Goal: Task Accomplishment & Management: Manage account settings

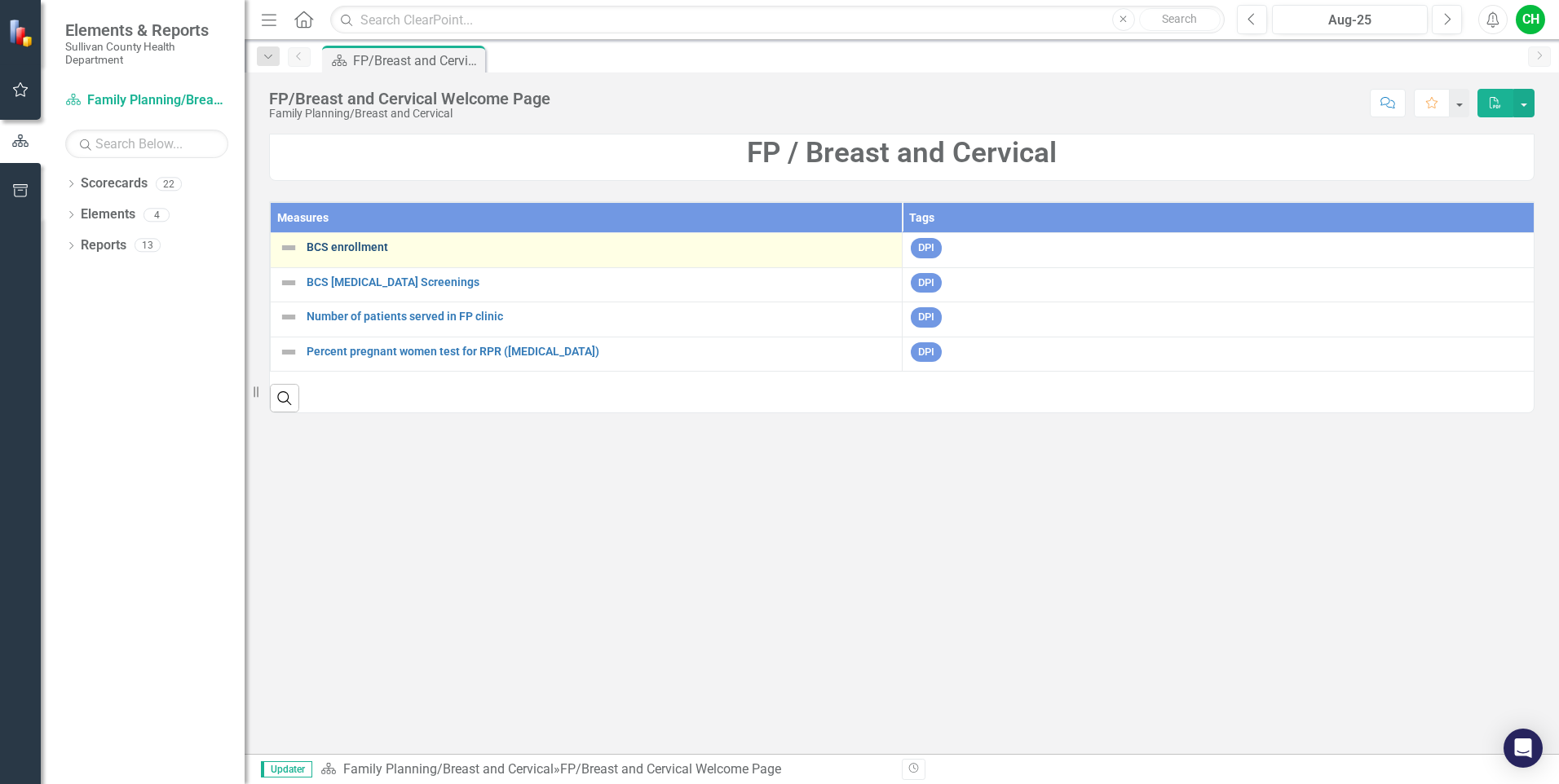
click at [363, 247] on link "BCS enrollment" at bounding box center [599, 247] width 587 height 12
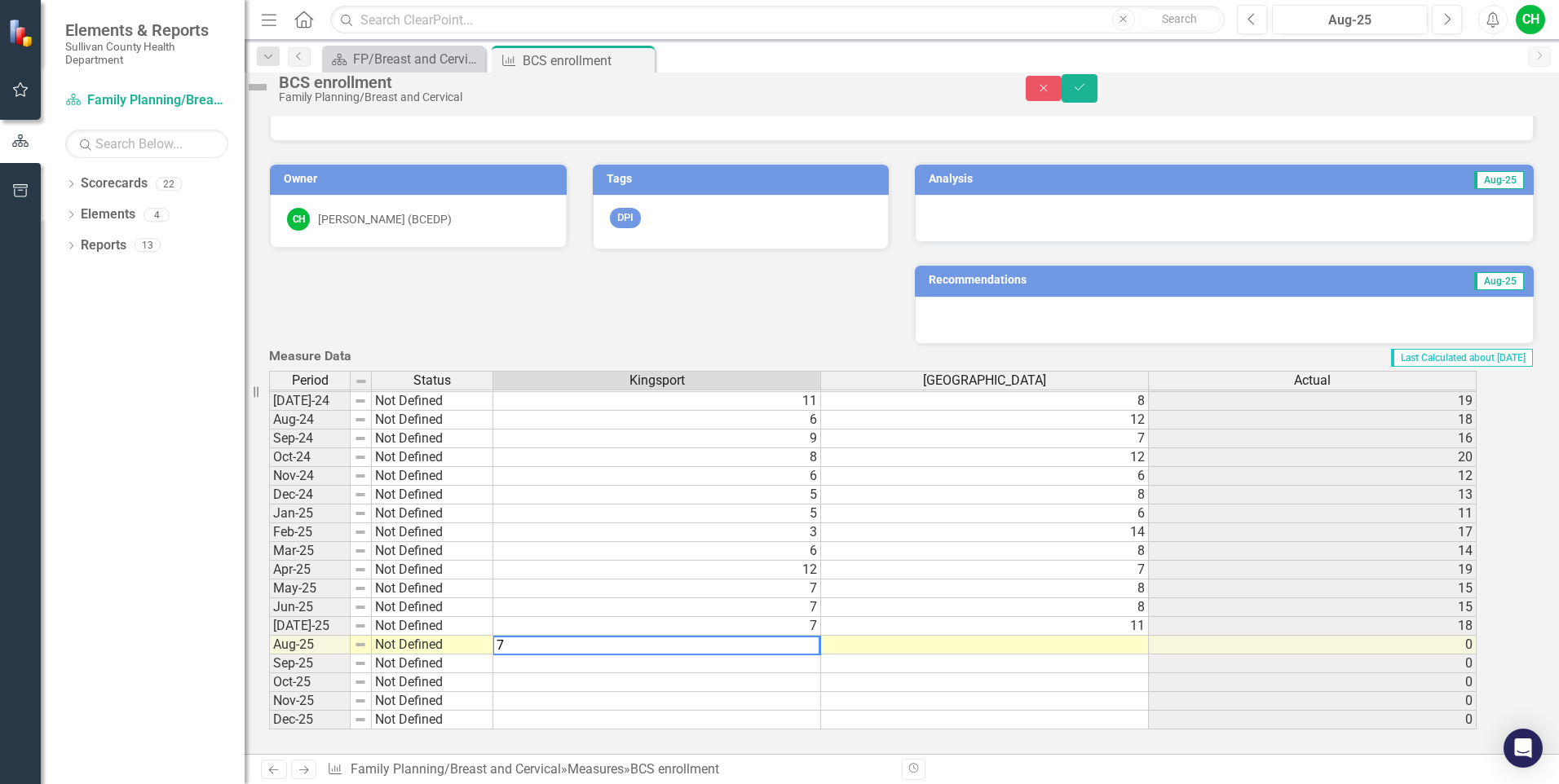
click at [1111, 636] on td at bounding box center [985, 645] width 328 height 19
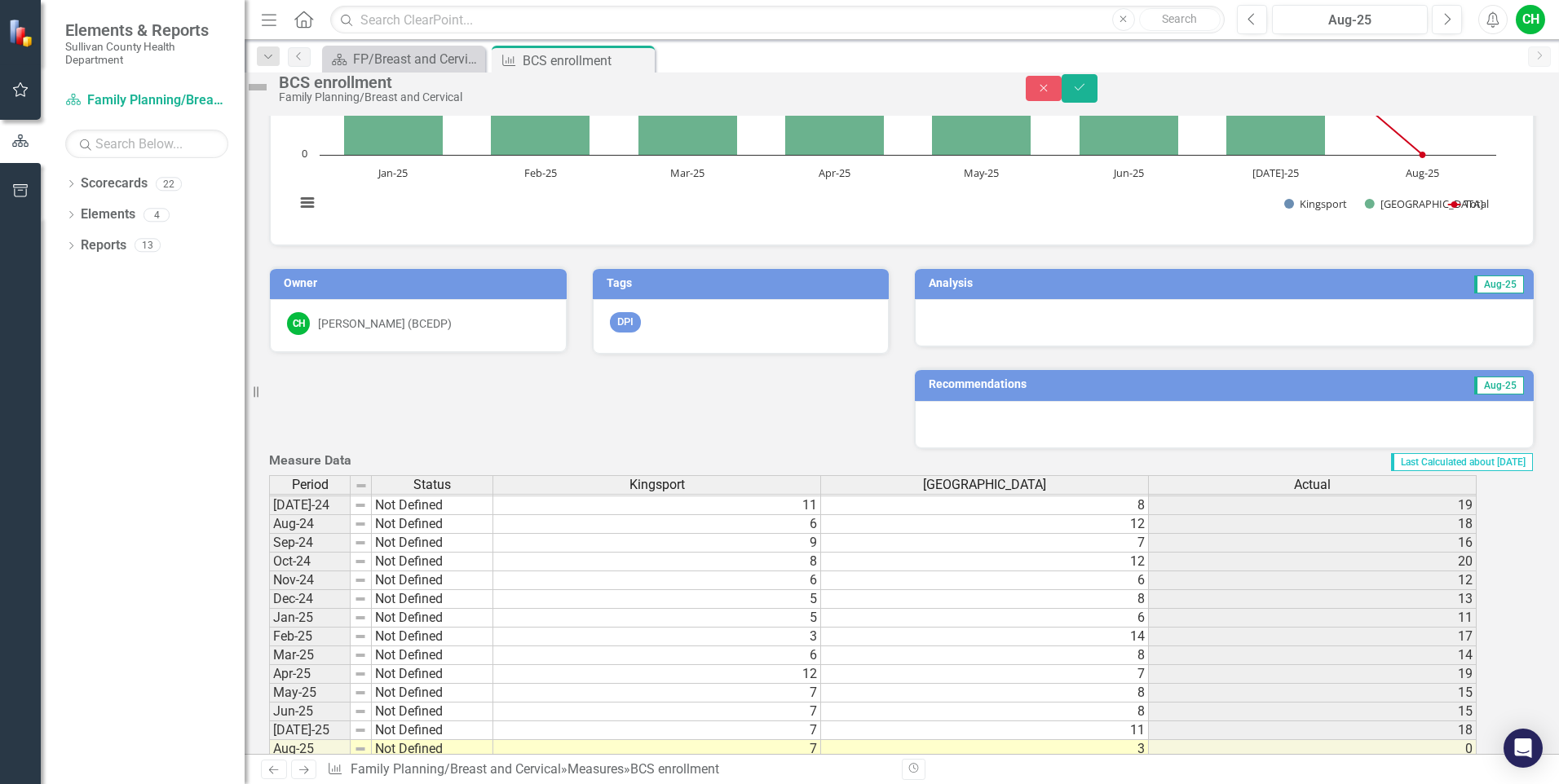
type textarea "3"
click at [1254, 334] on div at bounding box center [1223, 323] width 619 height 48
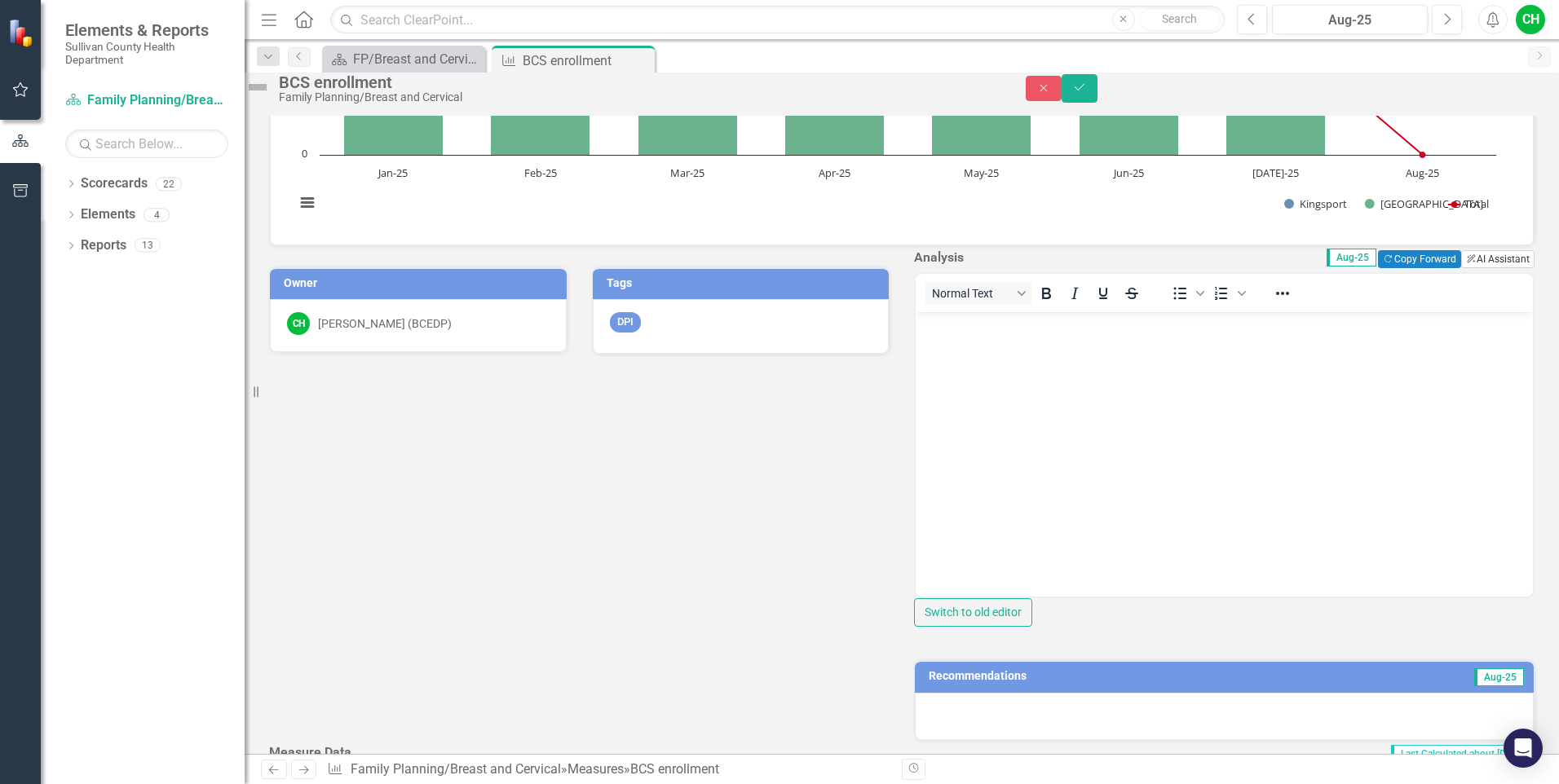
click at [1490, 268] on button "ClearPoint AI AI Assistant" at bounding box center [1497, 258] width 73 height 18
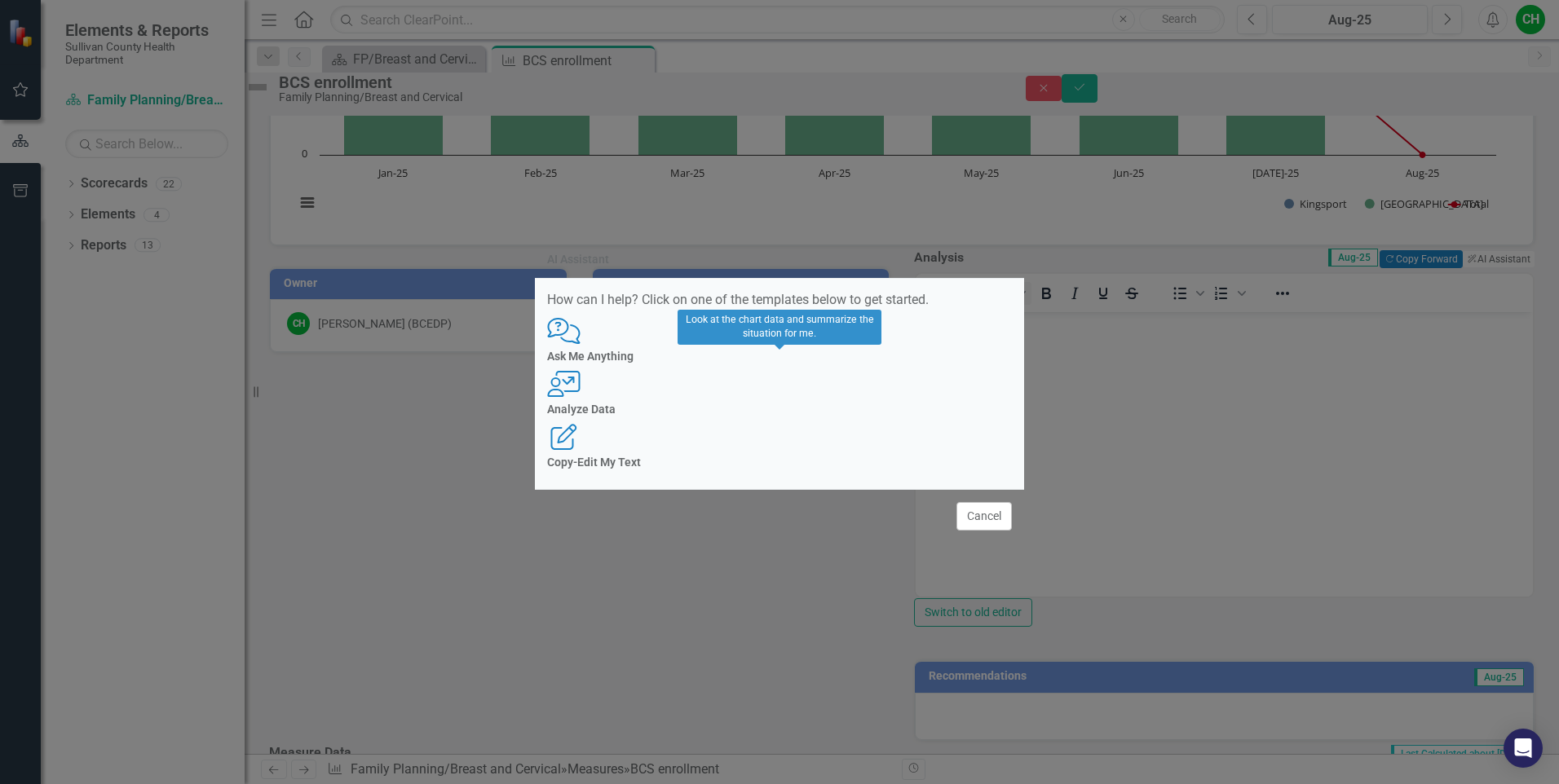
click at [806, 396] on div "User with Chart Analyze Data" at bounding box center [779, 392] width 465 height 45
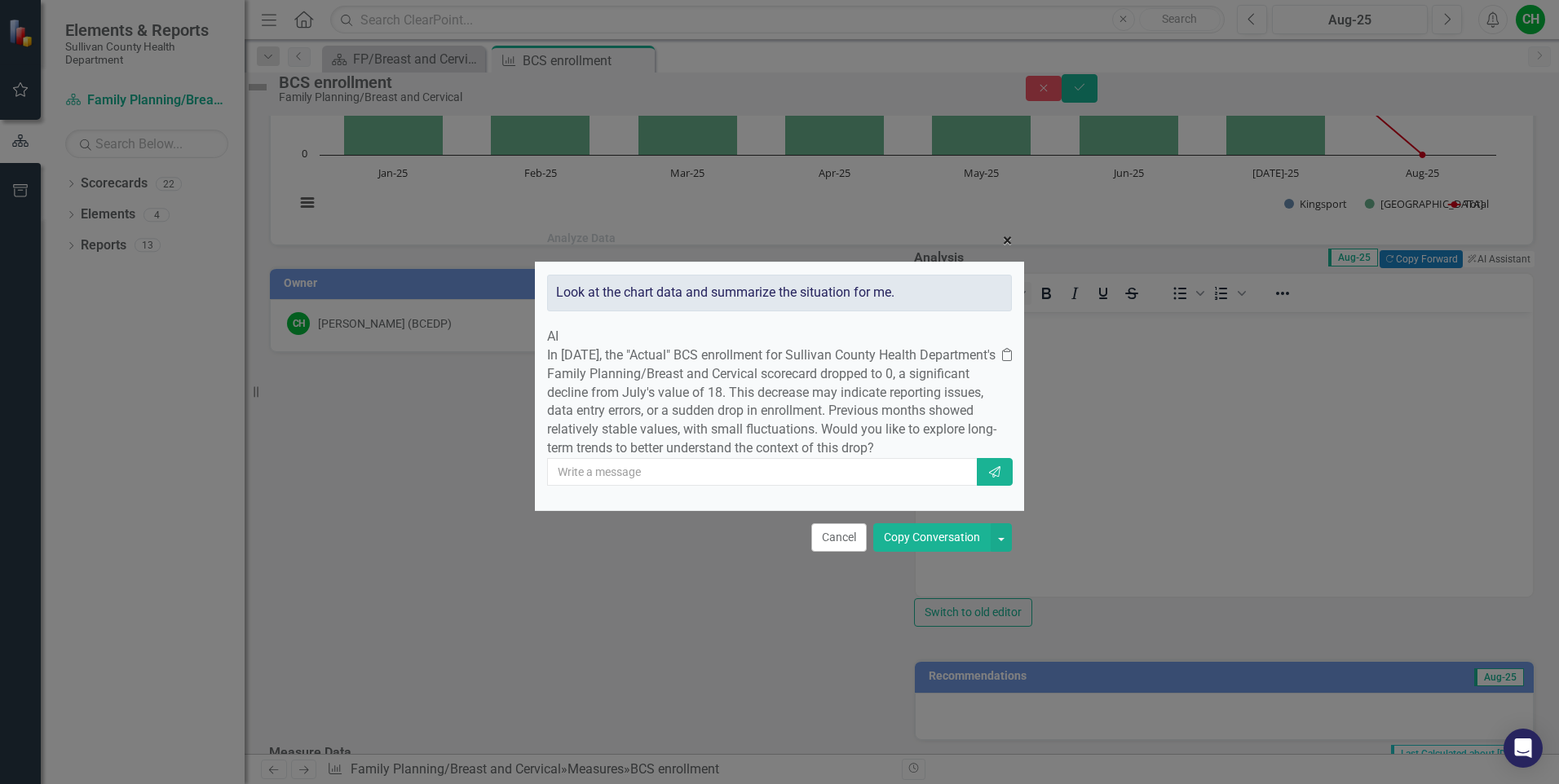
click at [1004, 231] on span "×" at bounding box center [1007, 240] width 9 height 20
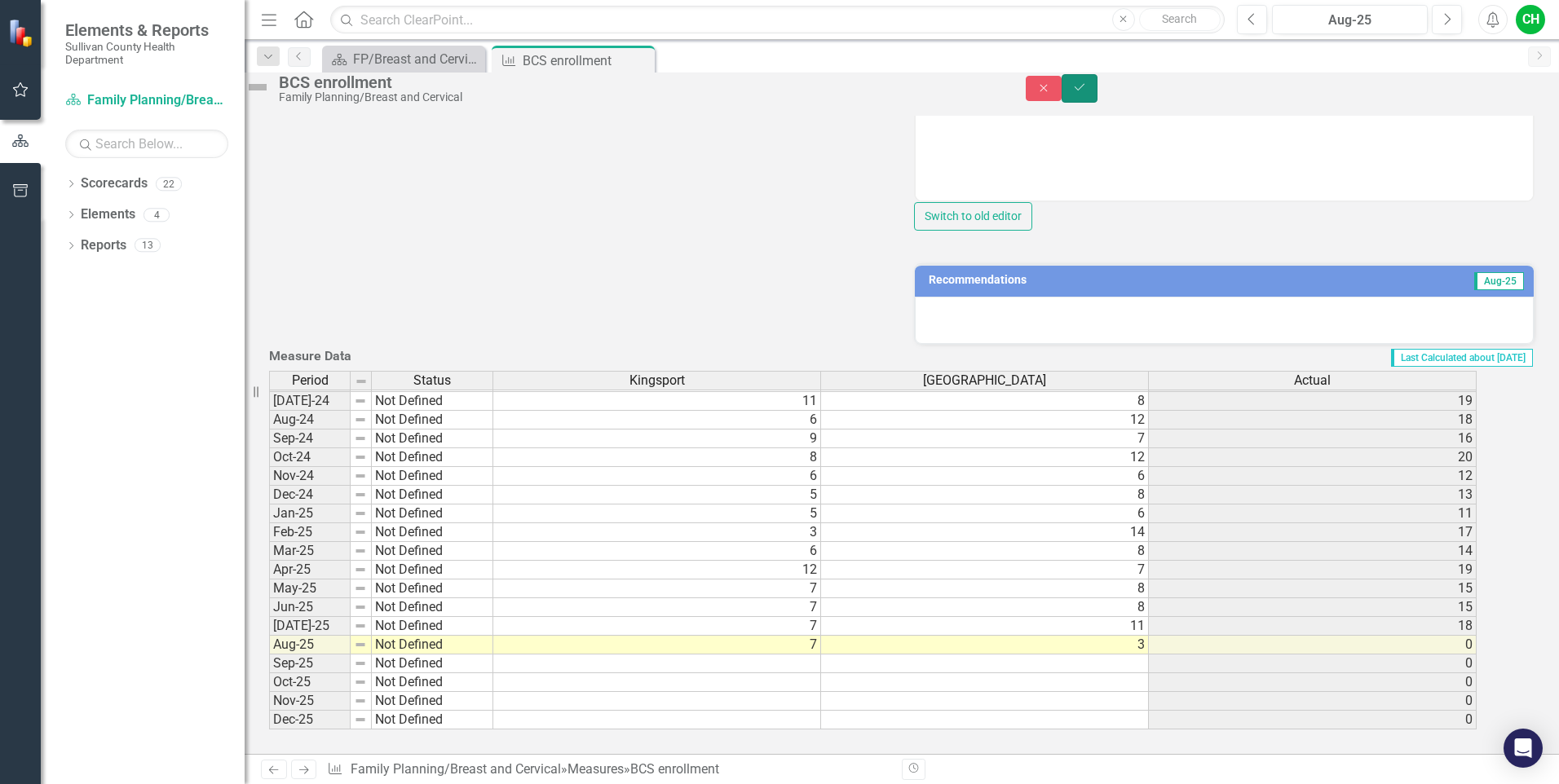
click at [1087, 93] on icon "Save" at bounding box center [1079, 87] width 14 height 11
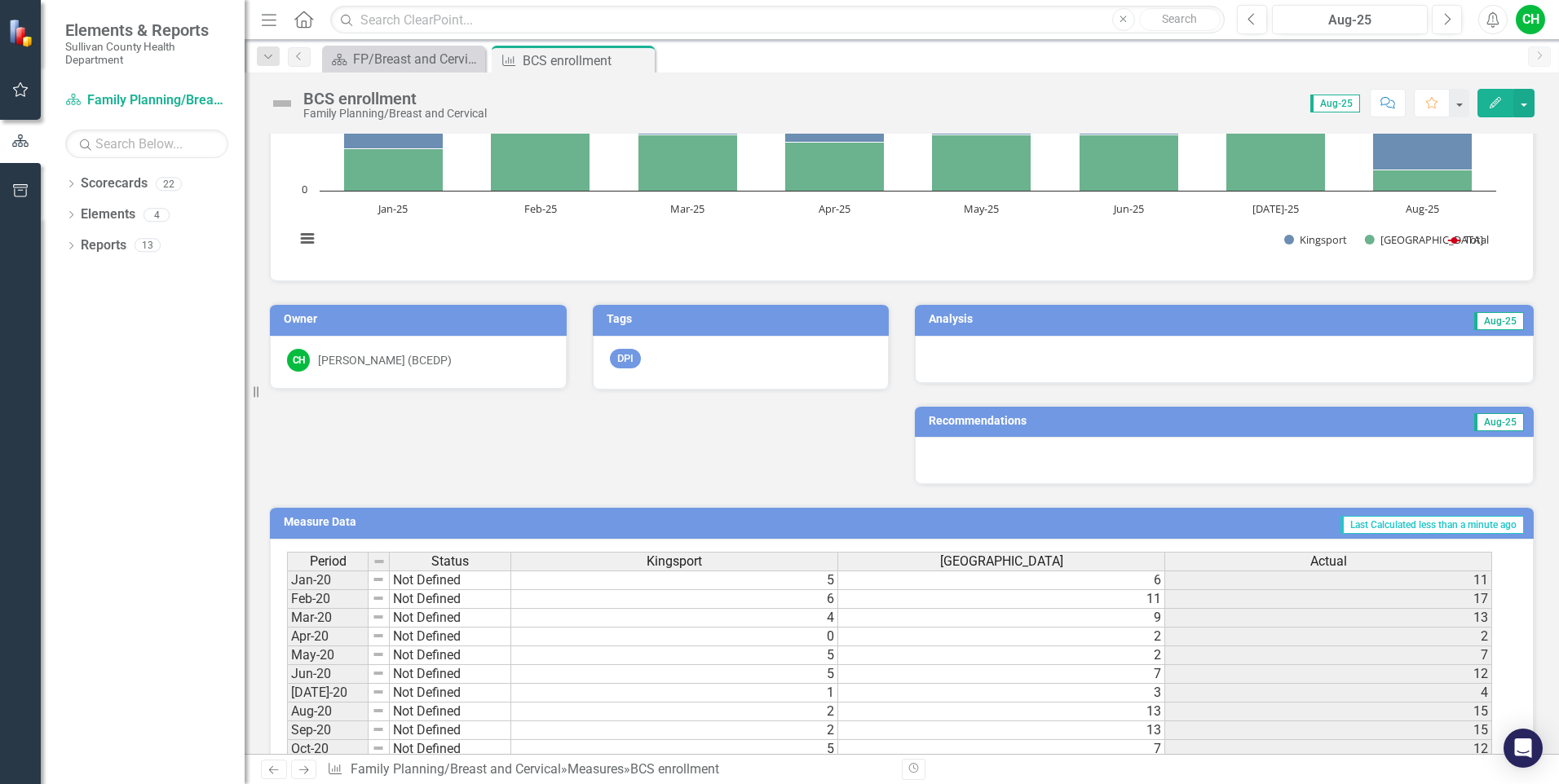
click at [1289, 372] on div at bounding box center [1223, 359] width 619 height 48
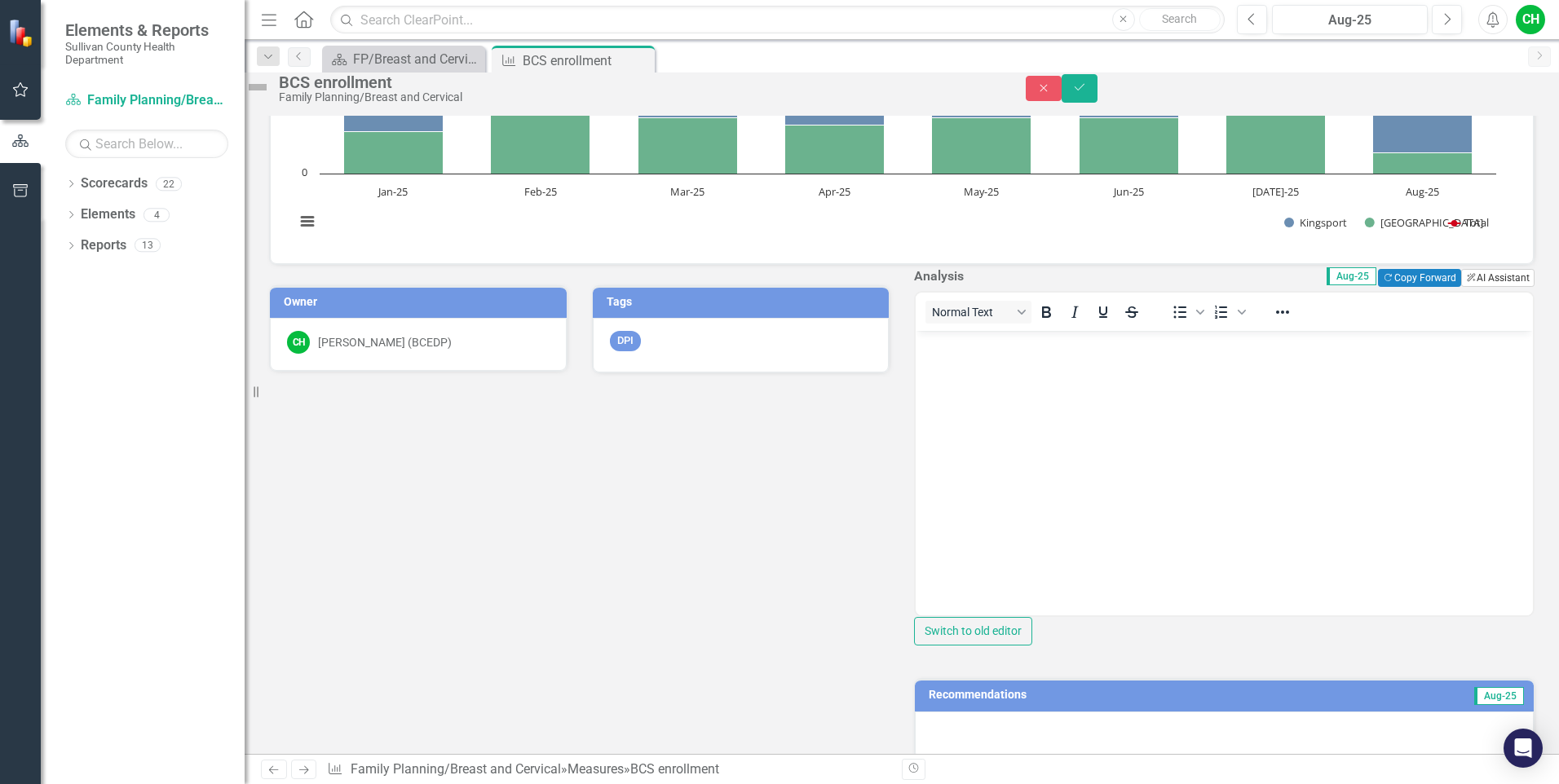
click at [1461, 287] on button "ClearPoint AI AI Assistant" at bounding box center [1497, 277] width 73 height 18
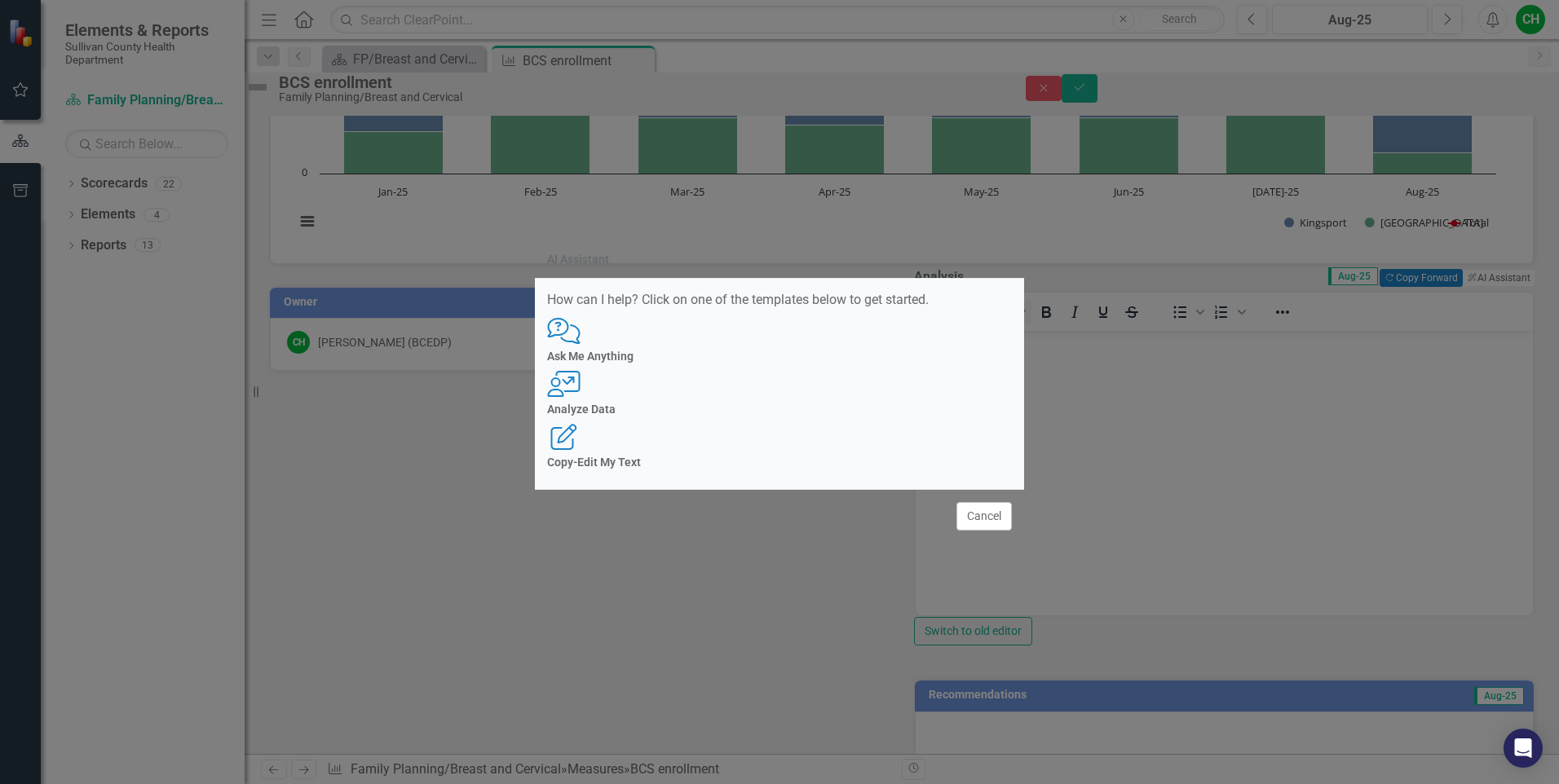
click at [782, 396] on div "User with Chart Analyze Data" at bounding box center [779, 392] width 465 height 45
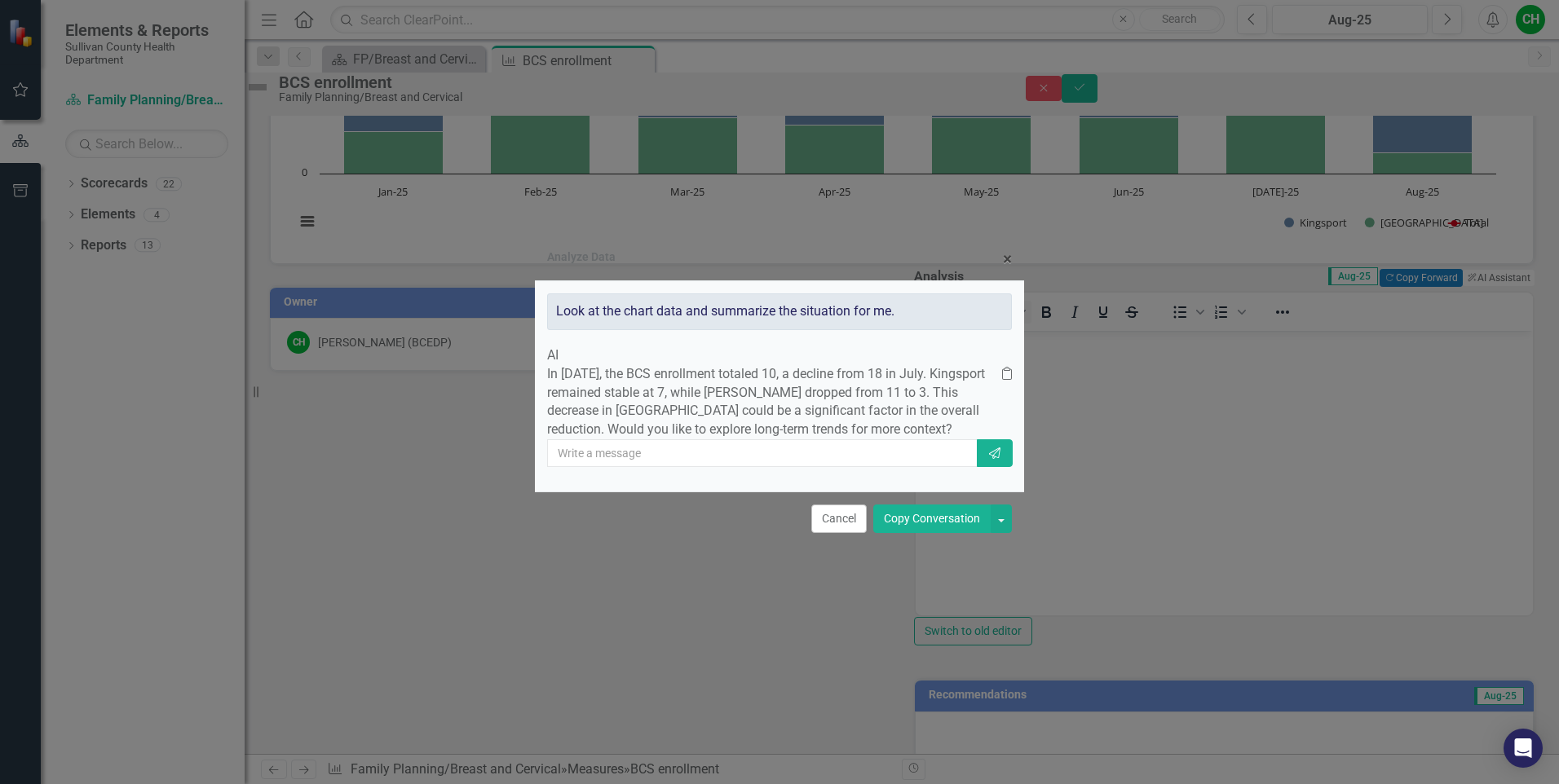
click at [953, 533] on button "Copy Conversation" at bounding box center [931, 519] width 117 height 29
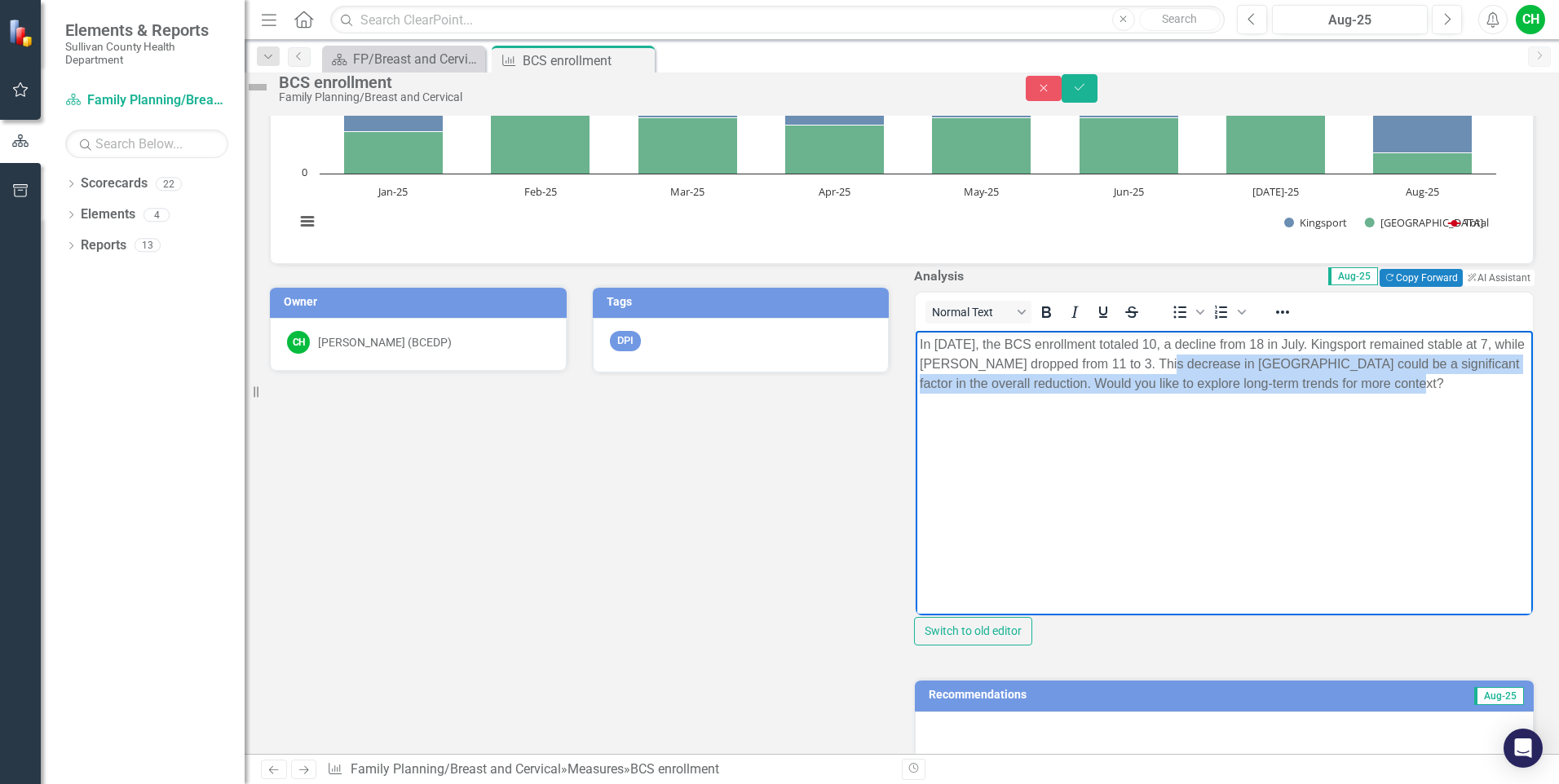
drag, startPoint x: 1213, startPoint y: 363, endPoint x: 1223, endPoint y: 397, distance: 35.4
click at [1223, 393] on p "In [DATE], the BCS enrollment totaled 10, a decline from 18 in July. Kingsport …" at bounding box center [1223, 364] width 609 height 59
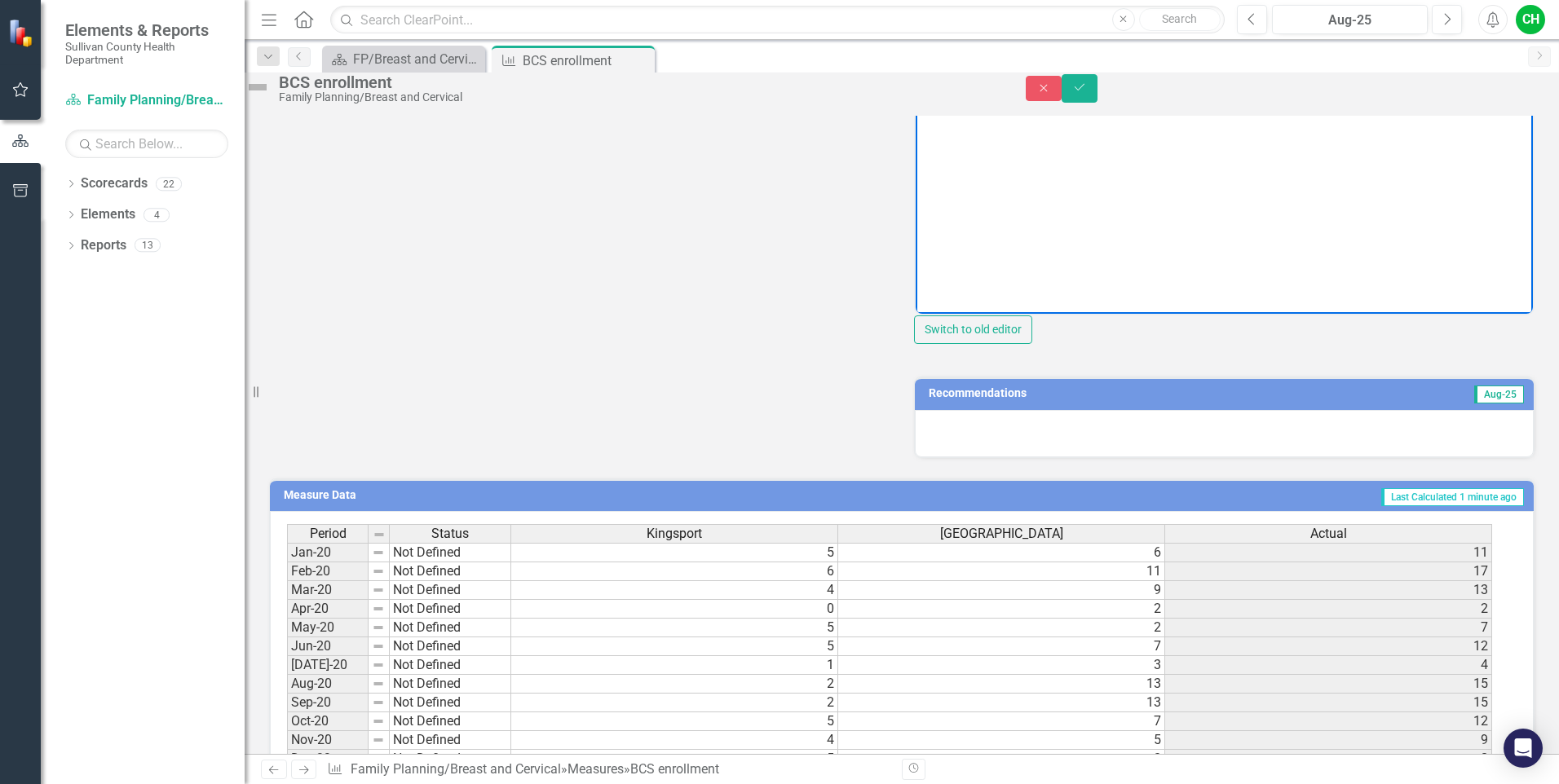
scroll to position [488, 0]
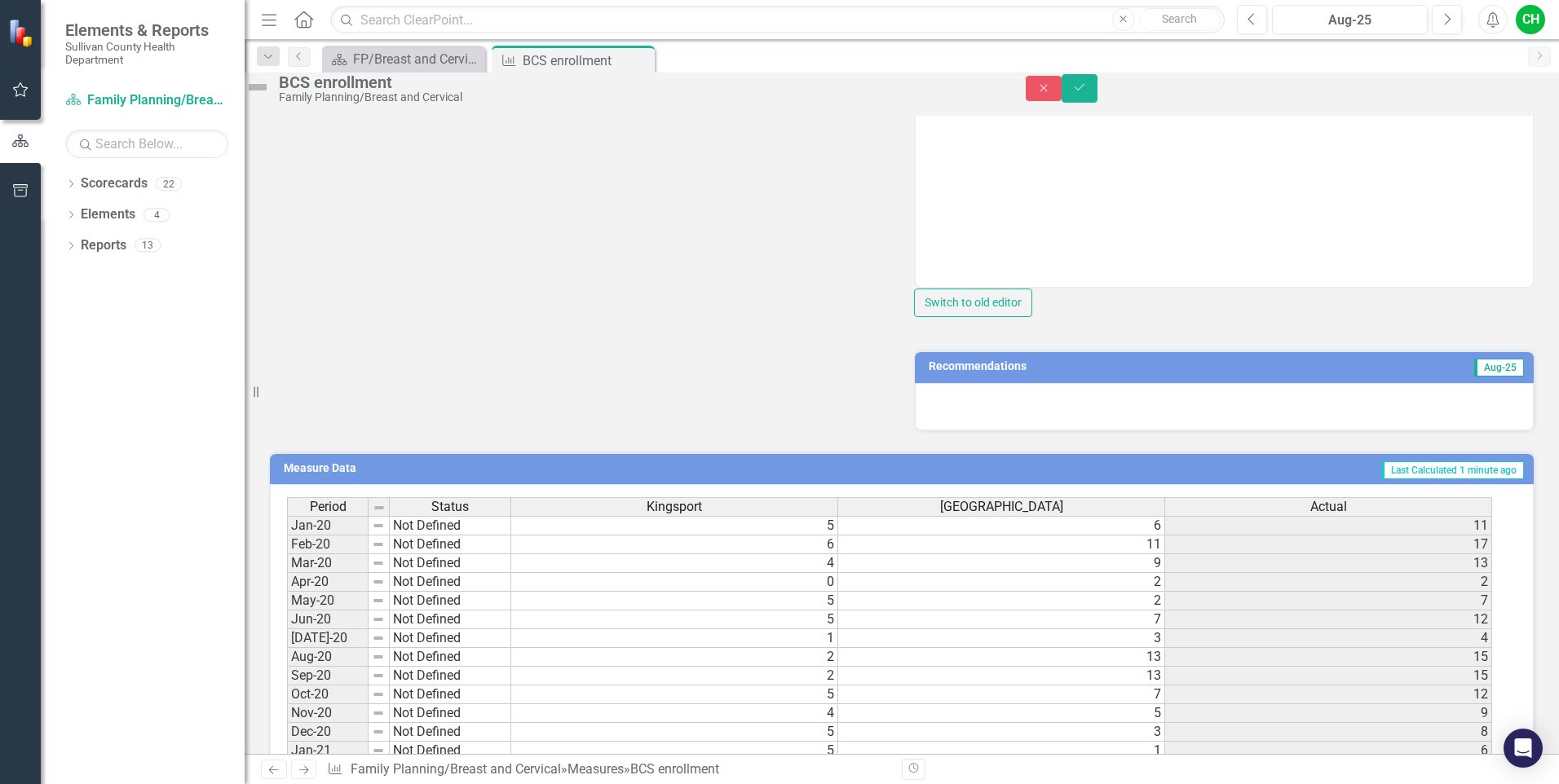
click at [1288, 430] on div at bounding box center [1223, 407] width 619 height 48
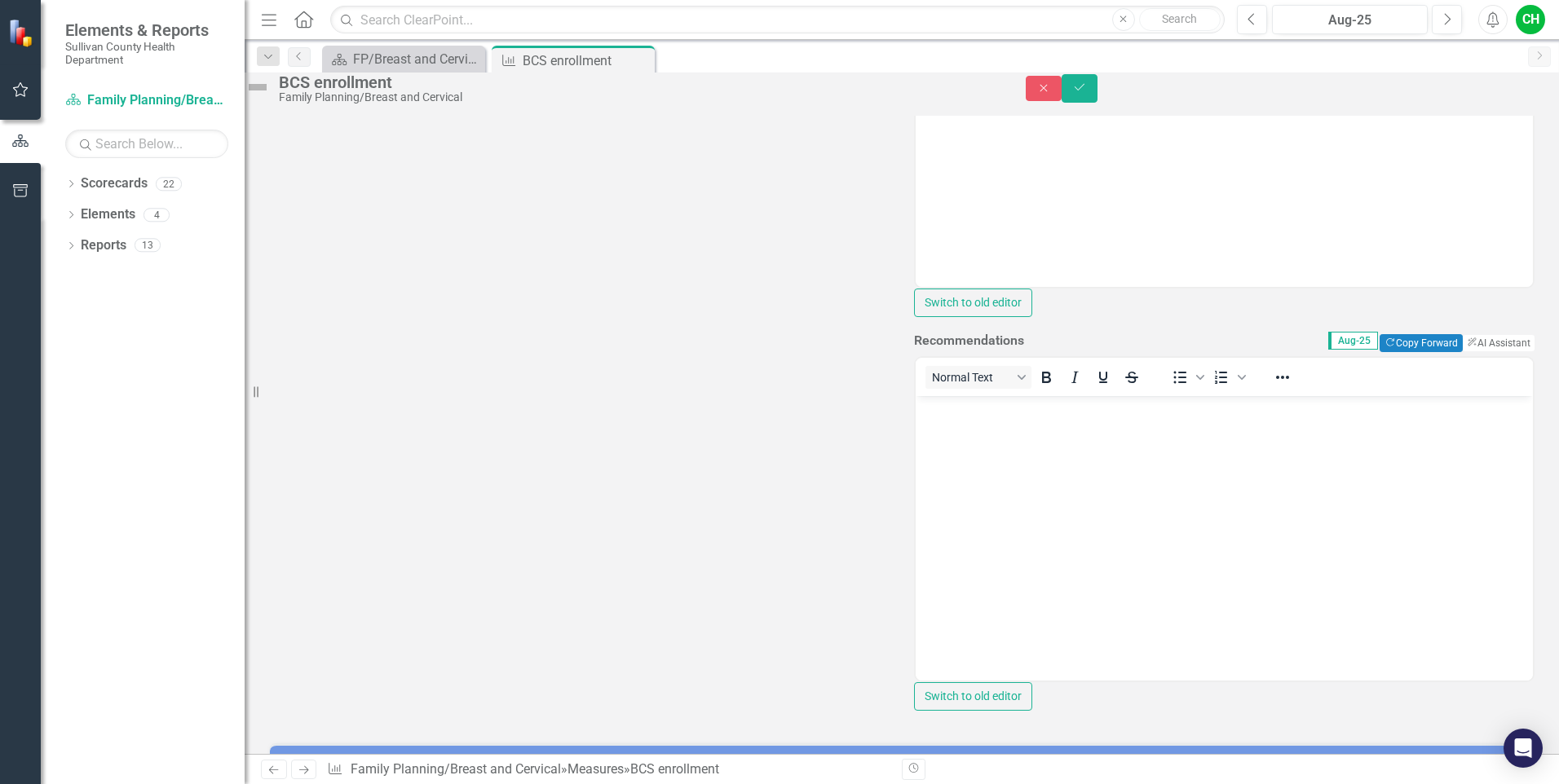
scroll to position [0, 0]
click at [1466, 352] on button "ClearPoint AI AI Assistant" at bounding box center [1497, 343] width 73 height 18
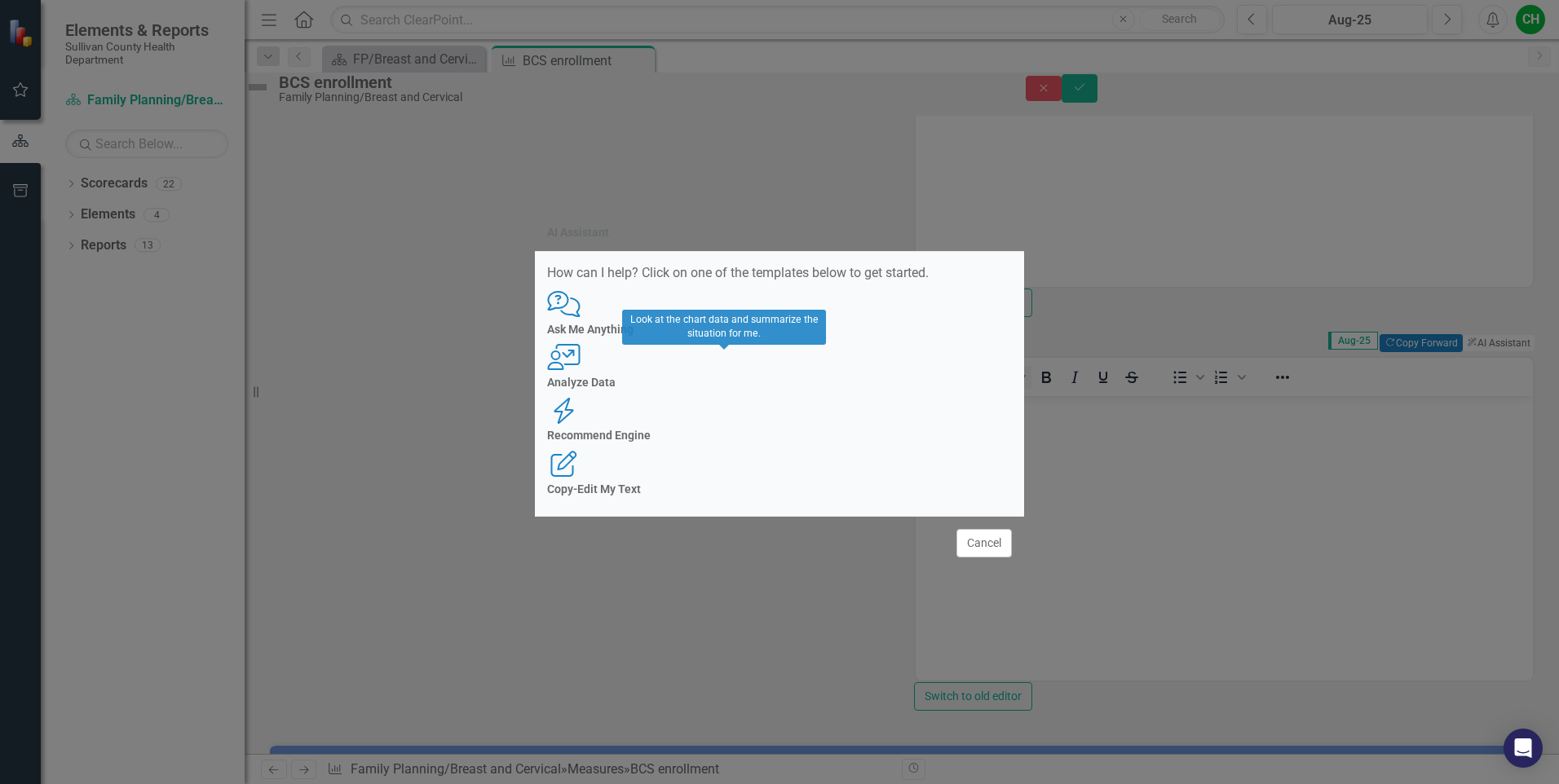
click at [713, 389] on h4 "Analyze Data" at bounding box center [779, 382] width 465 height 12
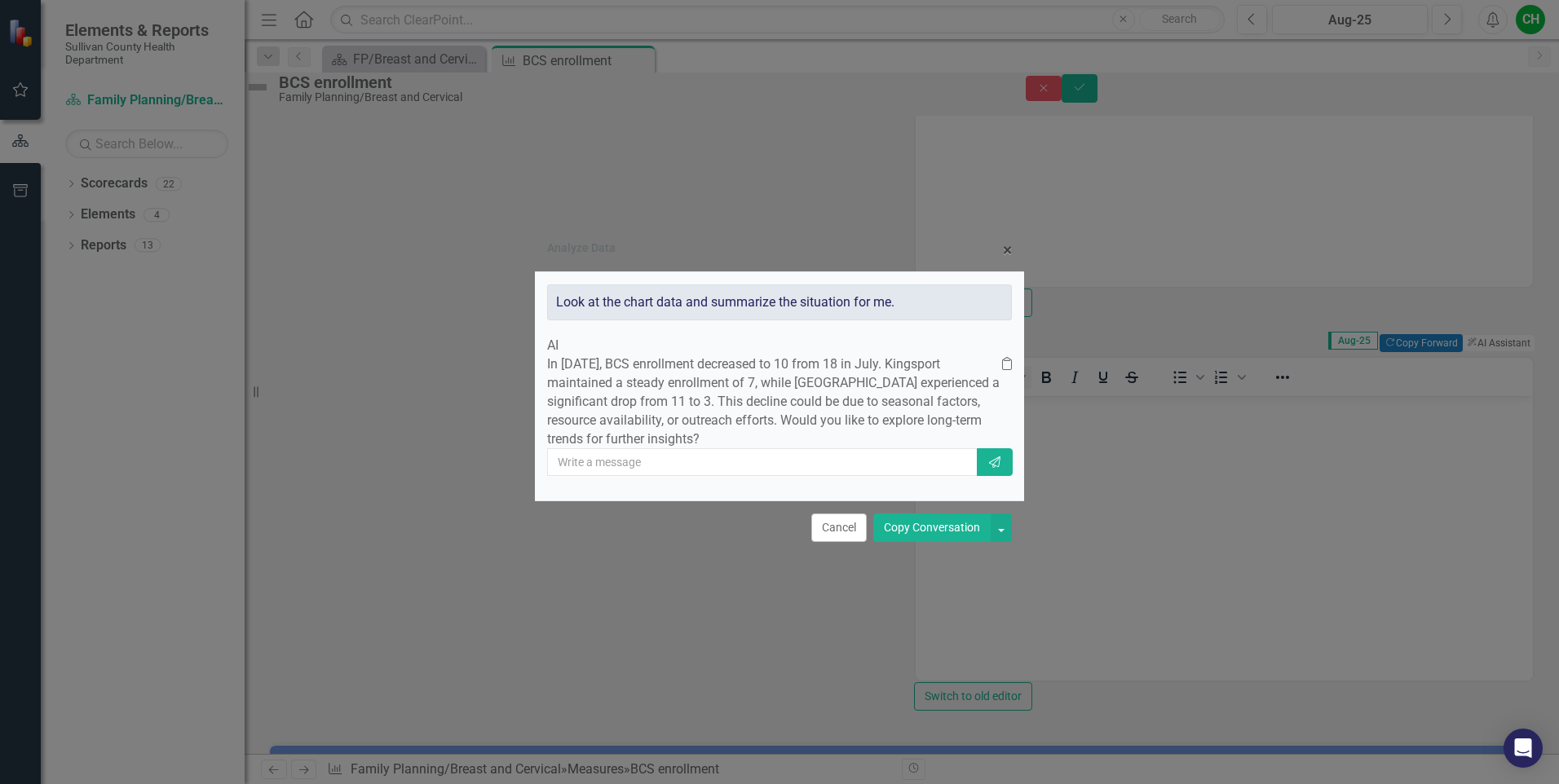
click at [943, 542] on button "Copy Conversation" at bounding box center [931, 527] width 117 height 29
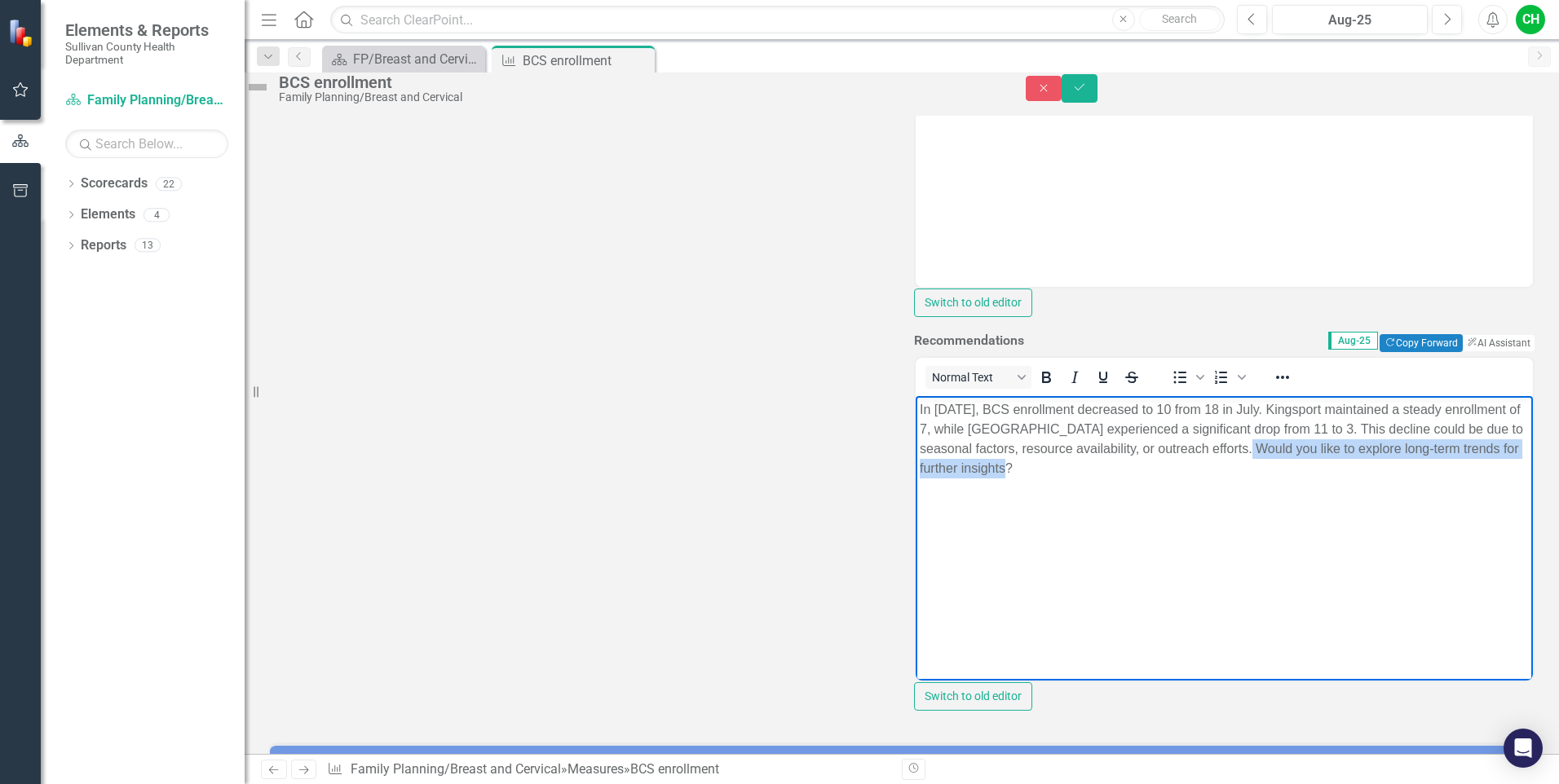
drag, startPoint x: 1294, startPoint y: 449, endPoint x: 1304, endPoint y: 465, distance: 18.9
click at [1304, 465] on p "In [DATE], BCS enrollment decreased to 10 from 18 in July. Kingsport maintained…" at bounding box center [1223, 438] width 609 height 78
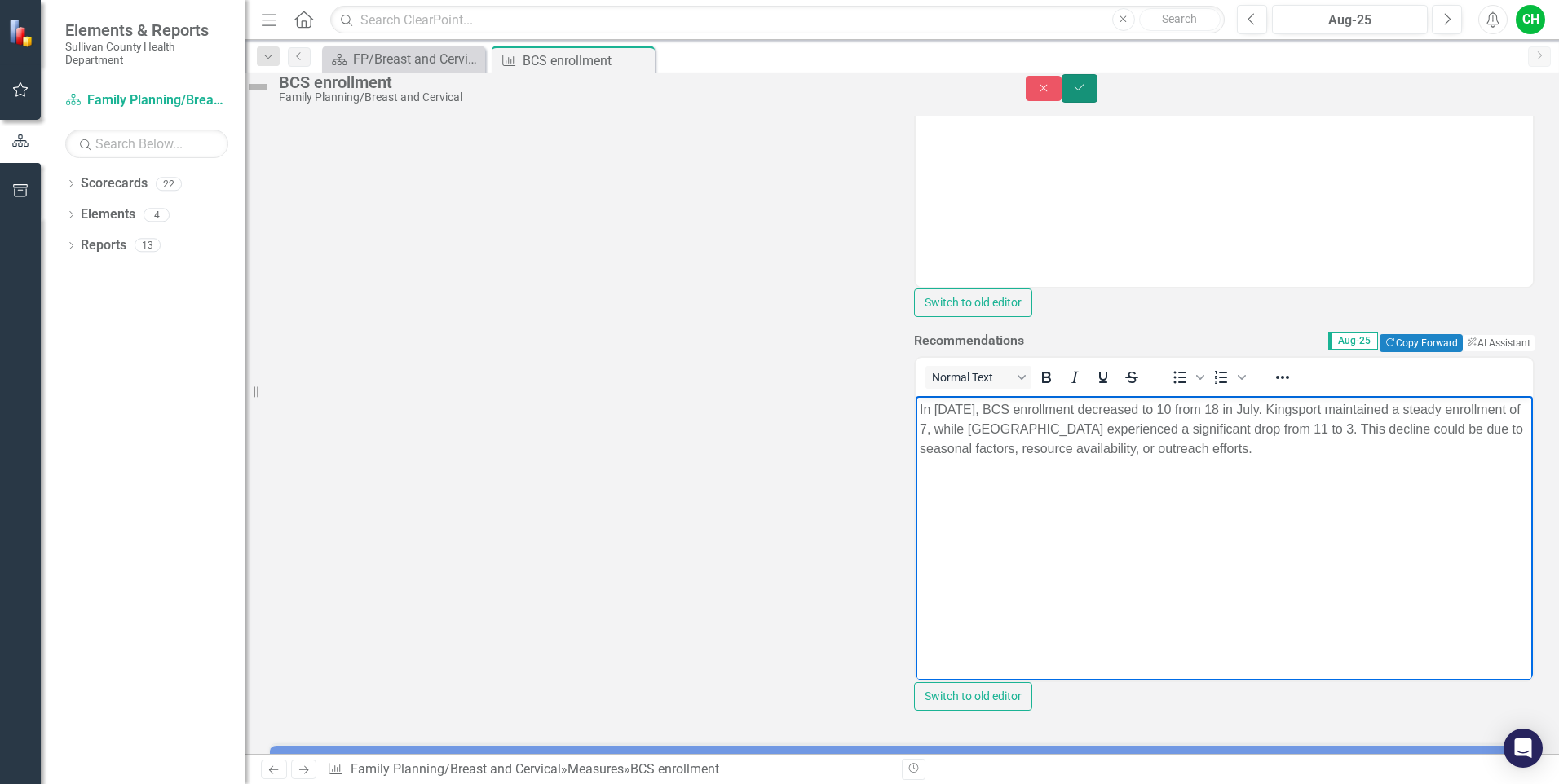
click at [1097, 103] on button "Save" at bounding box center [1080, 88] width 36 height 29
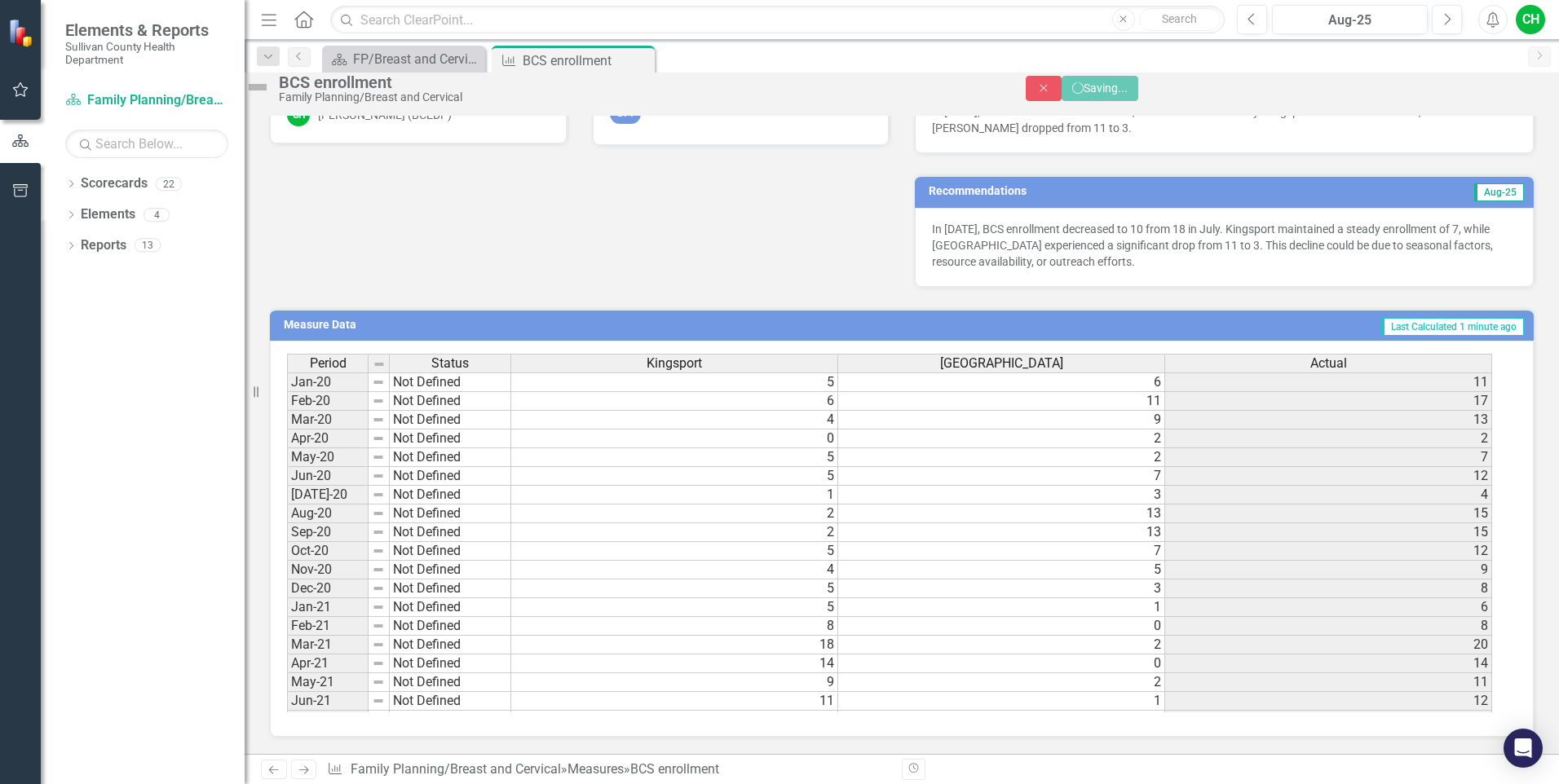
scroll to position [406, 0]
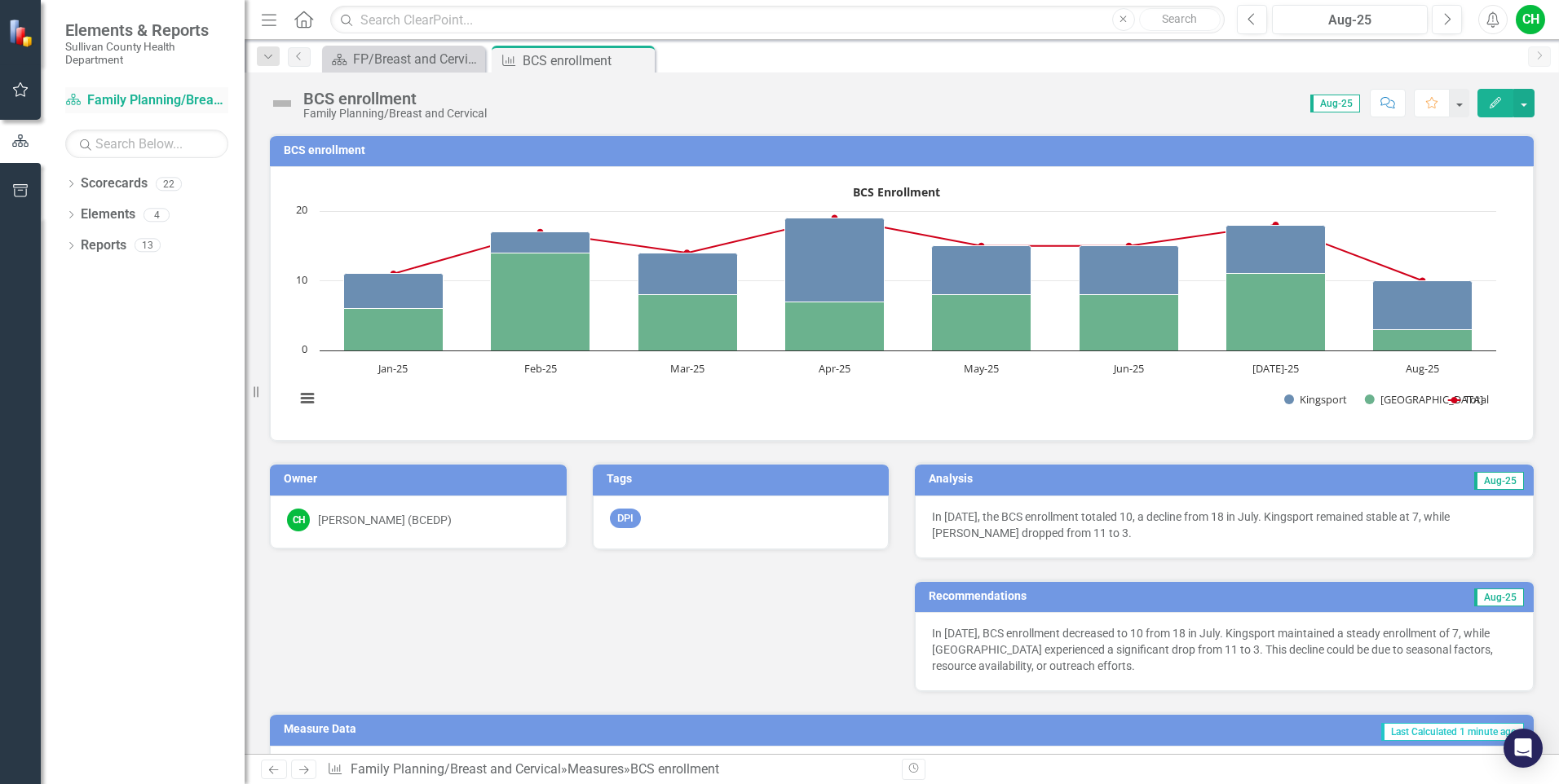
click at [150, 92] on link "Scorecard Family Planning/Breast and Cervical" at bounding box center [147, 101] width 164 height 19
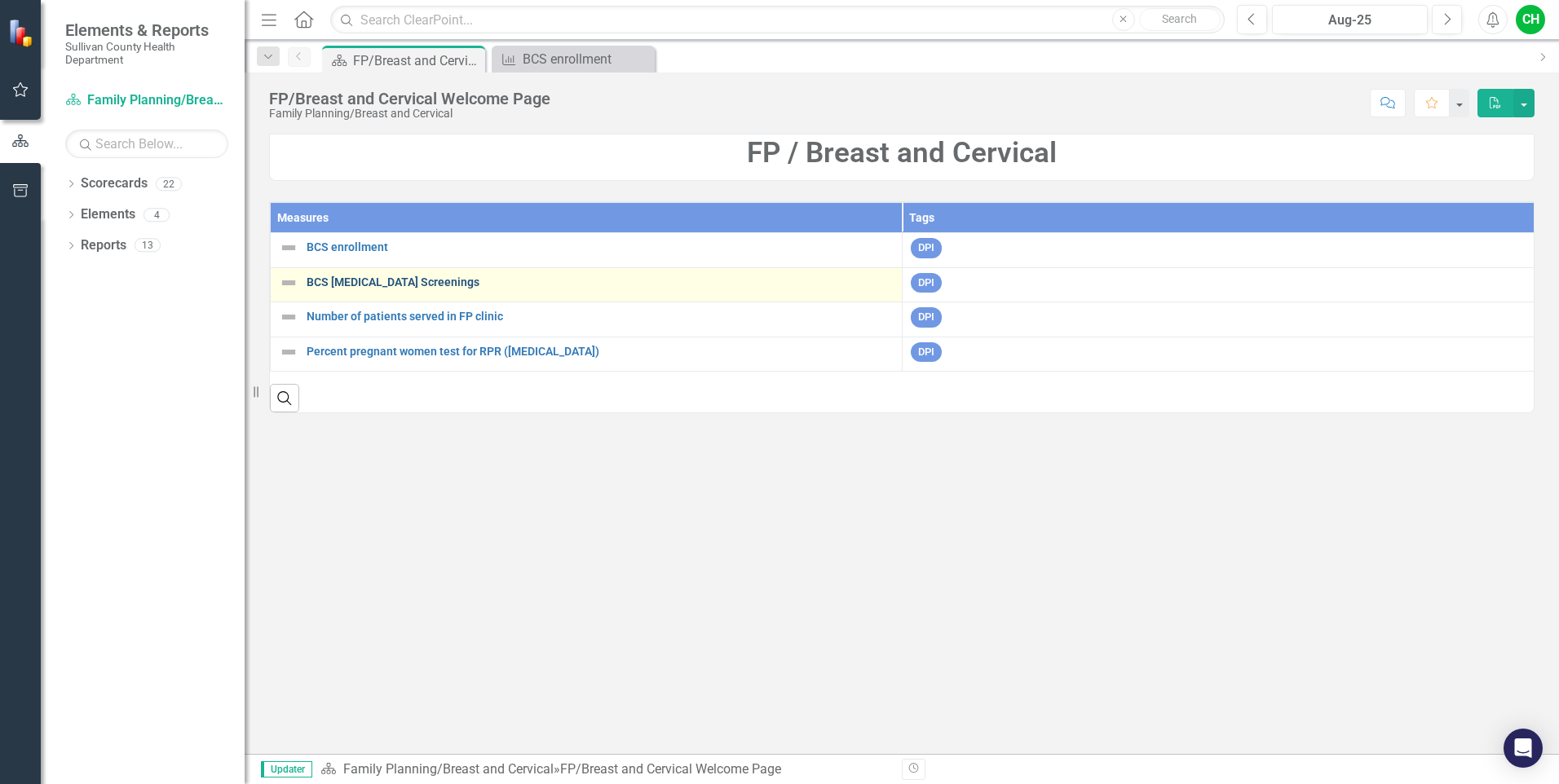
click at [381, 282] on link "BCS [MEDICAL_DATA] Screenings" at bounding box center [599, 282] width 587 height 12
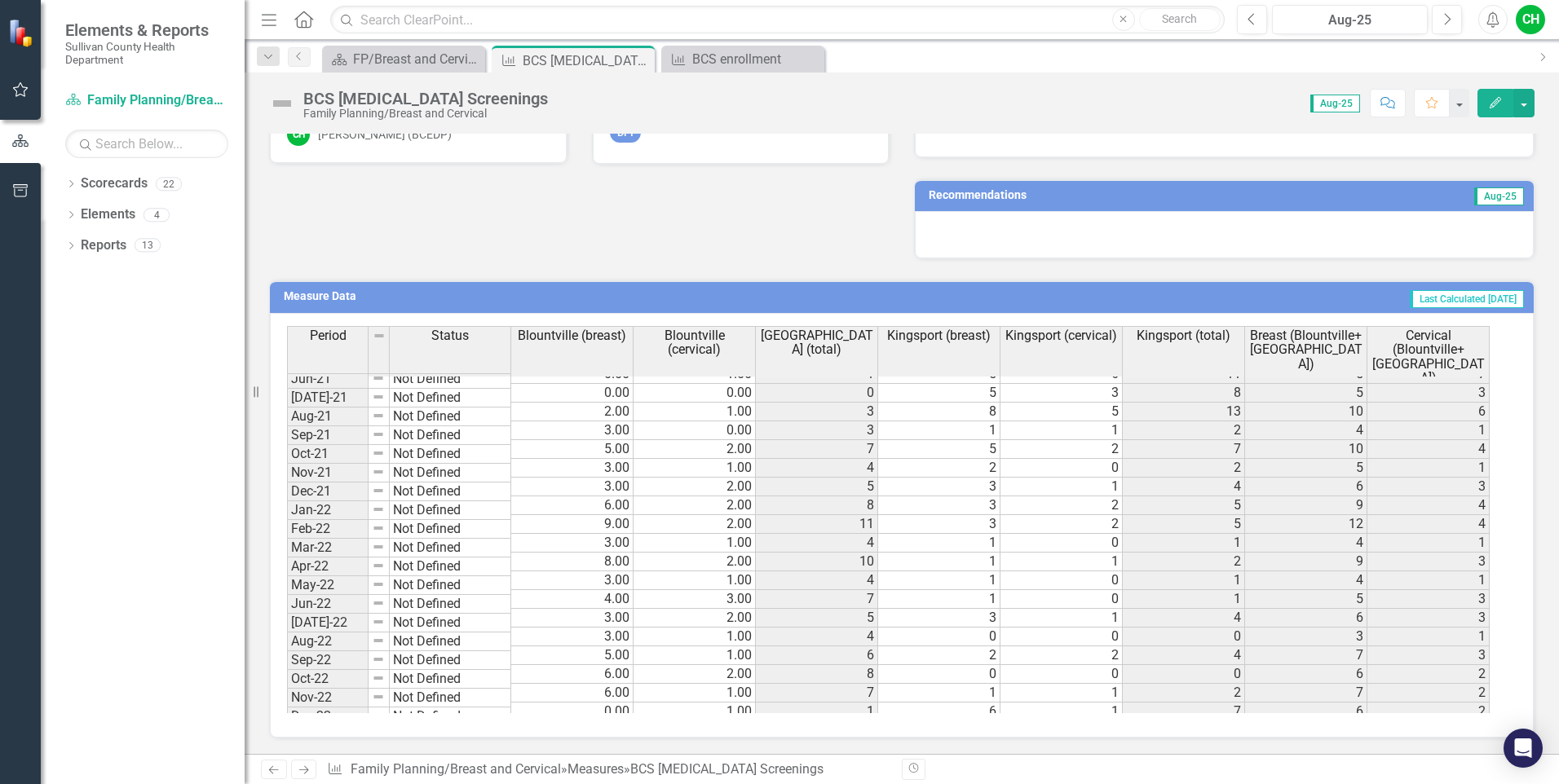
scroll to position [353, 0]
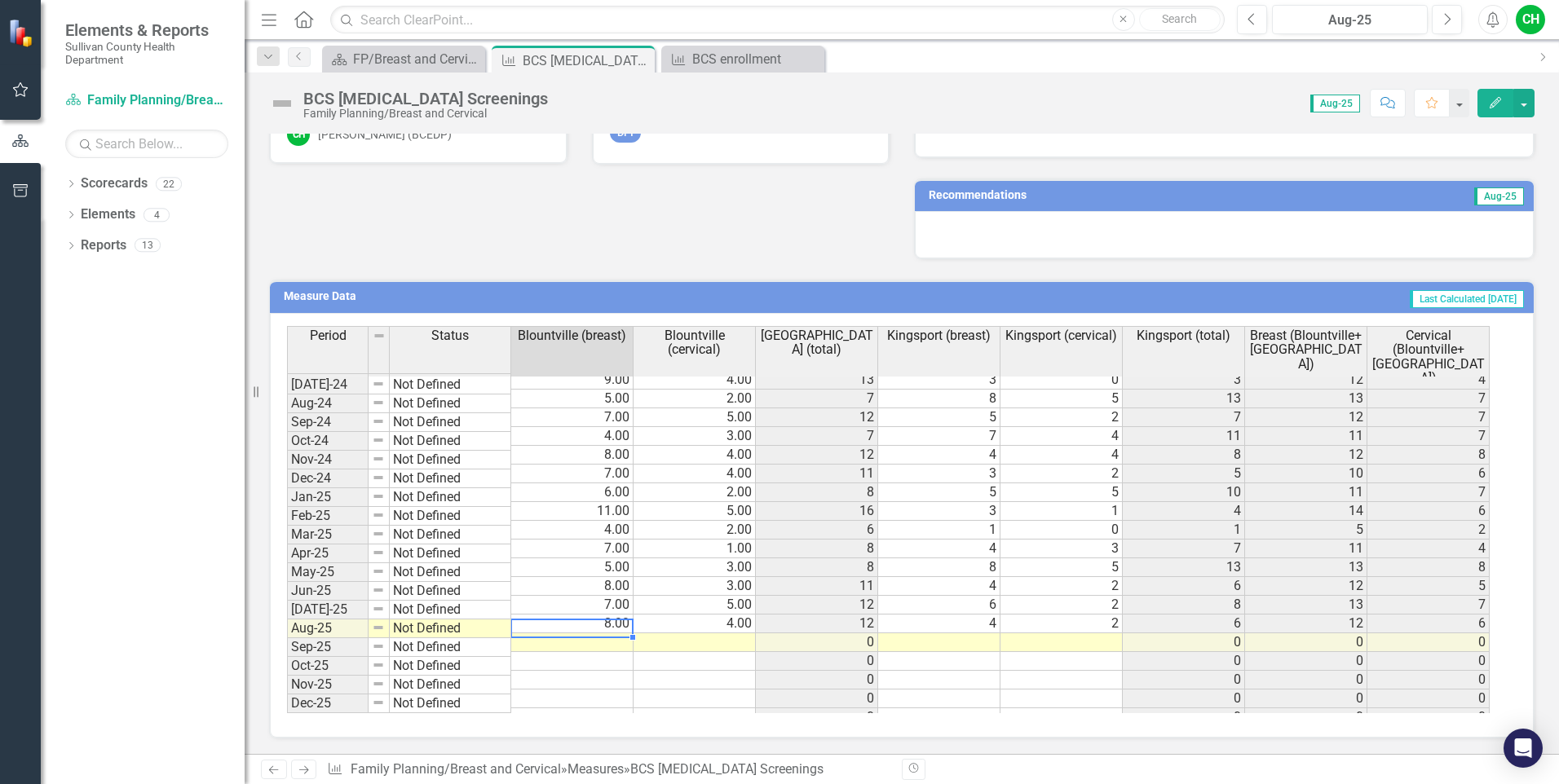
click at [613, 628] on tbody "Jun-23 Not Defined 3.00 5.00 8 4 2 6 7 [DATE]-23 Not Defined 4.00 1.00 5 3 2 5 …" at bounding box center [888, 436] width 1203 height 582
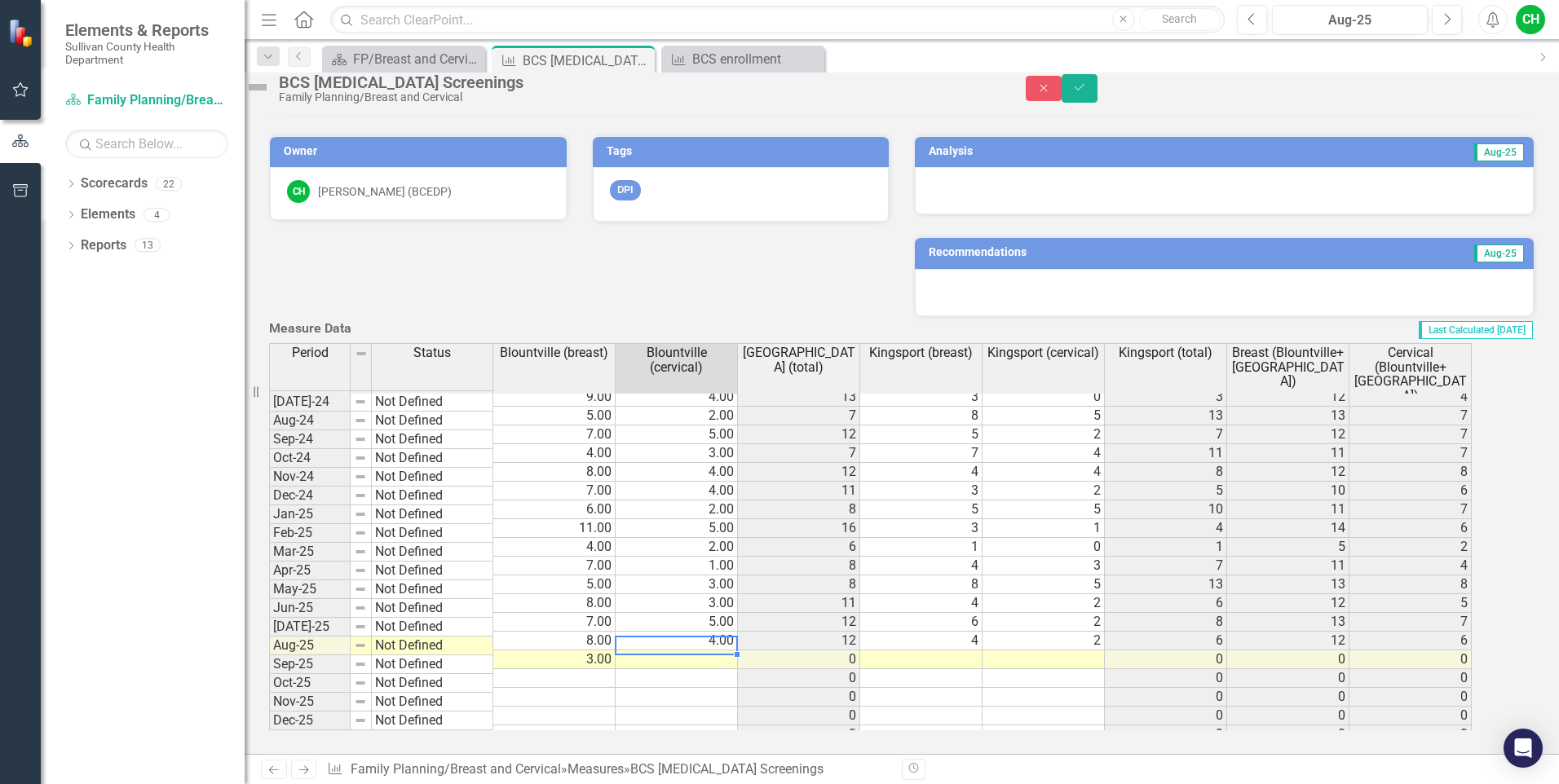
click at [724, 650] on td at bounding box center [676, 660] width 123 height 19
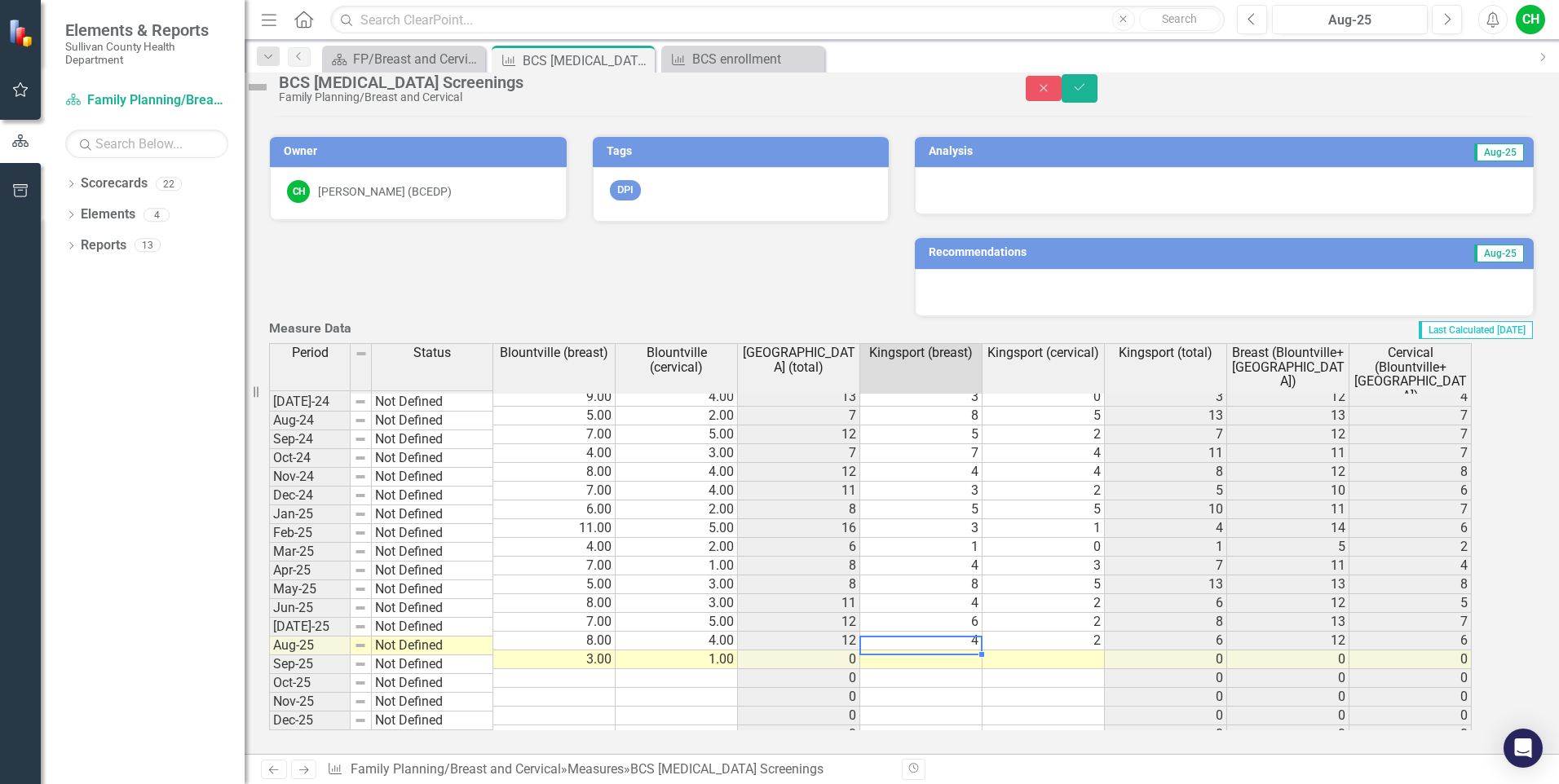
click at [951, 650] on td at bounding box center [921, 660] width 123 height 19
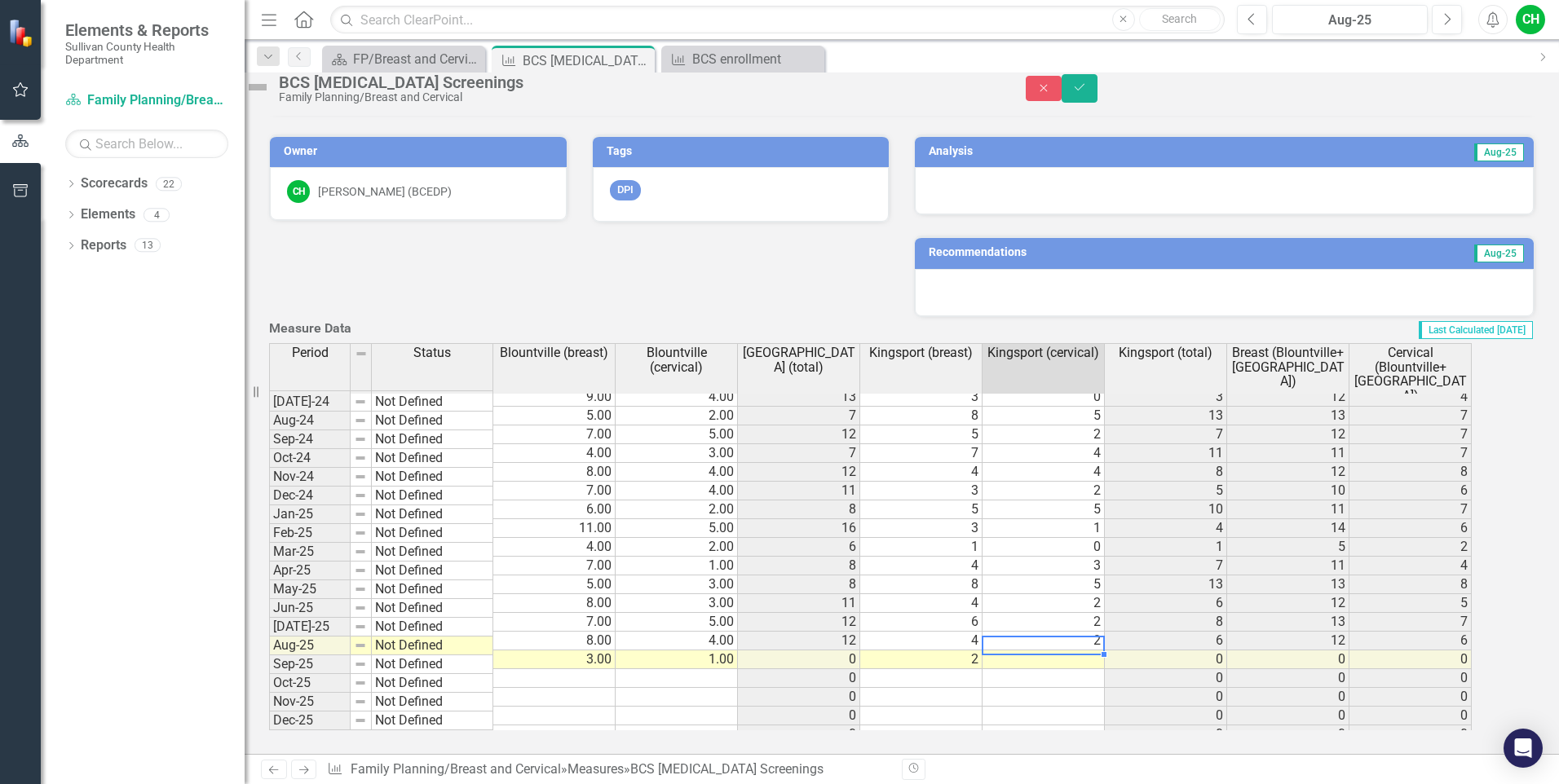
click at [1056, 650] on td at bounding box center [1043, 660] width 123 height 19
type textarea "0"
click at [1087, 92] on icon "Save" at bounding box center [1079, 87] width 14 height 11
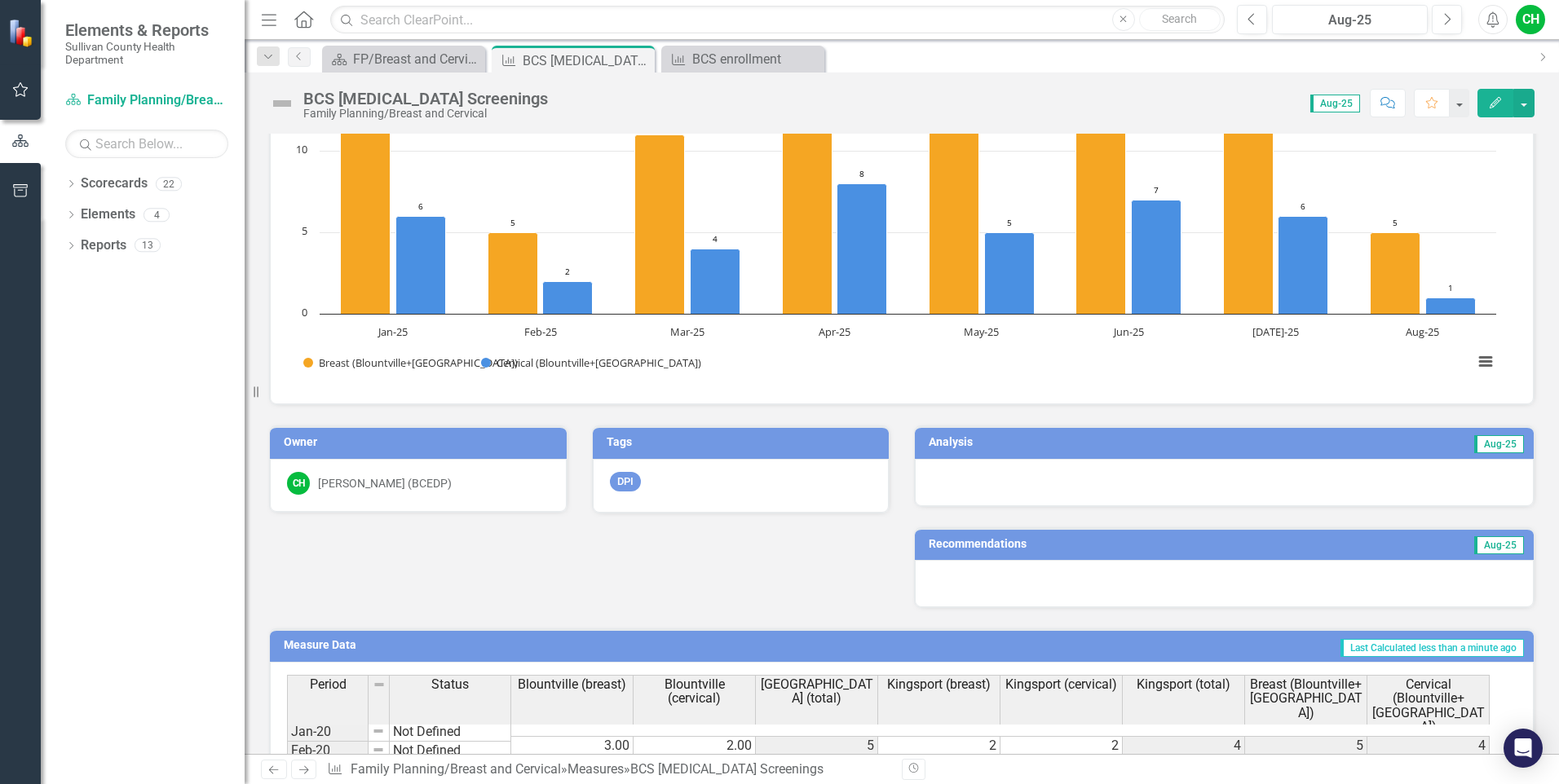
click at [1233, 488] on div at bounding box center [1223, 483] width 619 height 48
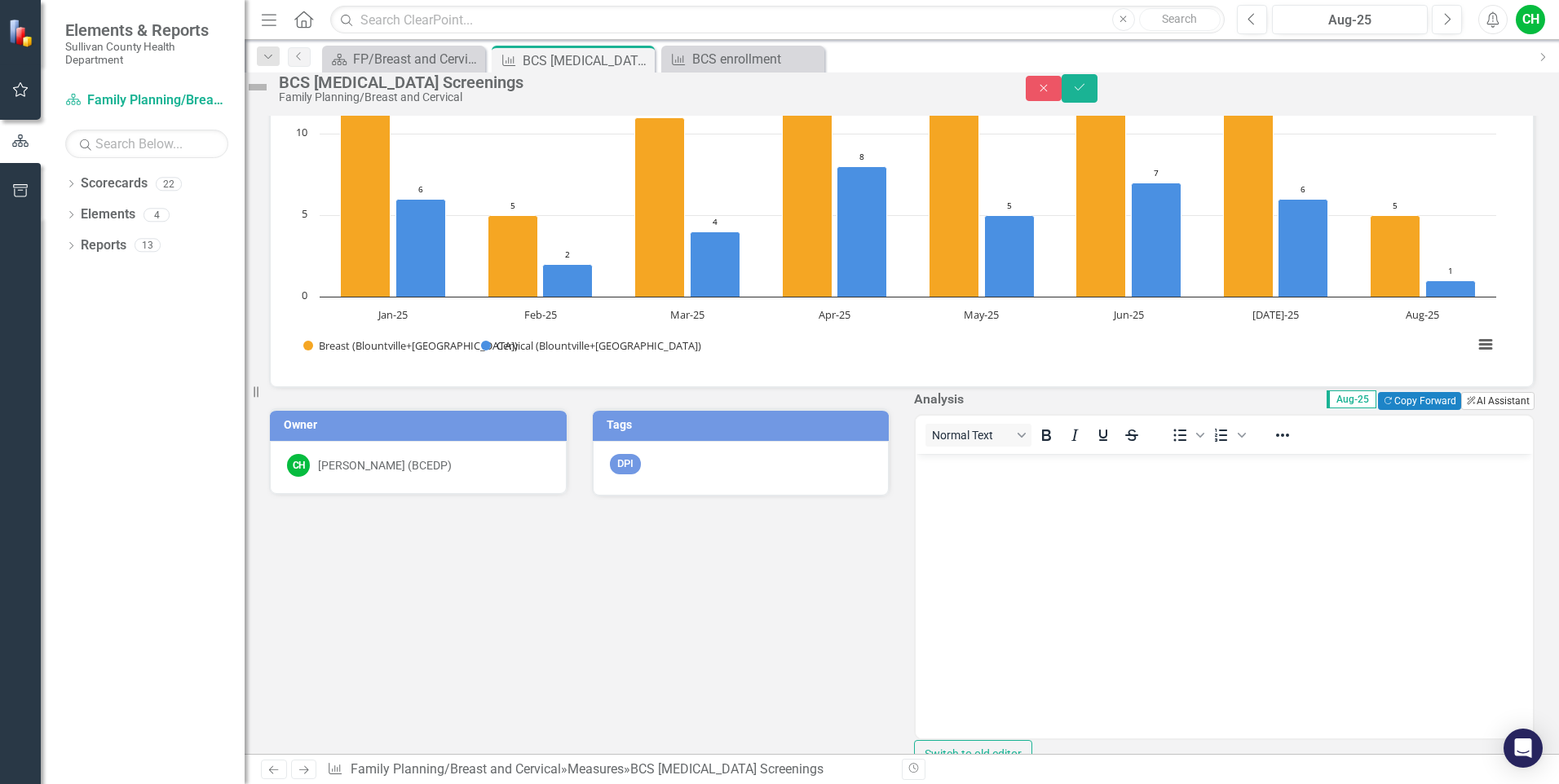
click at [1472, 410] on button "ClearPoint AI AI Assistant" at bounding box center [1497, 401] width 73 height 18
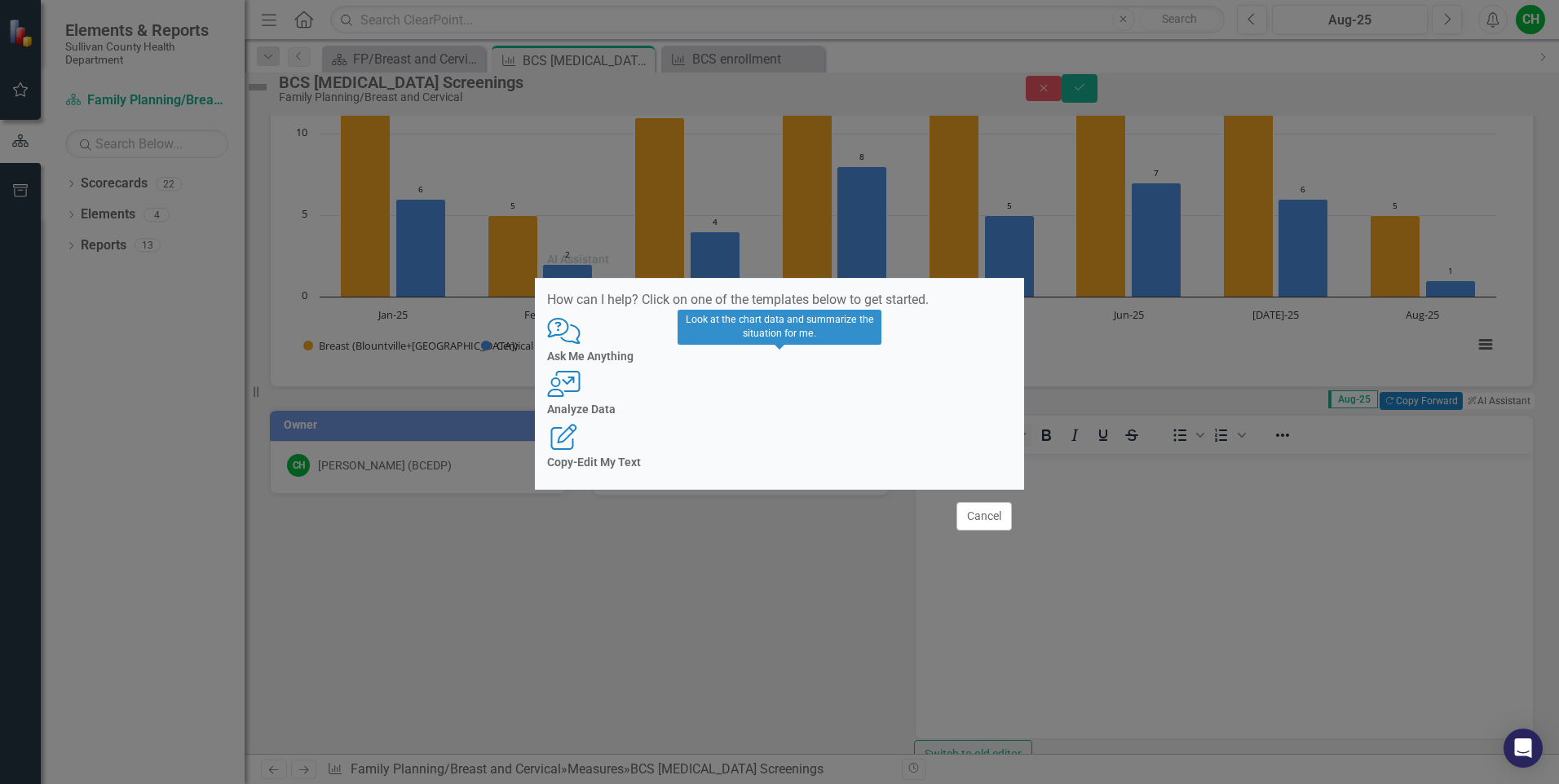
click at [753, 400] on div "User with Chart Analyze Data" at bounding box center [779, 392] width 465 height 45
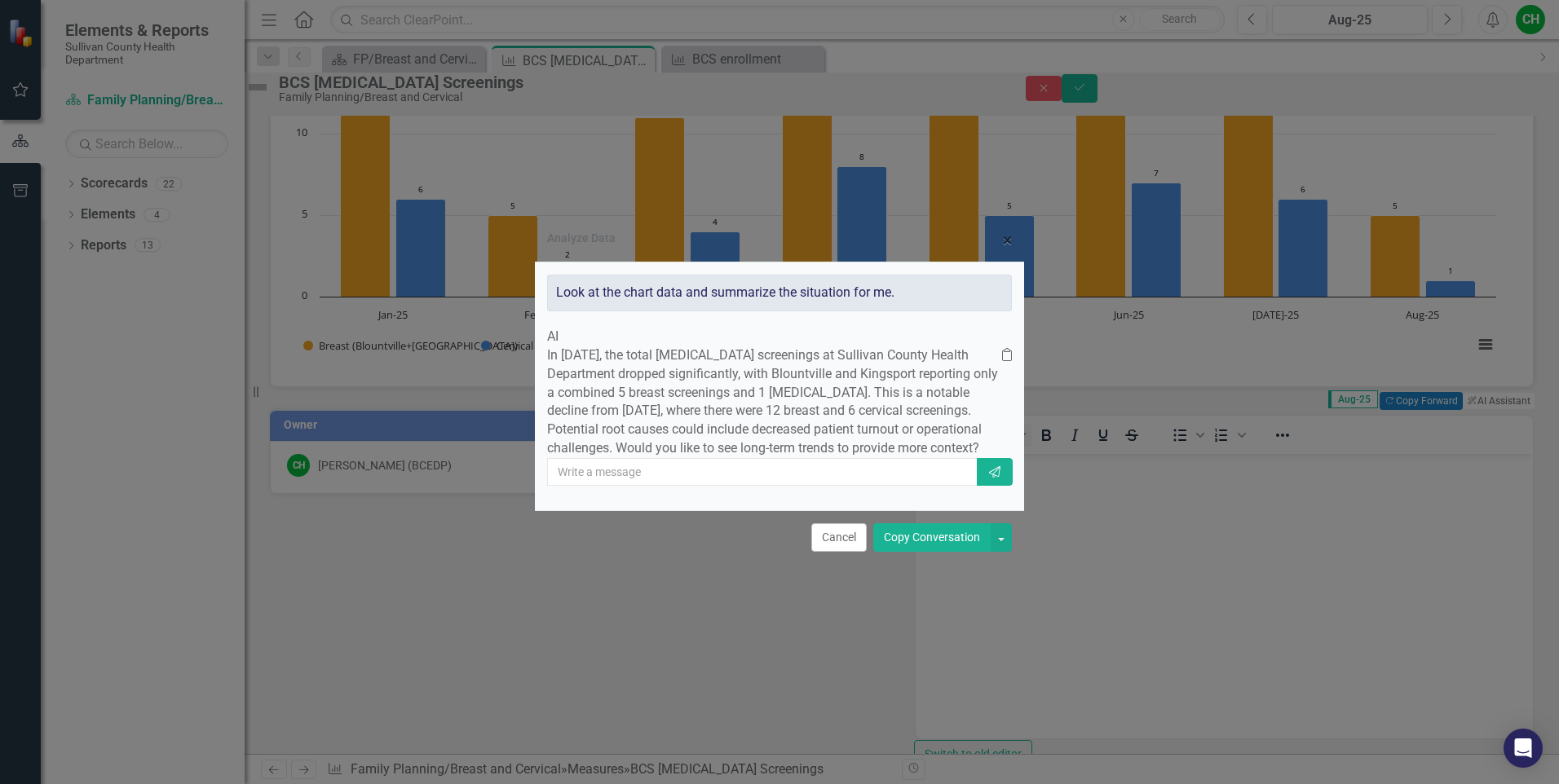
click at [936, 552] on button "Copy Conversation" at bounding box center [931, 538] width 117 height 29
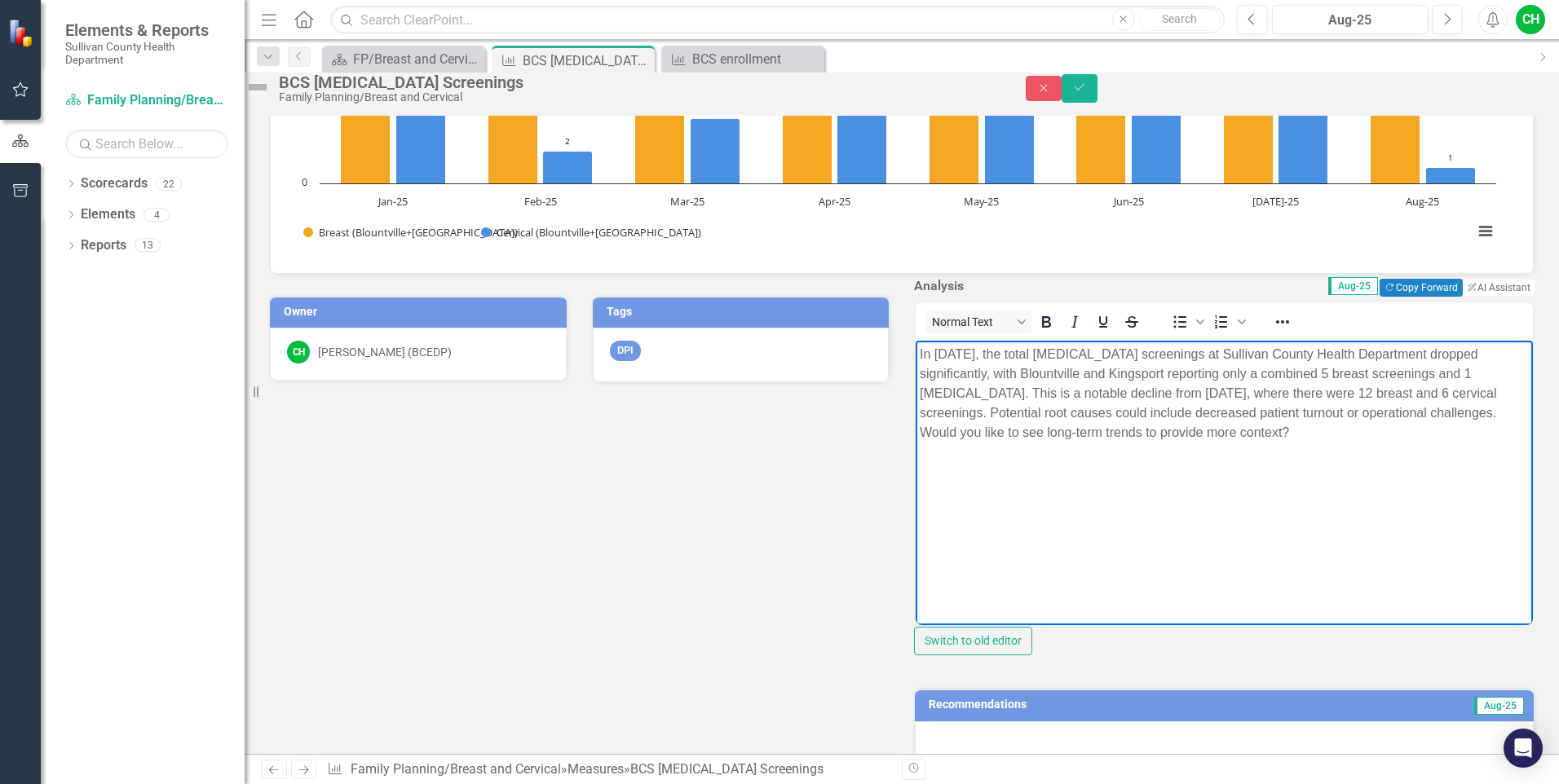
drag, startPoint x: 989, startPoint y: 432, endPoint x: 1360, endPoint y: 447, distance: 371.3
click at [1360, 447] on body "In [DATE], the total [MEDICAL_DATA] screenings at Sullivan County Health Depart…" at bounding box center [1223, 462] width 617 height 244
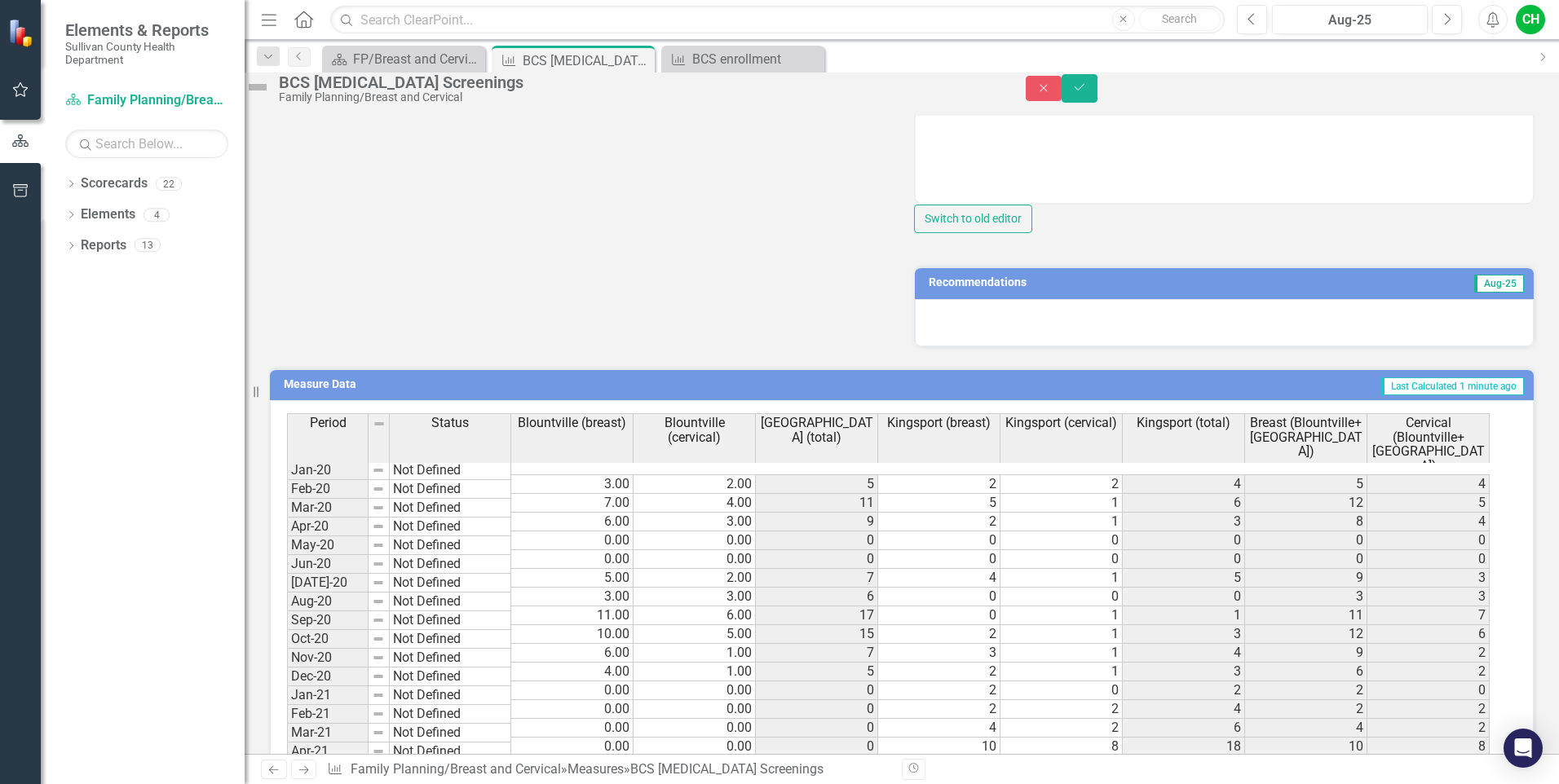
click at [1262, 346] on div at bounding box center [1223, 323] width 619 height 48
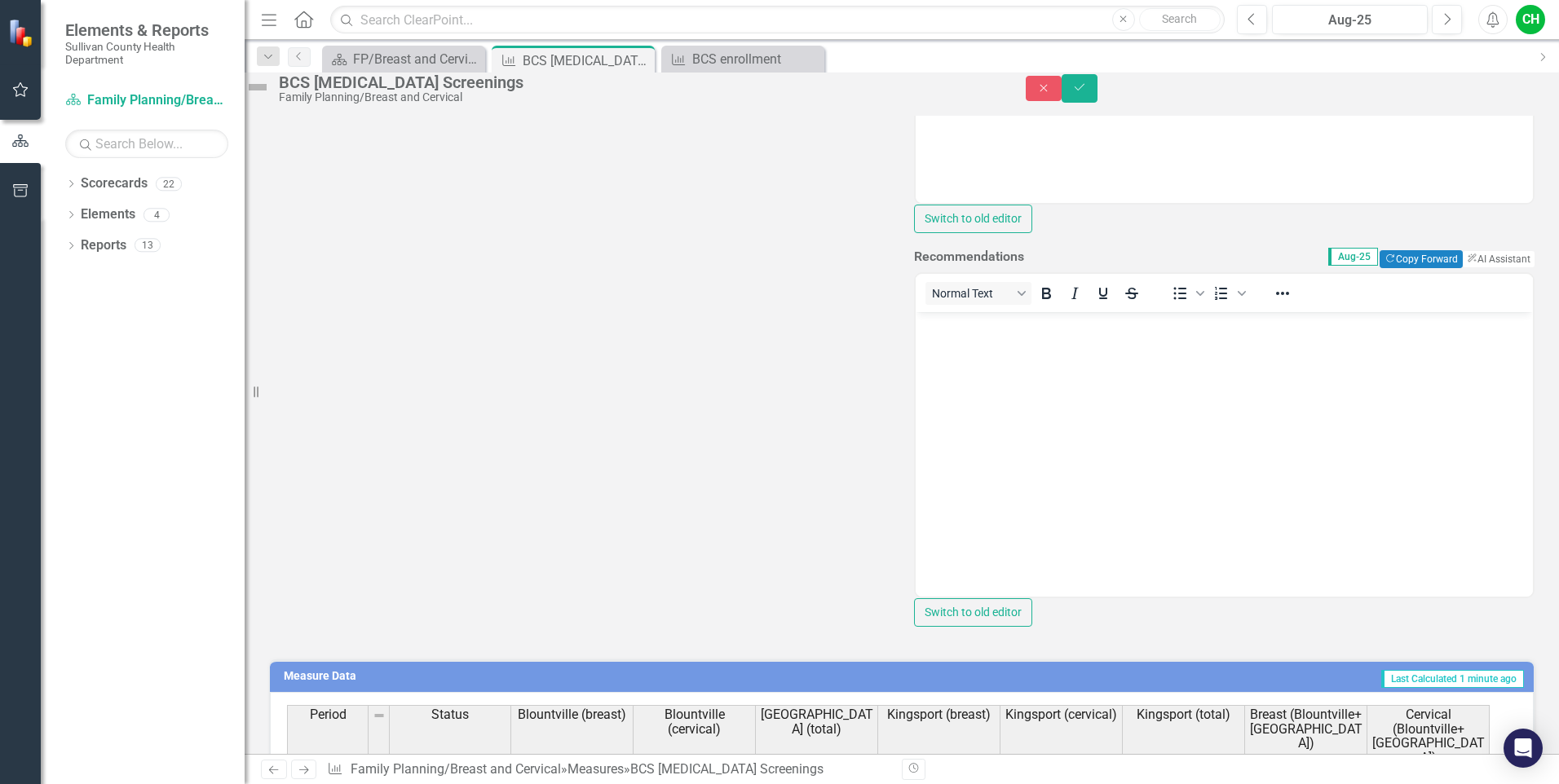
scroll to position [0, 0]
click at [1469, 268] on button "ClearPoint AI AI Assistant" at bounding box center [1497, 258] width 73 height 18
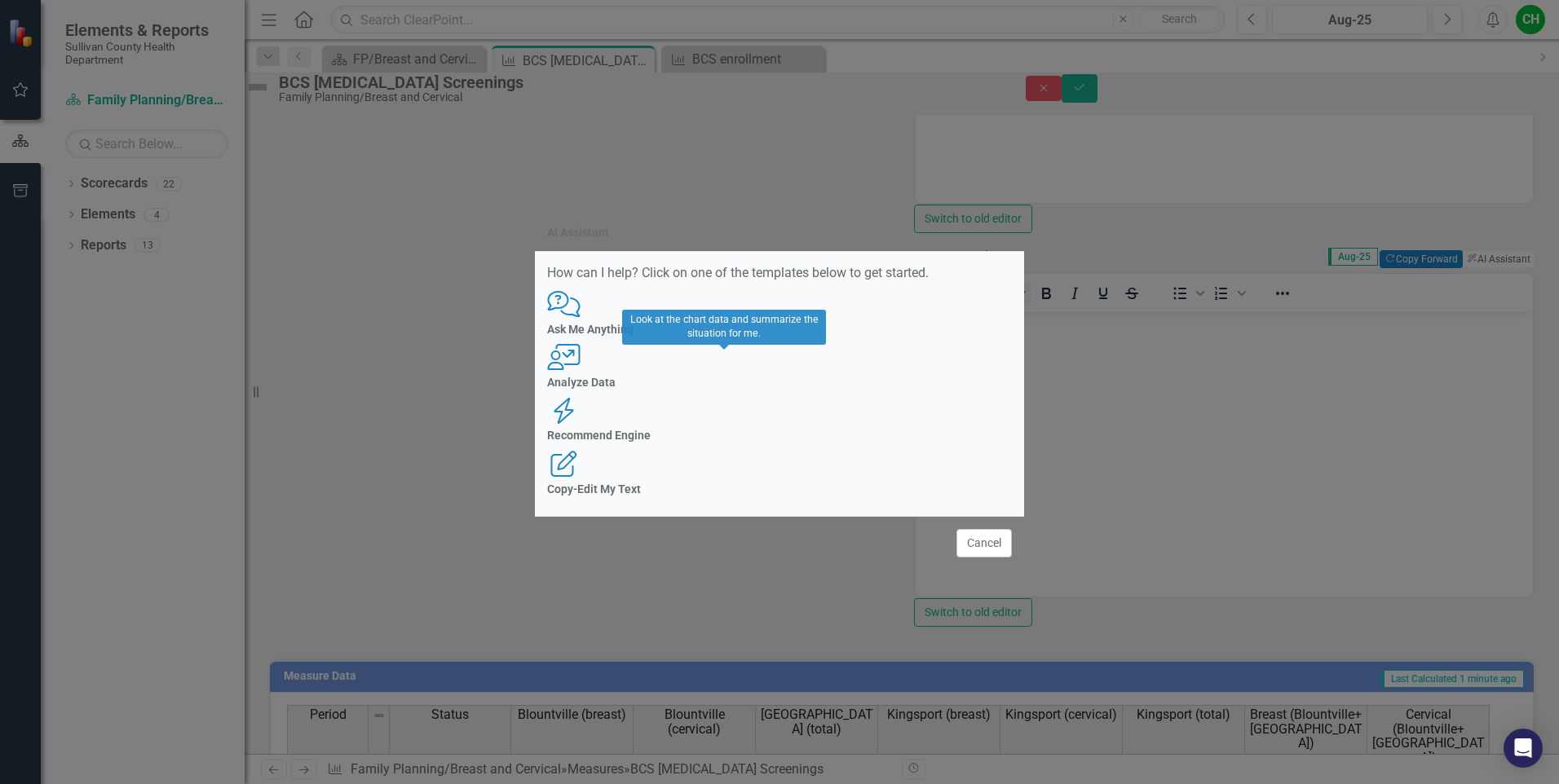
click at [581, 370] on icon "User with Chart" at bounding box center [563, 356] width 33 height 26
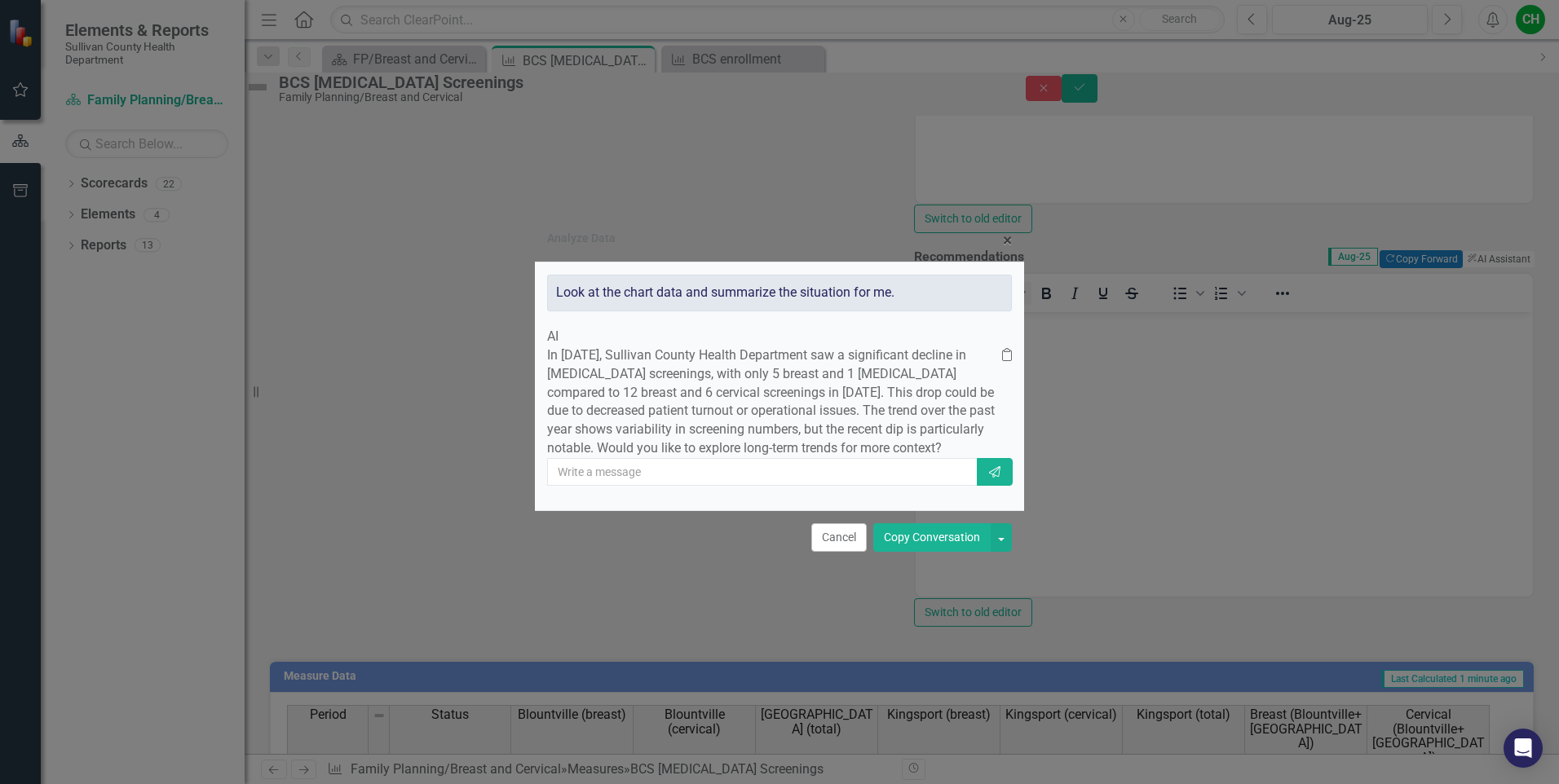
click at [959, 552] on button "Copy Conversation" at bounding box center [931, 538] width 117 height 29
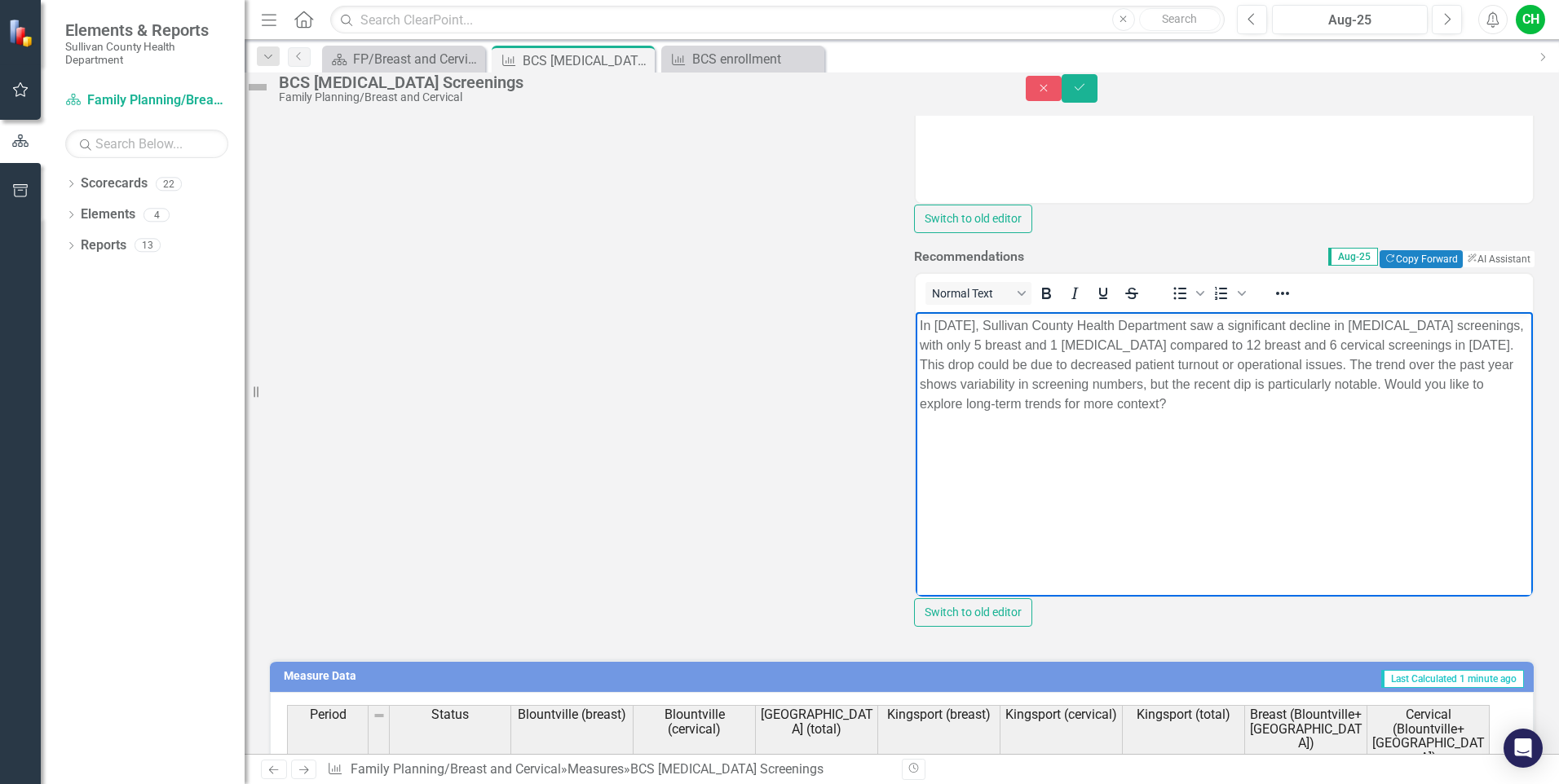
drag, startPoint x: 1252, startPoint y: 381, endPoint x: 1274, endPoint y: 403, distance: 31.1
click at [1274, 403] on p "In [DATE], Sullivan County Health Department saw a significant decline in [MEDI…" at bounding box center [1223, 364] width 609 height 98
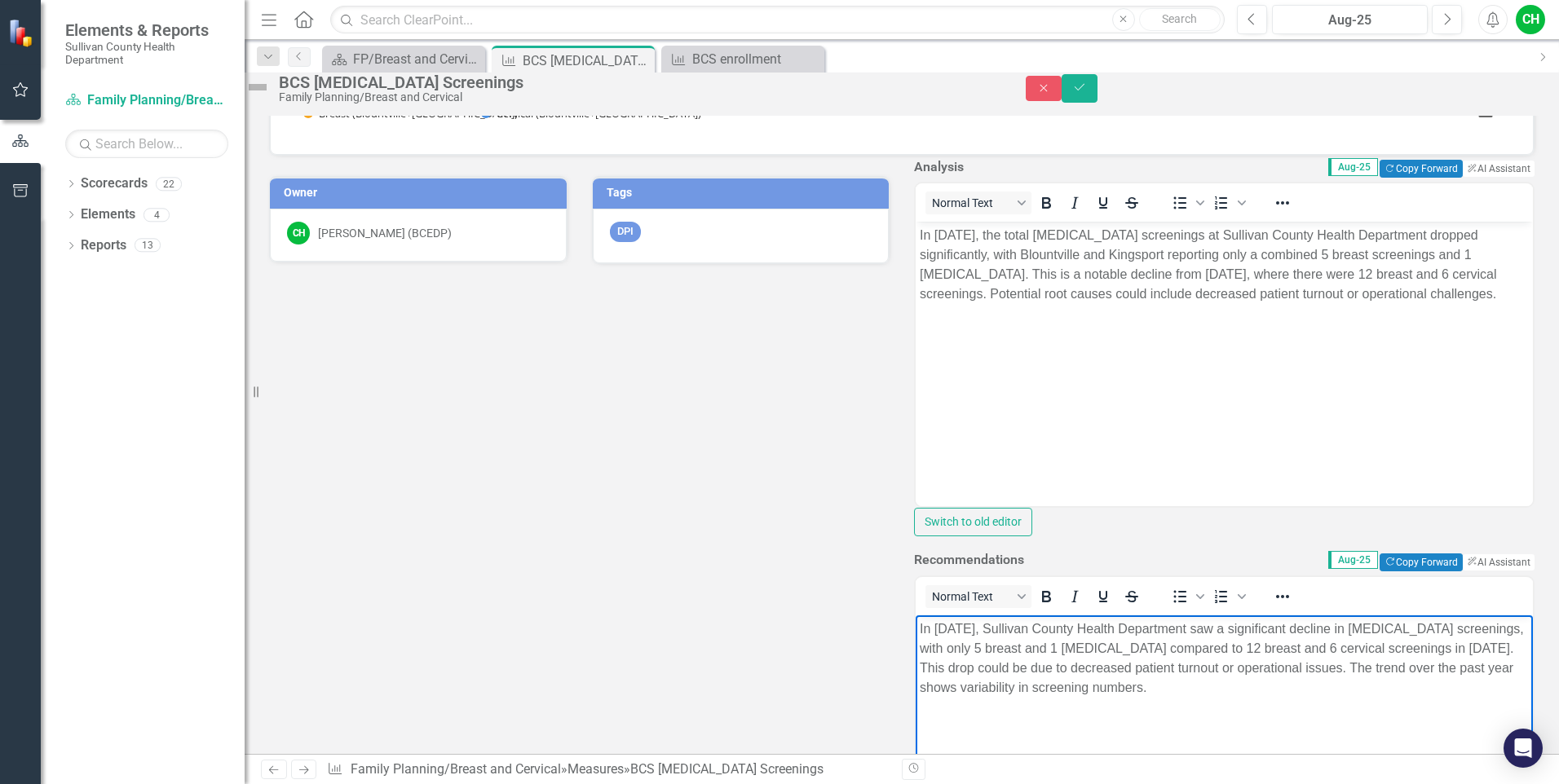
scroll to position [469, 0]
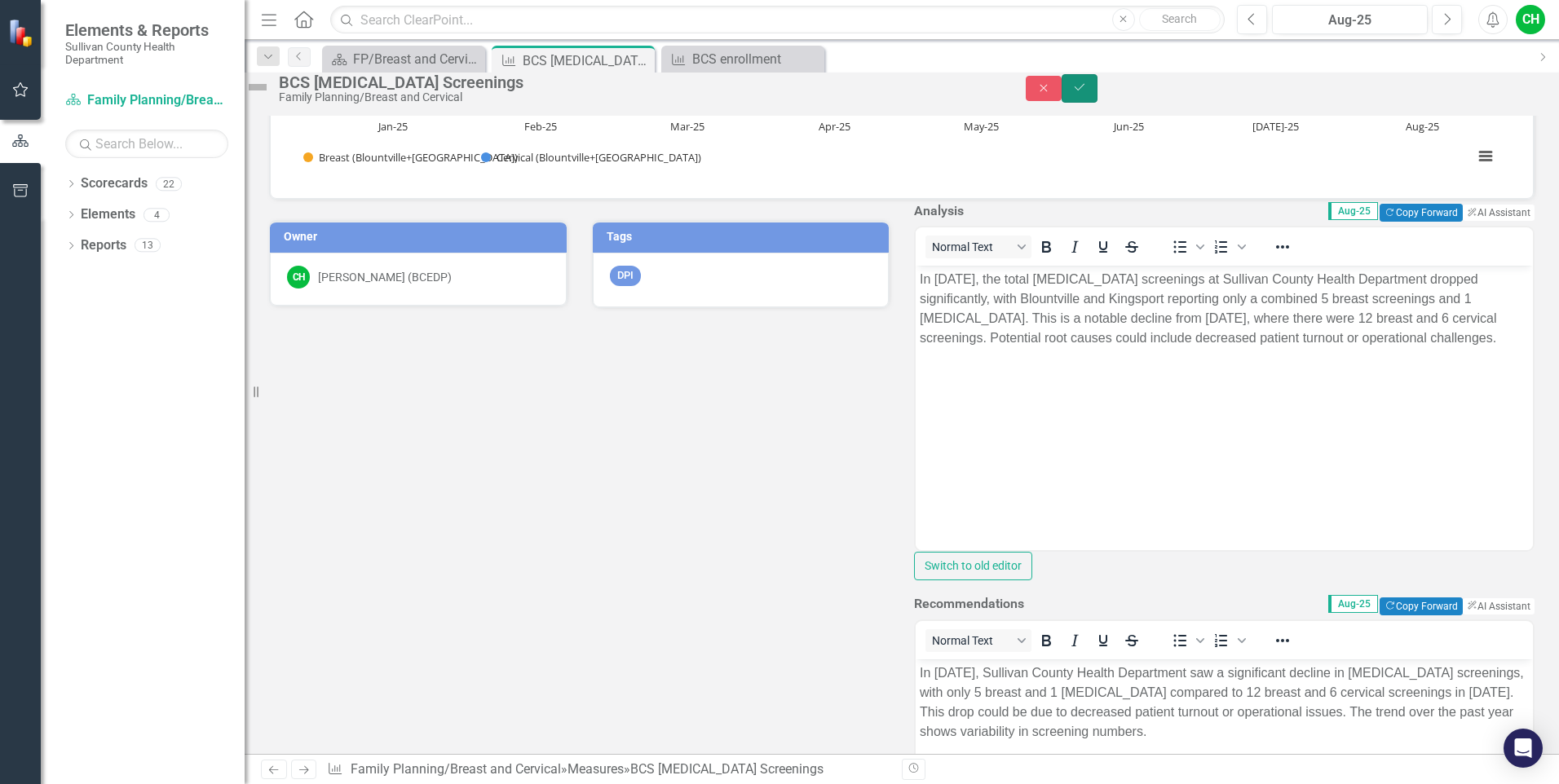
click at [1087, 93] on icon "Save" at bounding box center [1079, 87] width 14 height 11
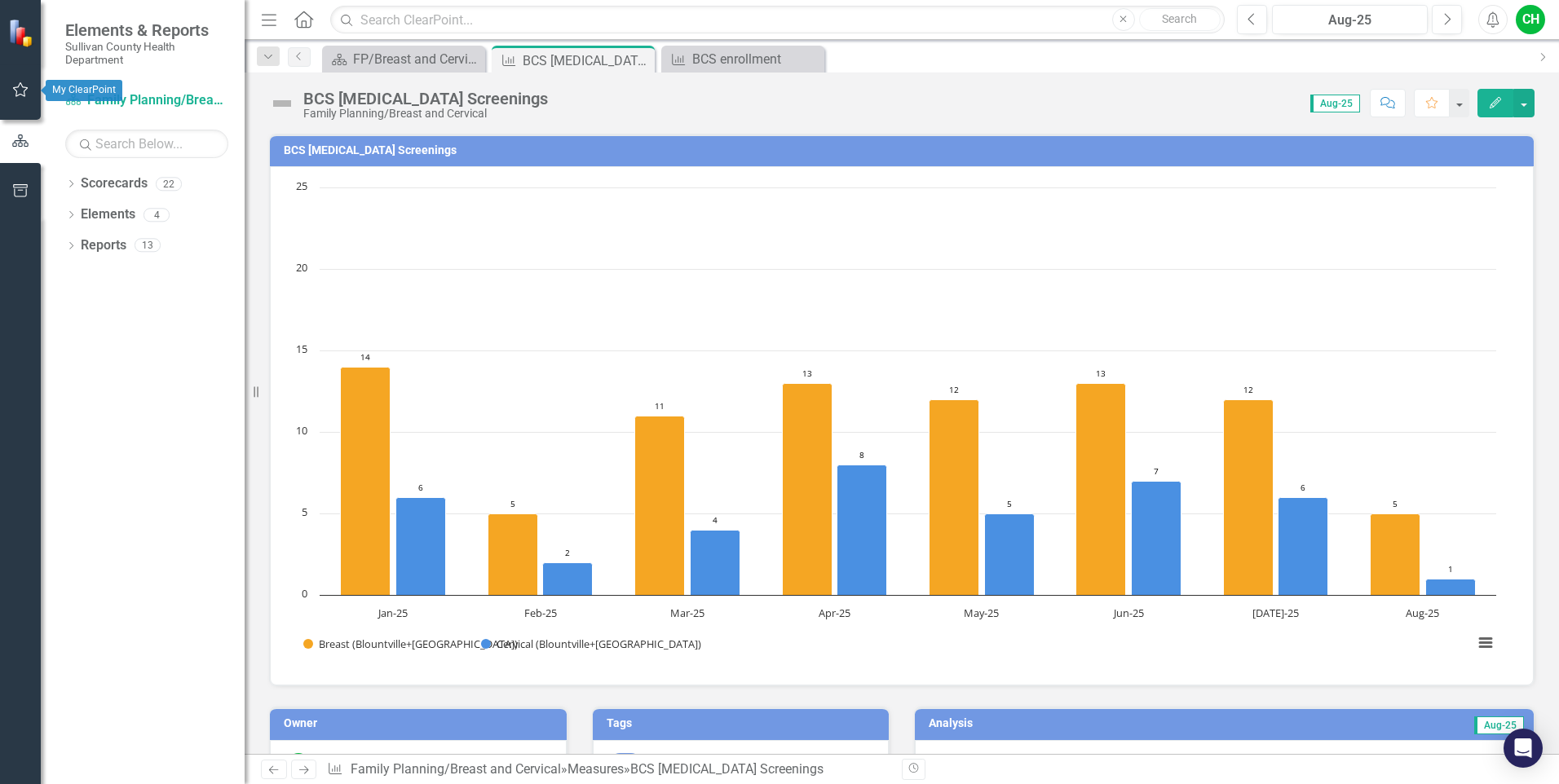
click at [22, 99] on button "button" at bounding box center [21, 90] width 37 height 34
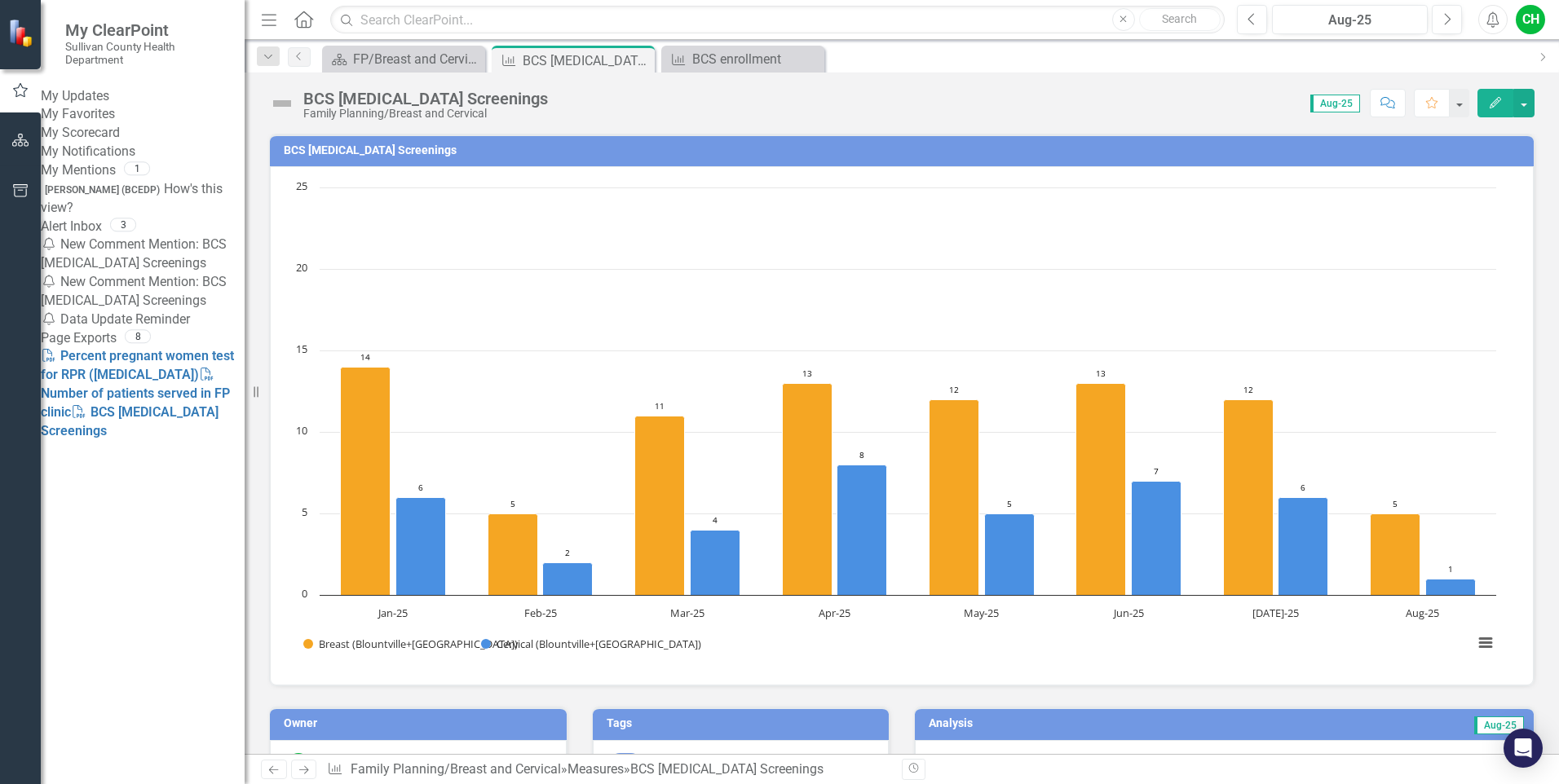
click at [79, 97] on link "My Updates" at bounding box center [143, 97] width 203 height 19
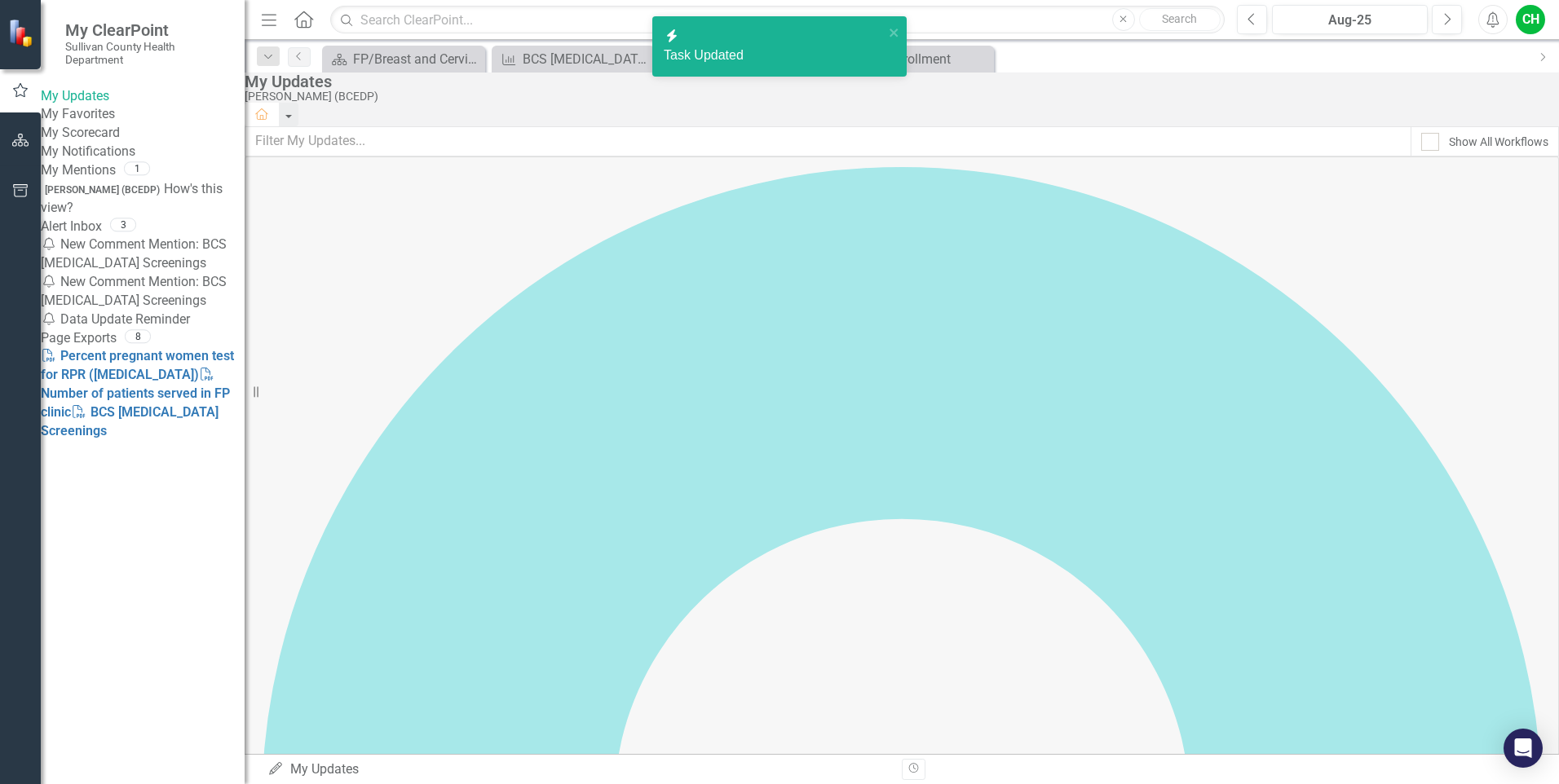
checkbox input "true"
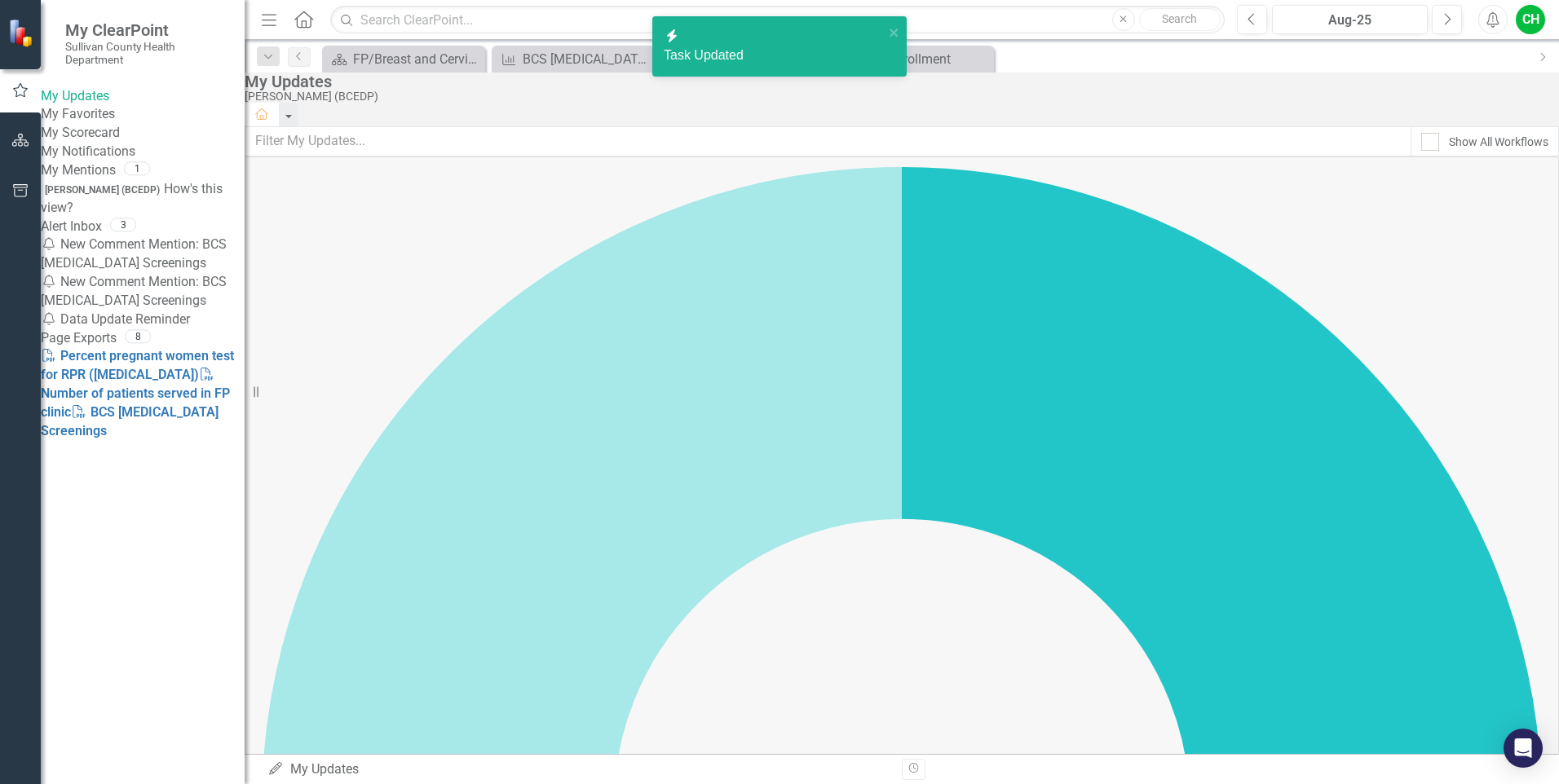
checkbox input "true"
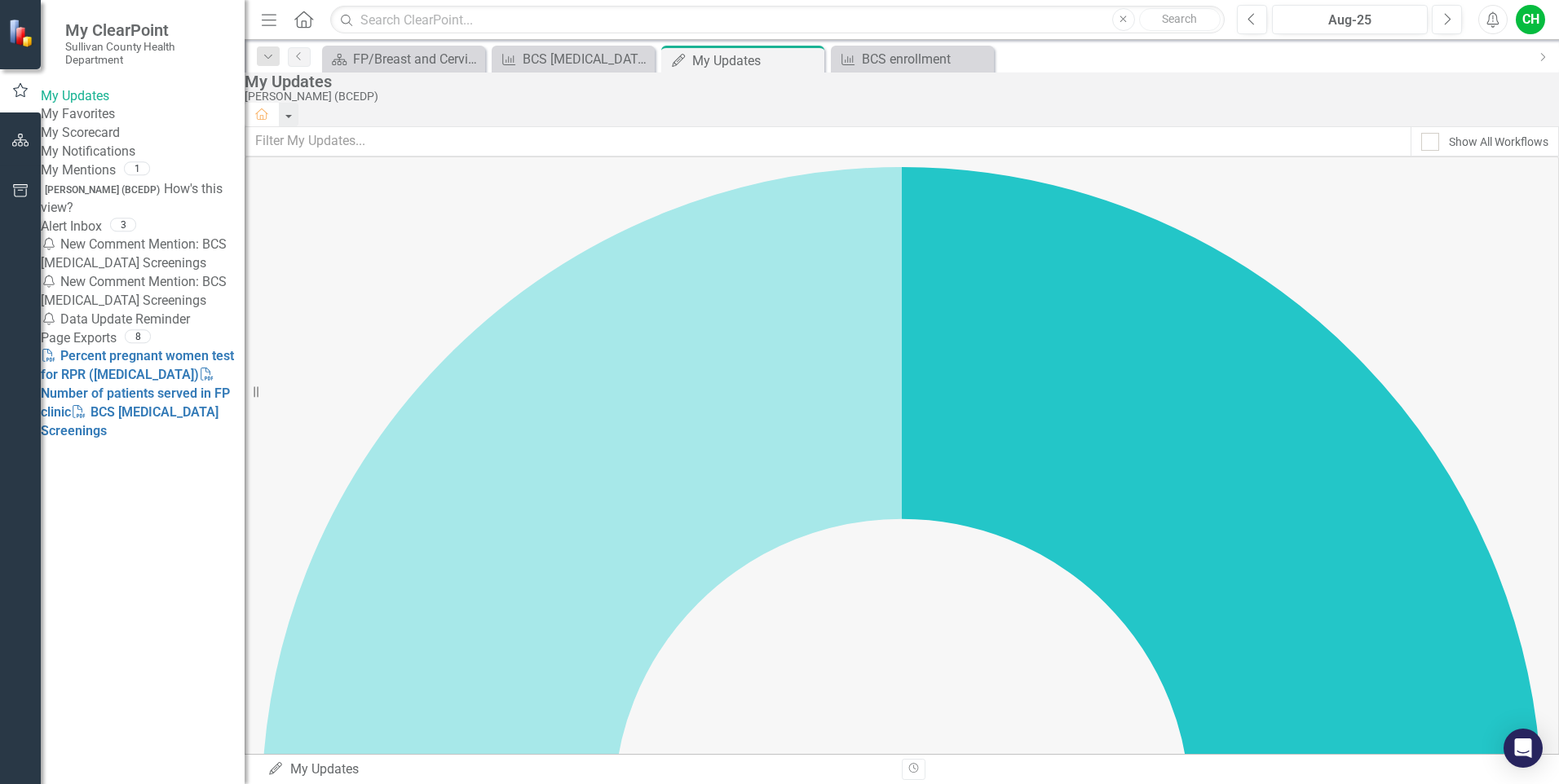
click at [113, 104] on link "My Updates" at bounding box center [143, 97] width 203 height 19
click at [95, 143] on link "My Scorecard" at bounding box center [143, 133] width 203 height 19
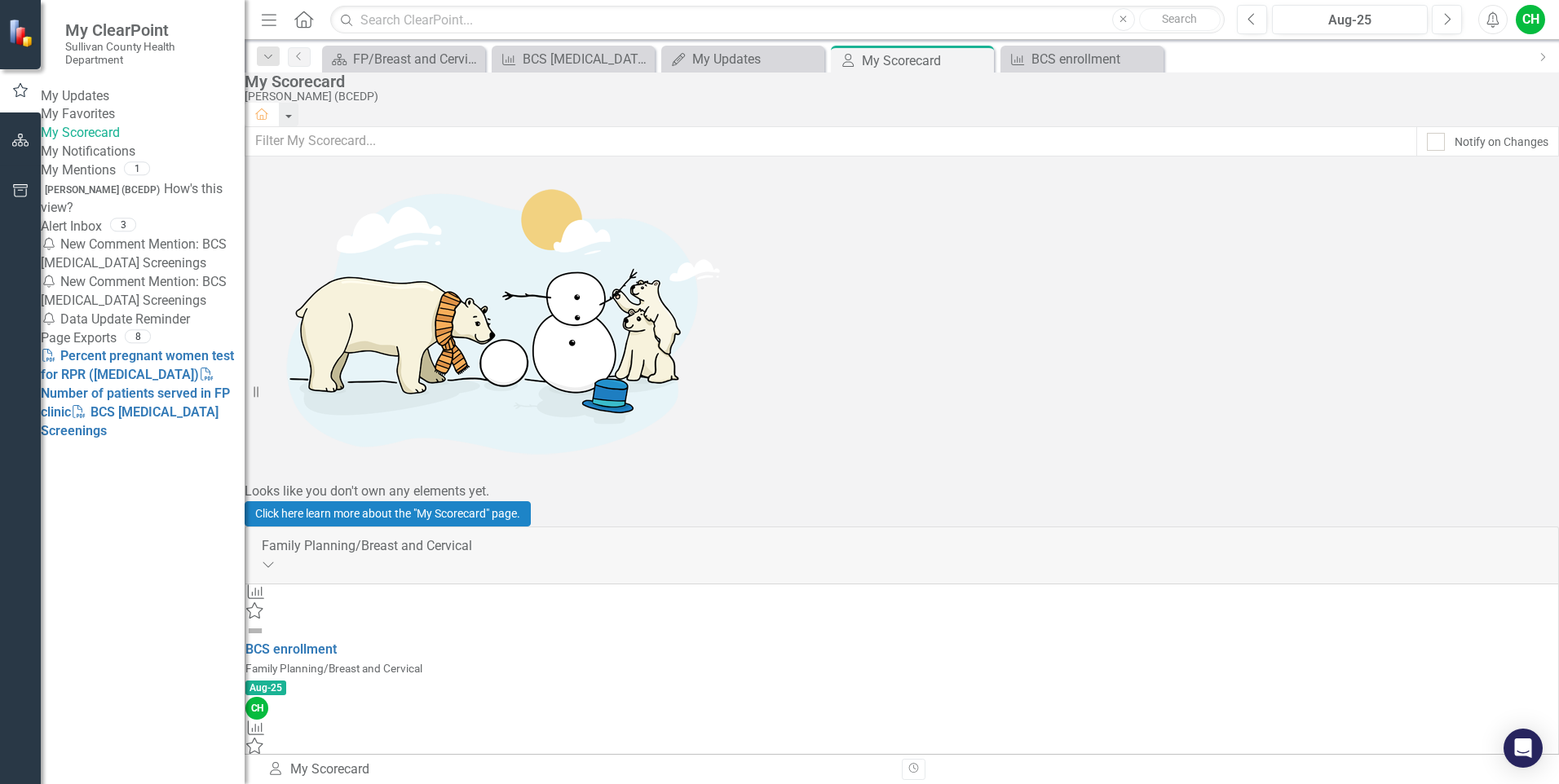
click at [266, 583] on icon "Measure" at bounding box center [256, 591] width 21 height 16
click at [140, 382] on link "PDF Percent pregnant women test for RPR ([MEDICAL_DATA])" at bounding box center [137, 365] width 193 height 34
click at [395, 54] on div "FP/Breast and Cervical Welcome Page" at bounding box center [406, 58] width 107 height 20
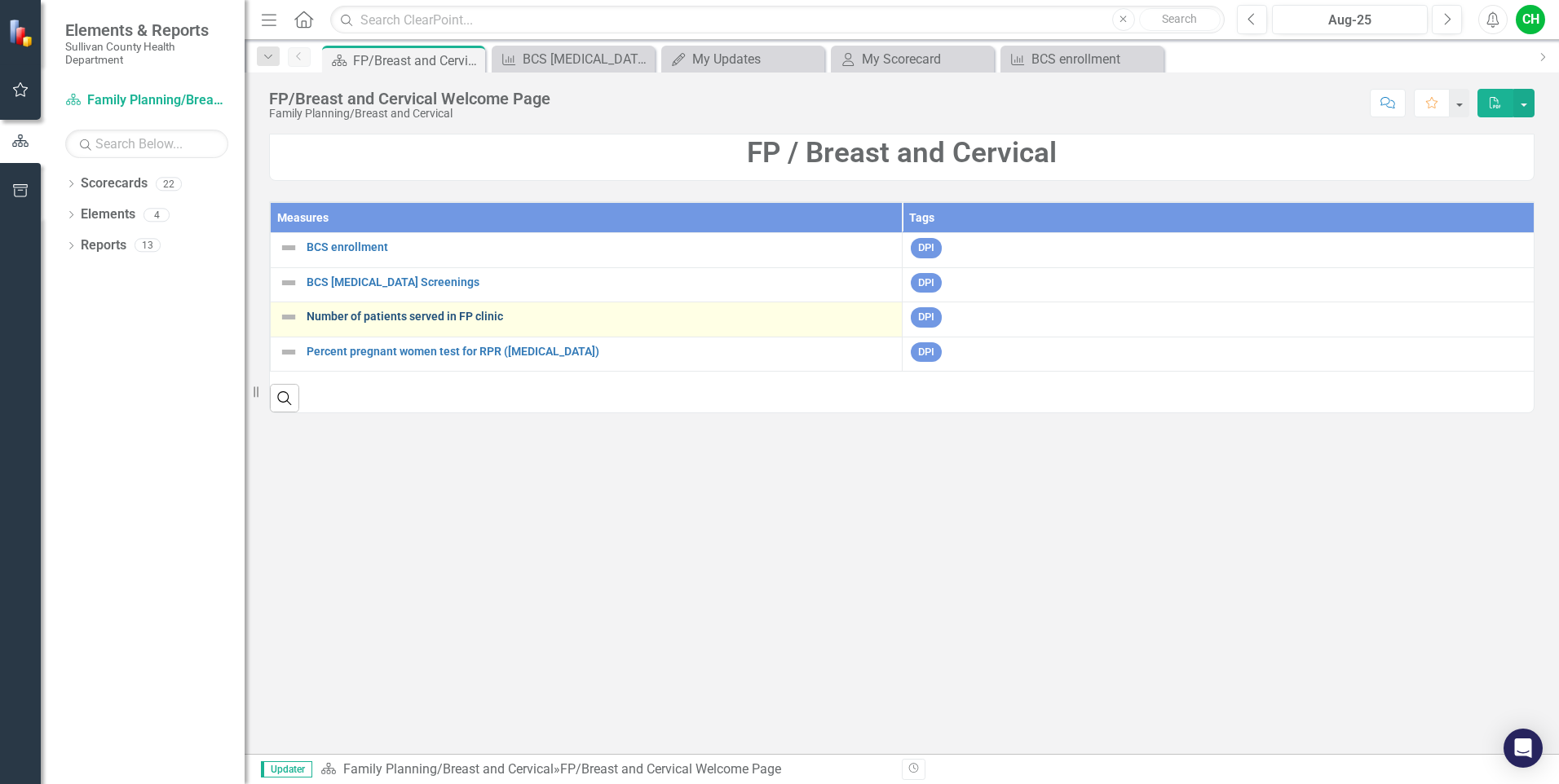
click at [390, 317] on link "Number of patients served in FP clinic" at bounding box center [599, 316] width 587 height 12
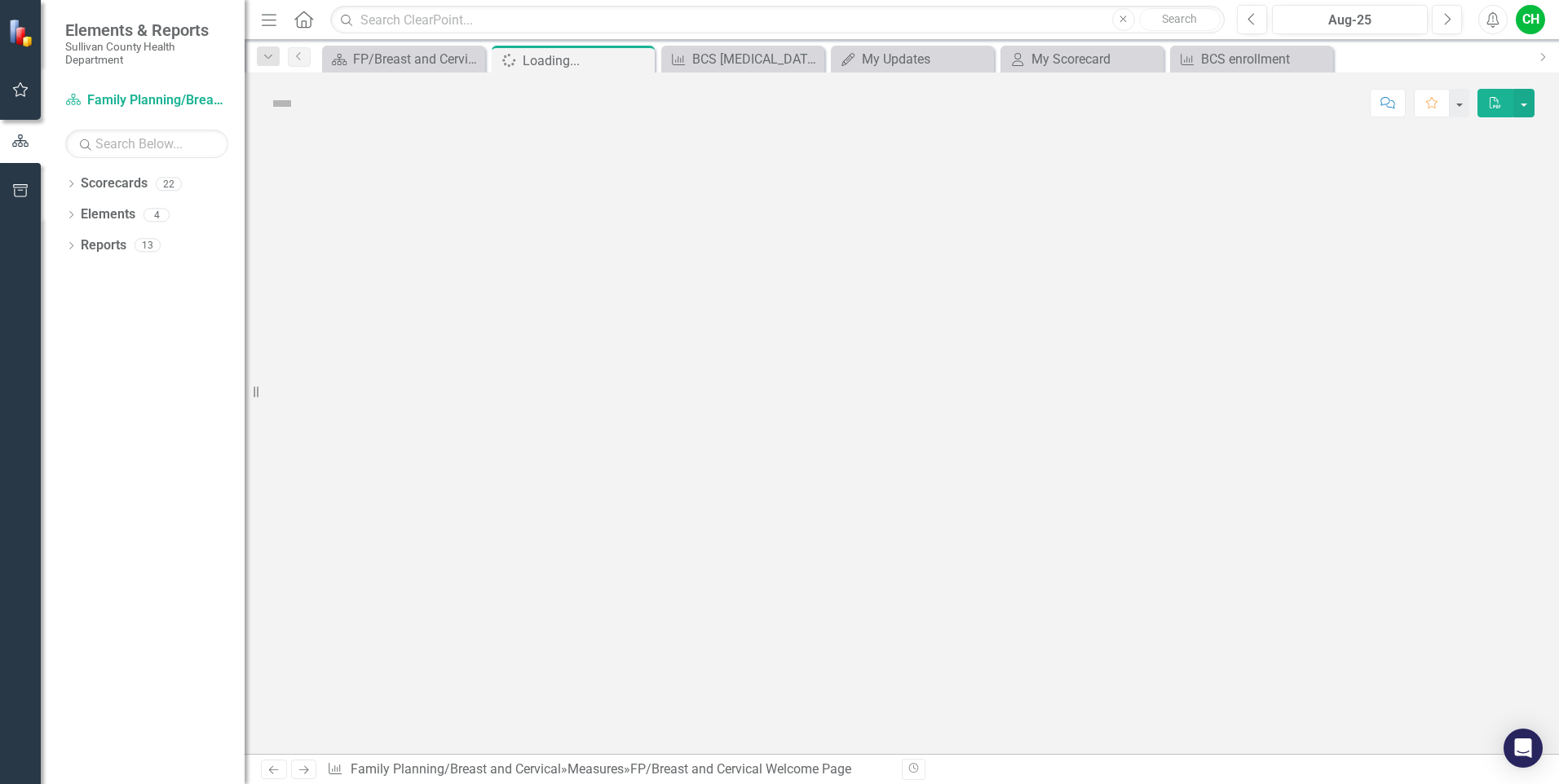
click at [390, 317] on div at bounding box center [901, 444] width 1314 height 621
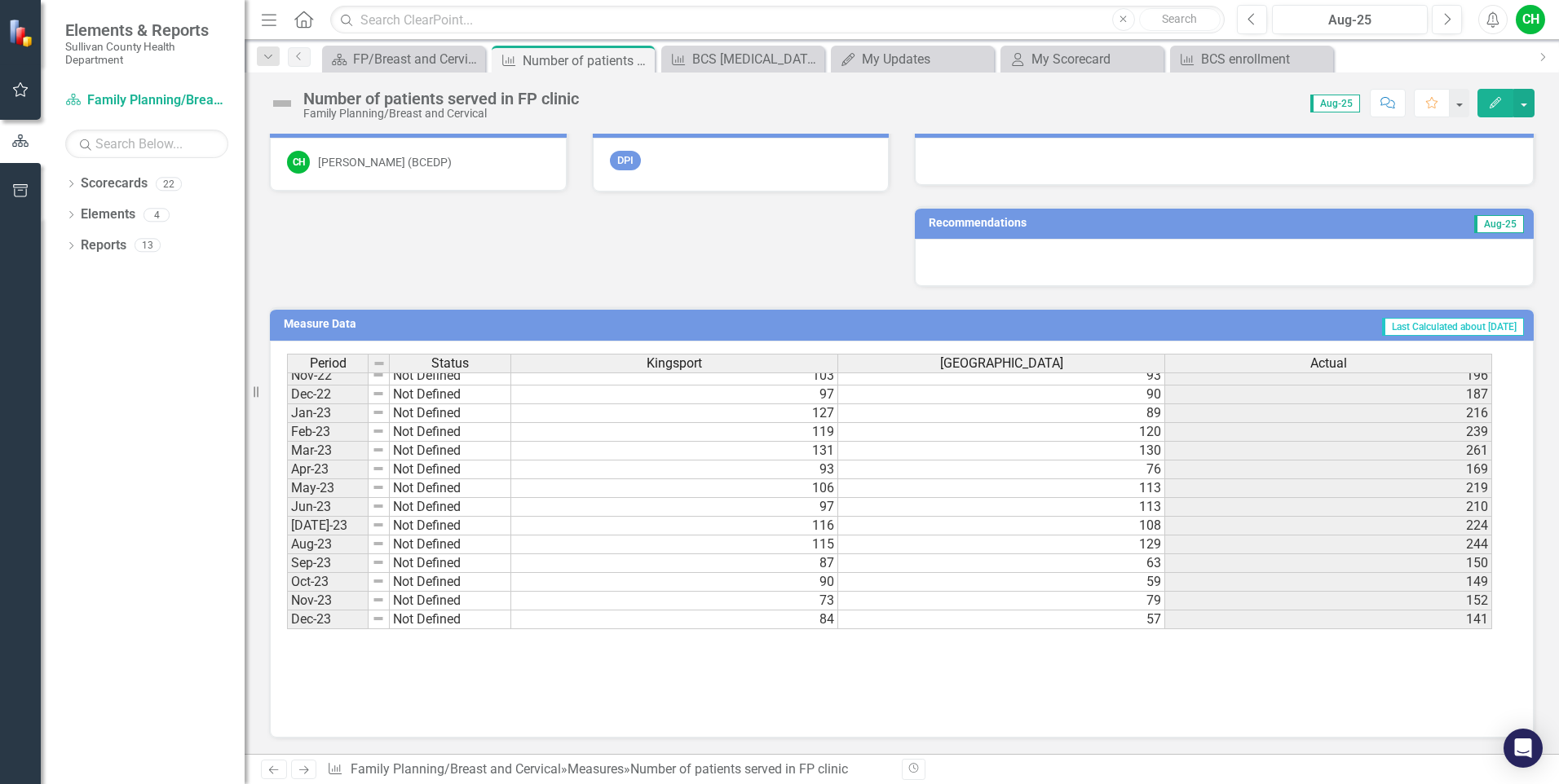
scroll to position [741, 0]
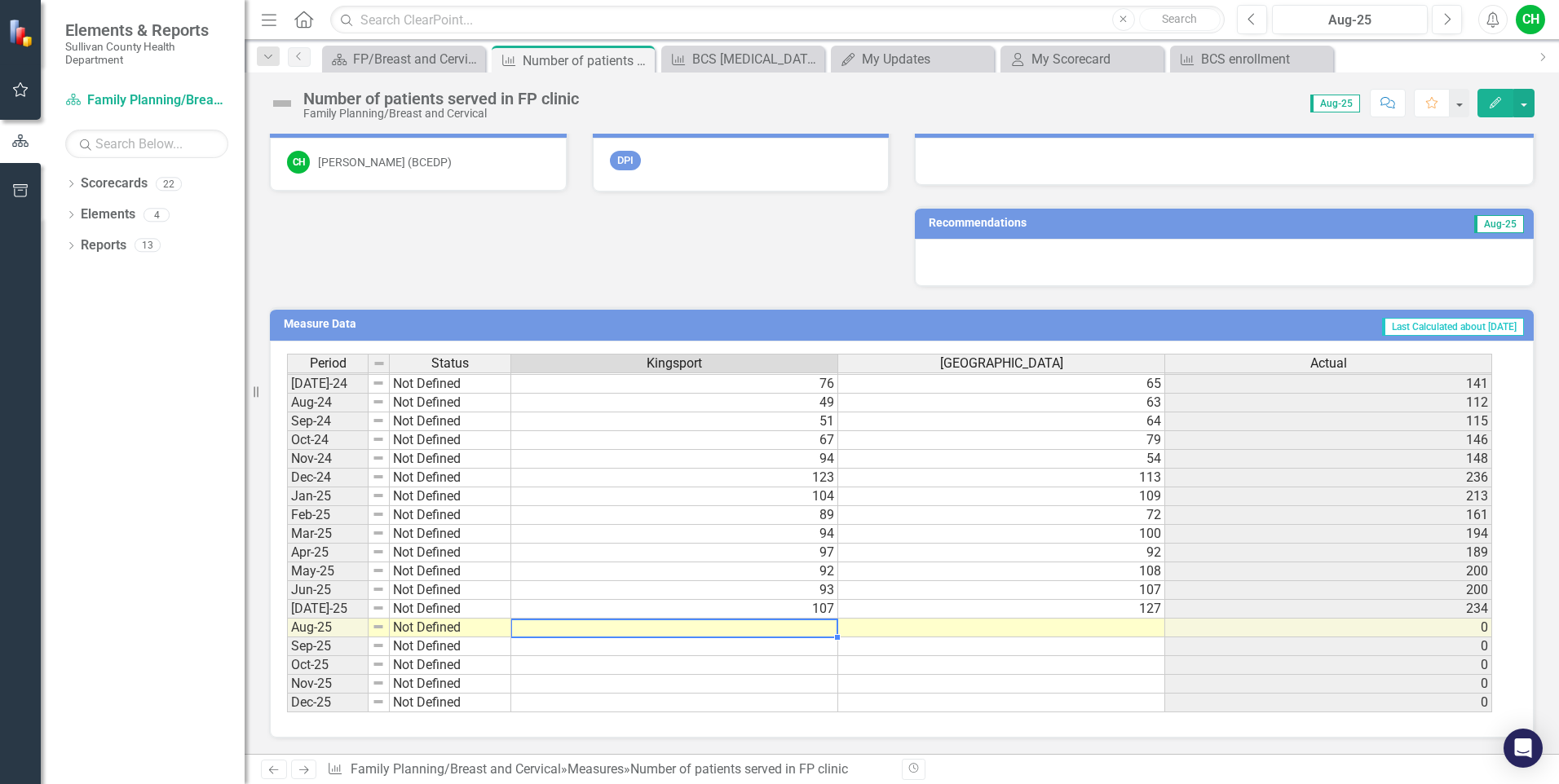
click at [817, 628] on tbody "Jun-23 Not Defined 97 113 210 [DATE]-23 Not Defined 116 108 224 Aug-23 Not Defi…" at bounding box center [890, 421] width 1205 height 582
click at [798, 630] on td at bounding box center [675, 628] width 327 height 19
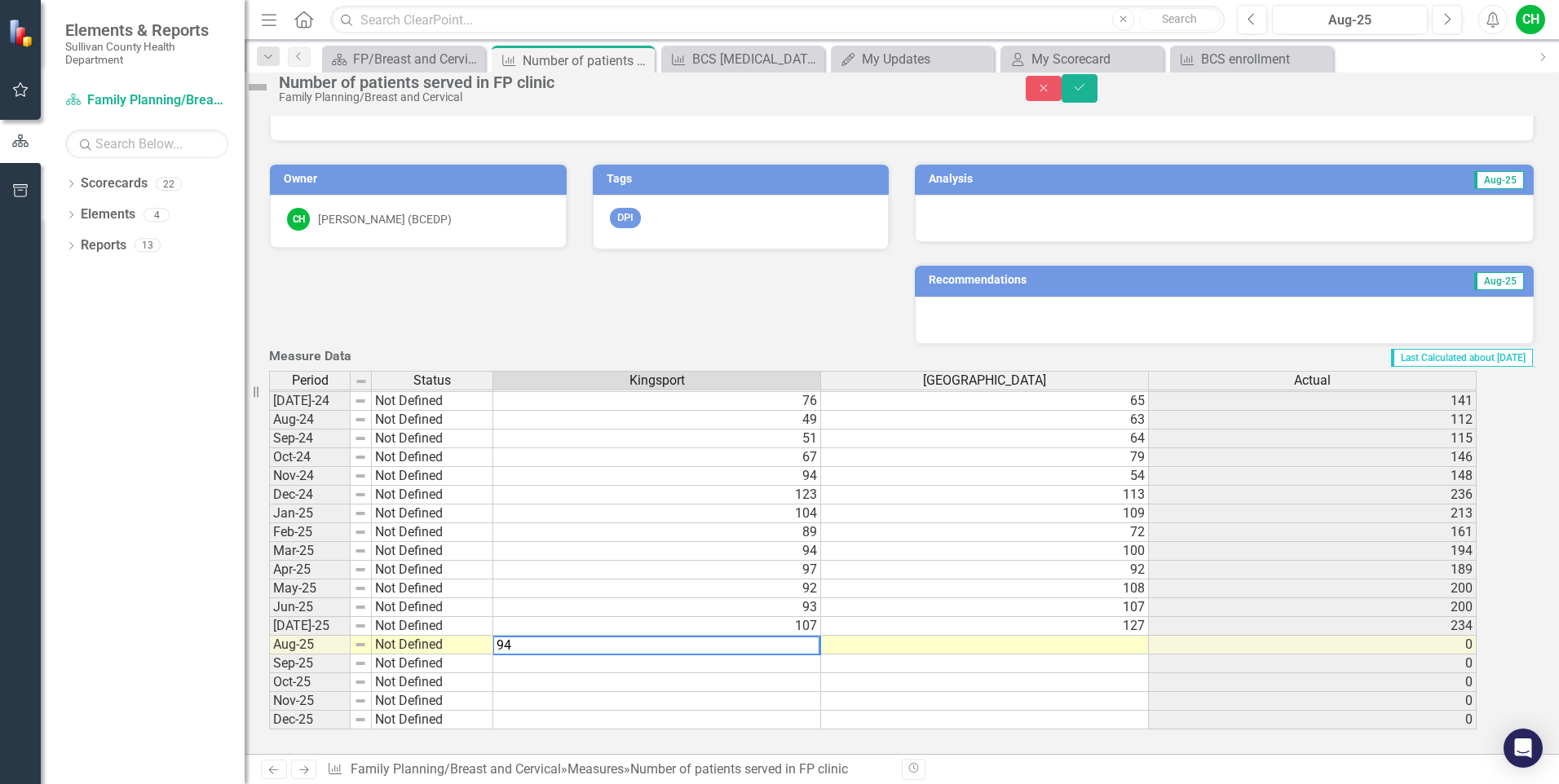
click at [1126, 639] on td at bounding box center [985, 645] width 328 height 19
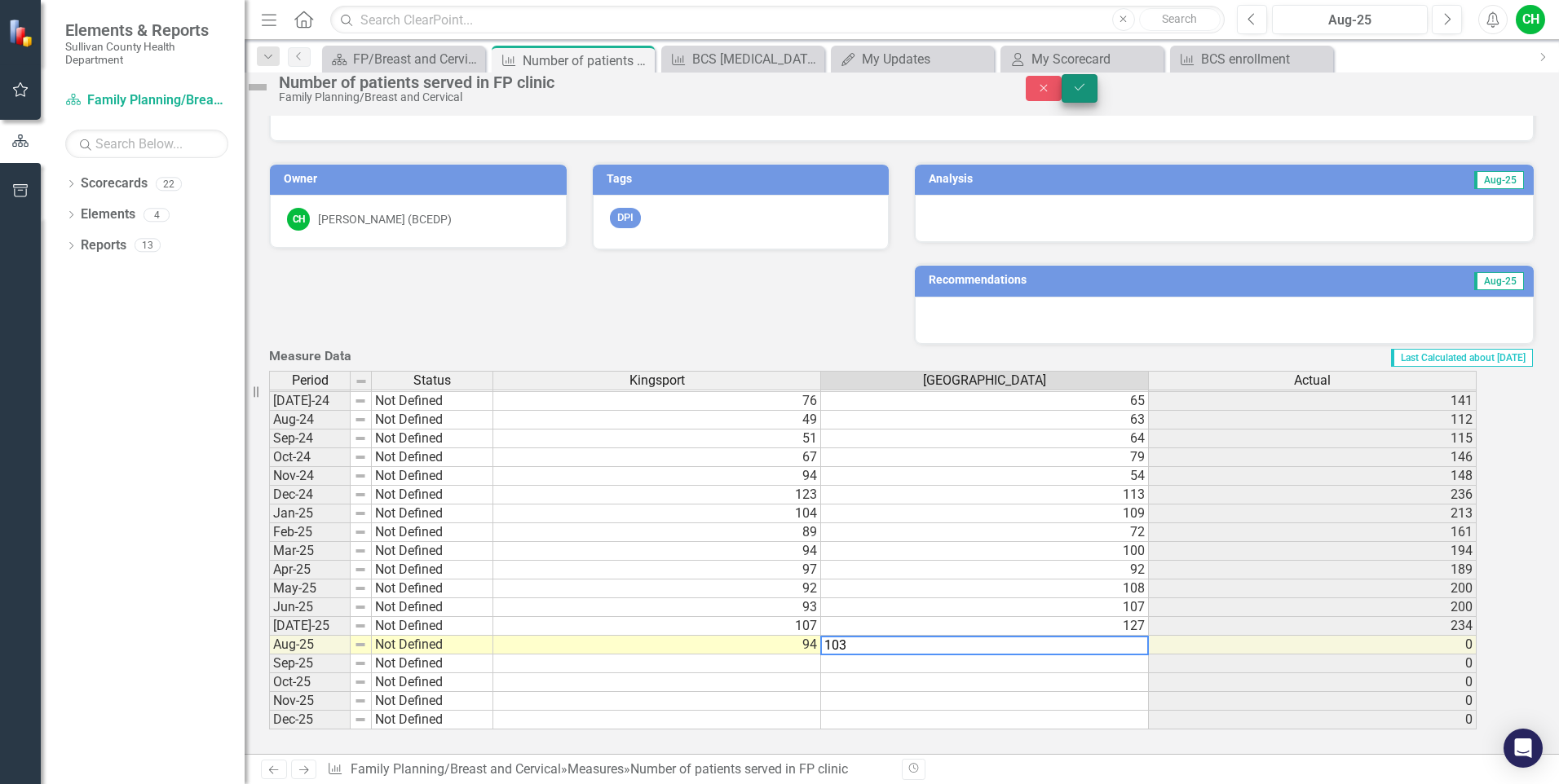
type textarea "103"
click at [1097, 98] on button "Save" at bounding box center [1080, 88] width 36 height 29
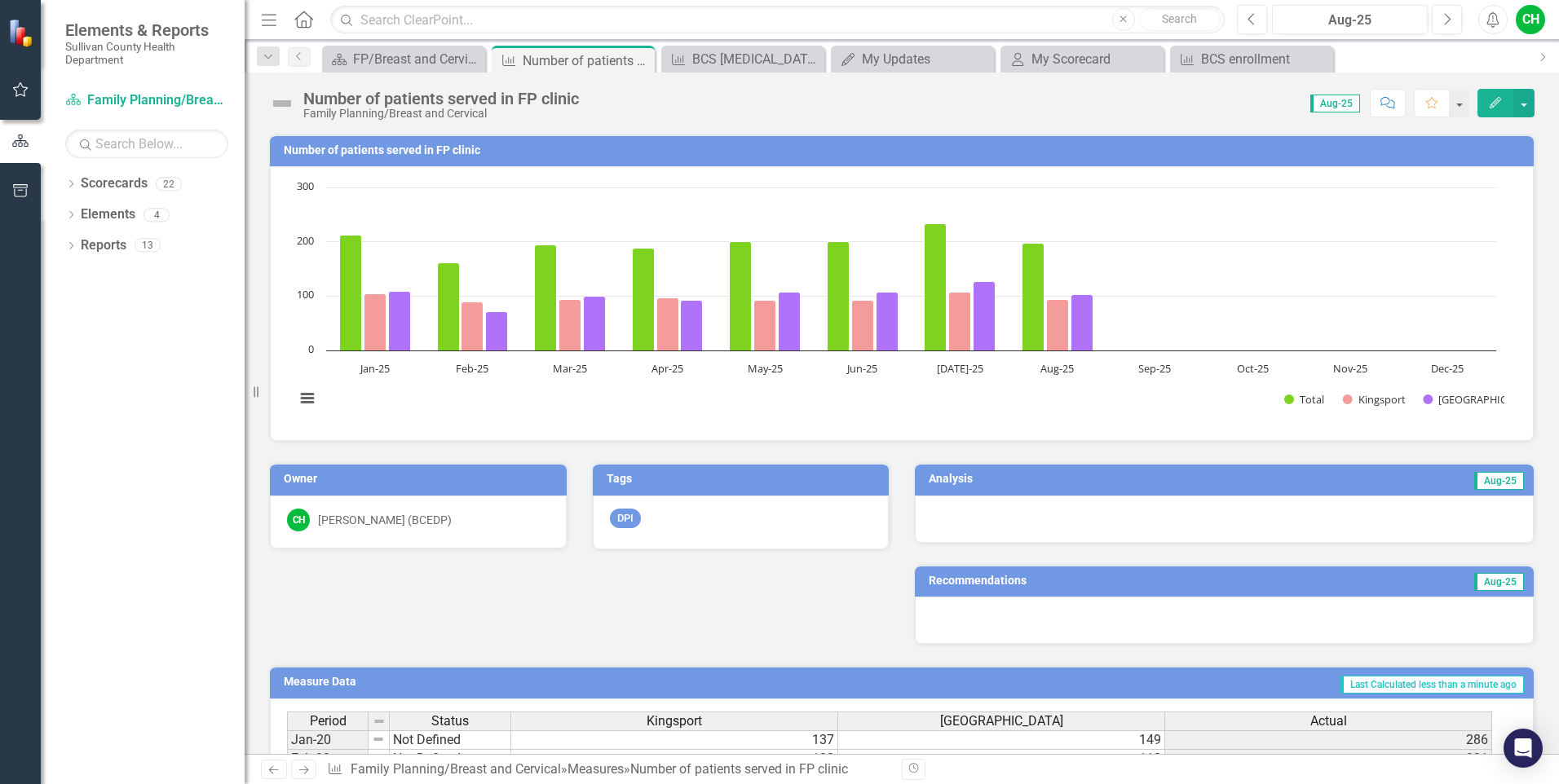
click at [1241, 509] on div at bounding box center [1223, 519] width 619 height 48
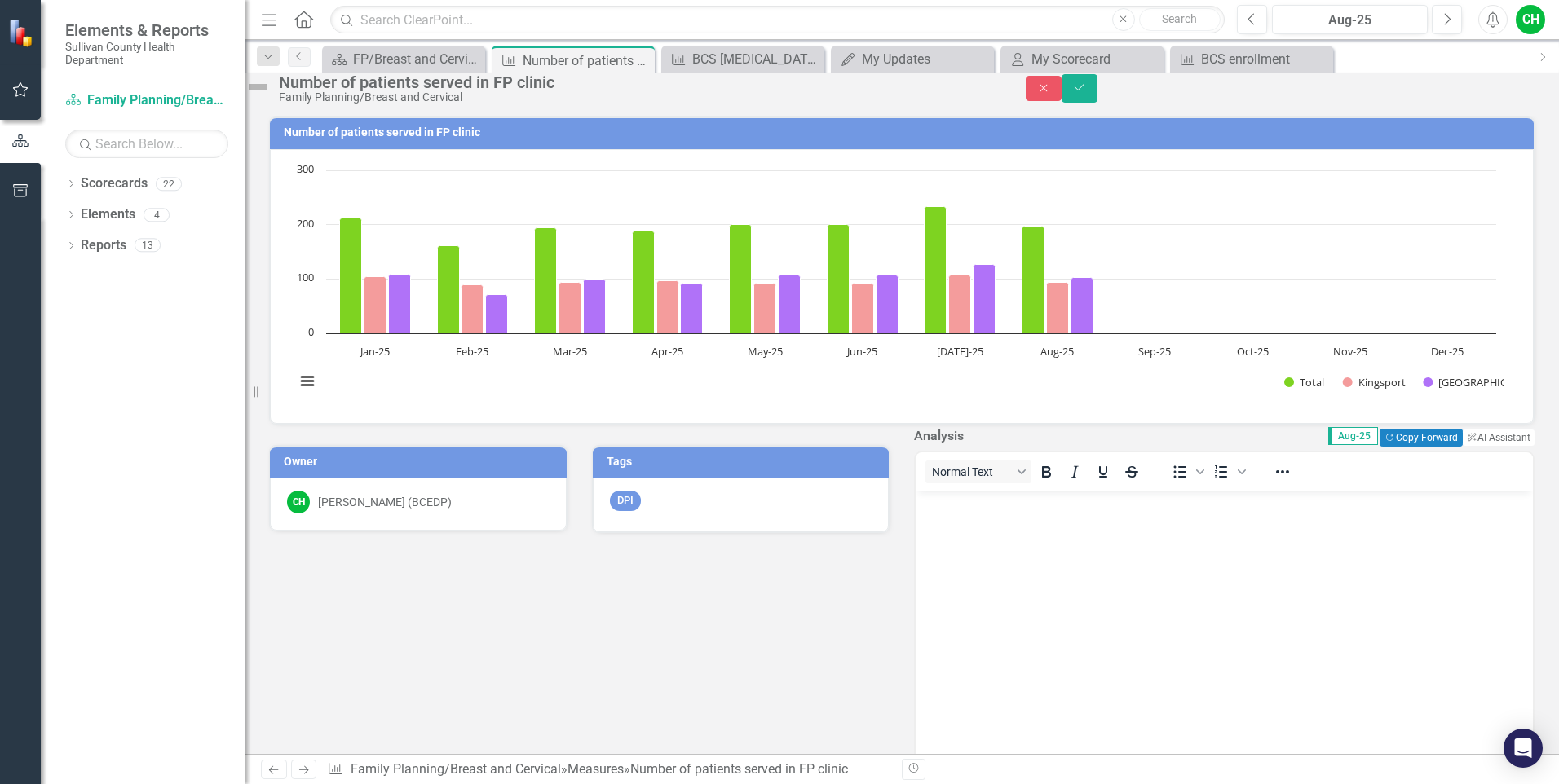
scroll to position [0, 0]
click at [1461, 447] on button "ClearPoint AI AI Assistant" at bounding box center [1497, 437] width 73 height 18
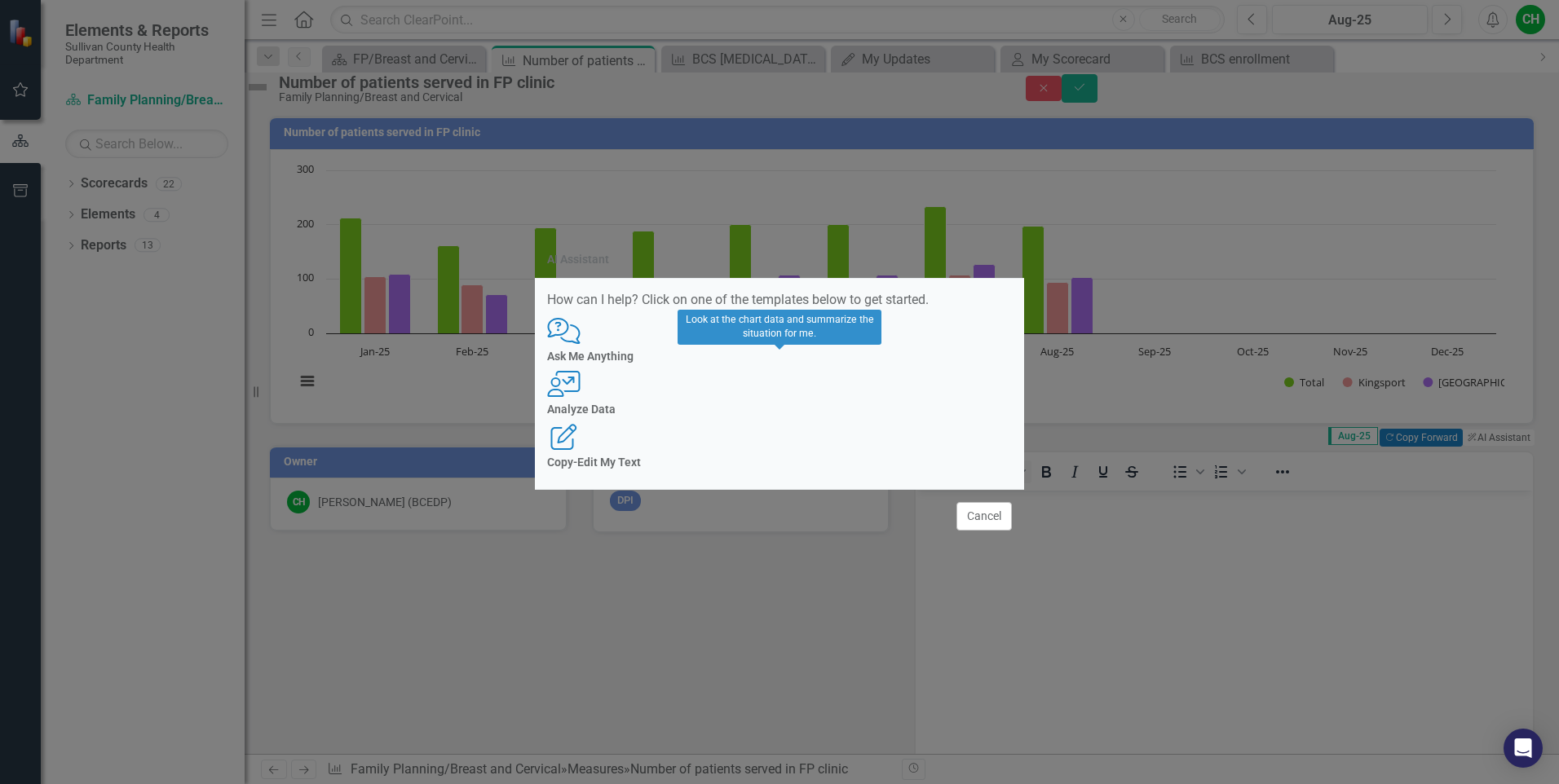
click at [790, 415] on h4 "Analyze Data" at bounding box center [779, 410] width 465 height 12
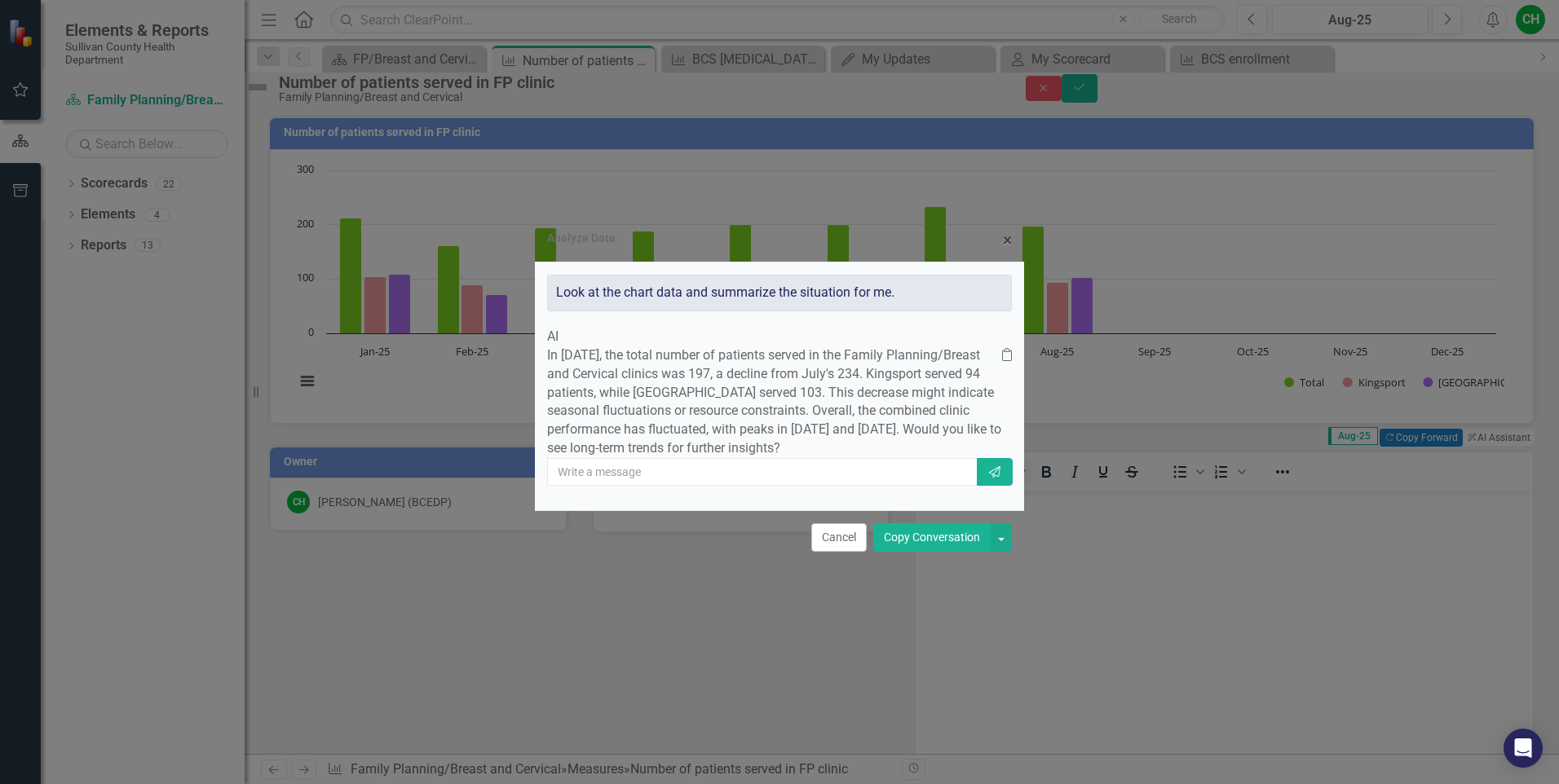
click at [929, 552] on button "Copy Conversation" at bounding box center [931, 538] width 117 height 29
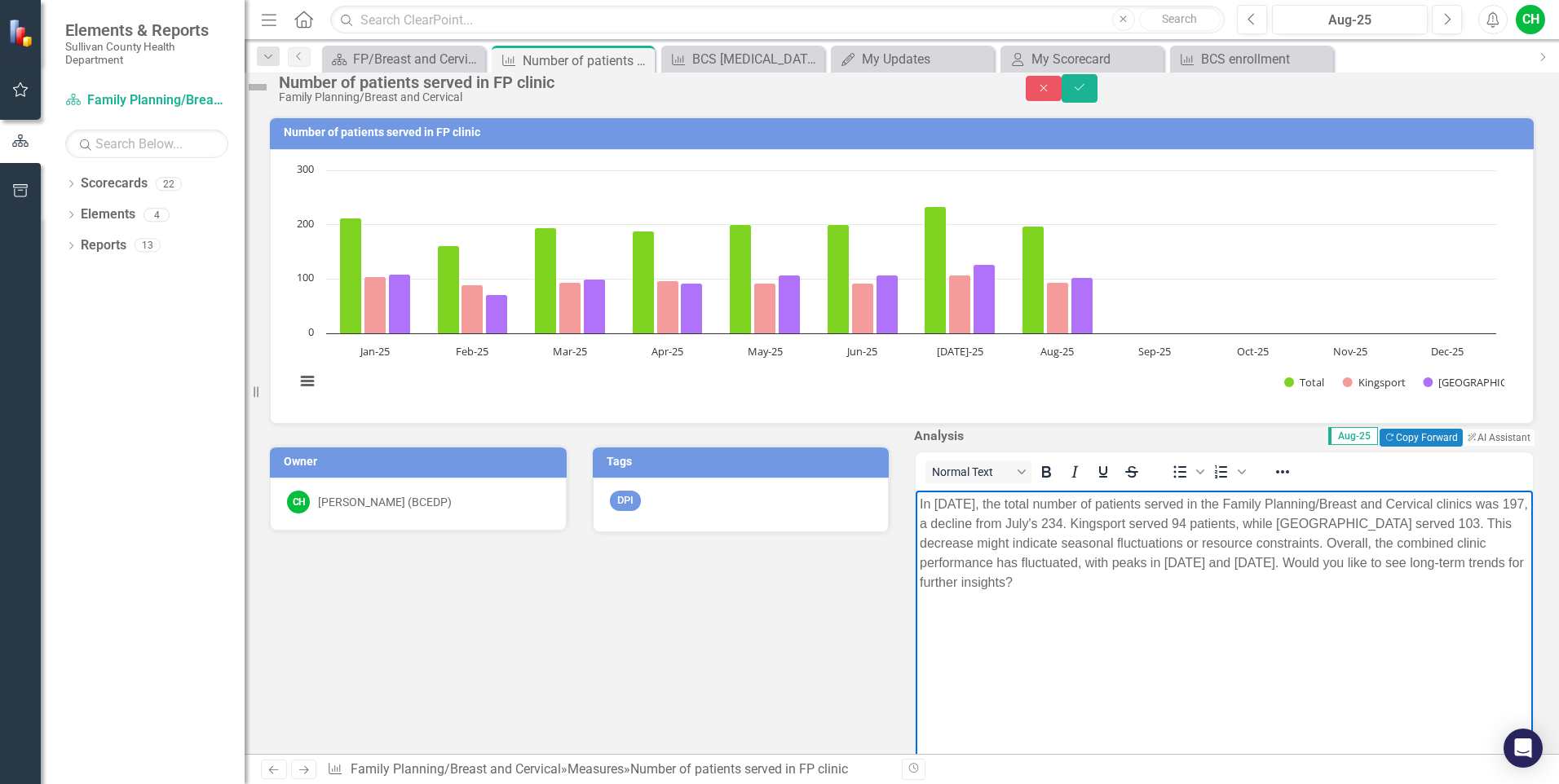
drag, startPoint x: 1444, startPoint y: 561, endPoint x: 1446, endPoint y: 600, distance: 39.1
click at [1446, 600] on body "In [DATE], the total number of patients served in the Family Planning/Breast an…" at bounding box center [1223, 612] width 617 height 244
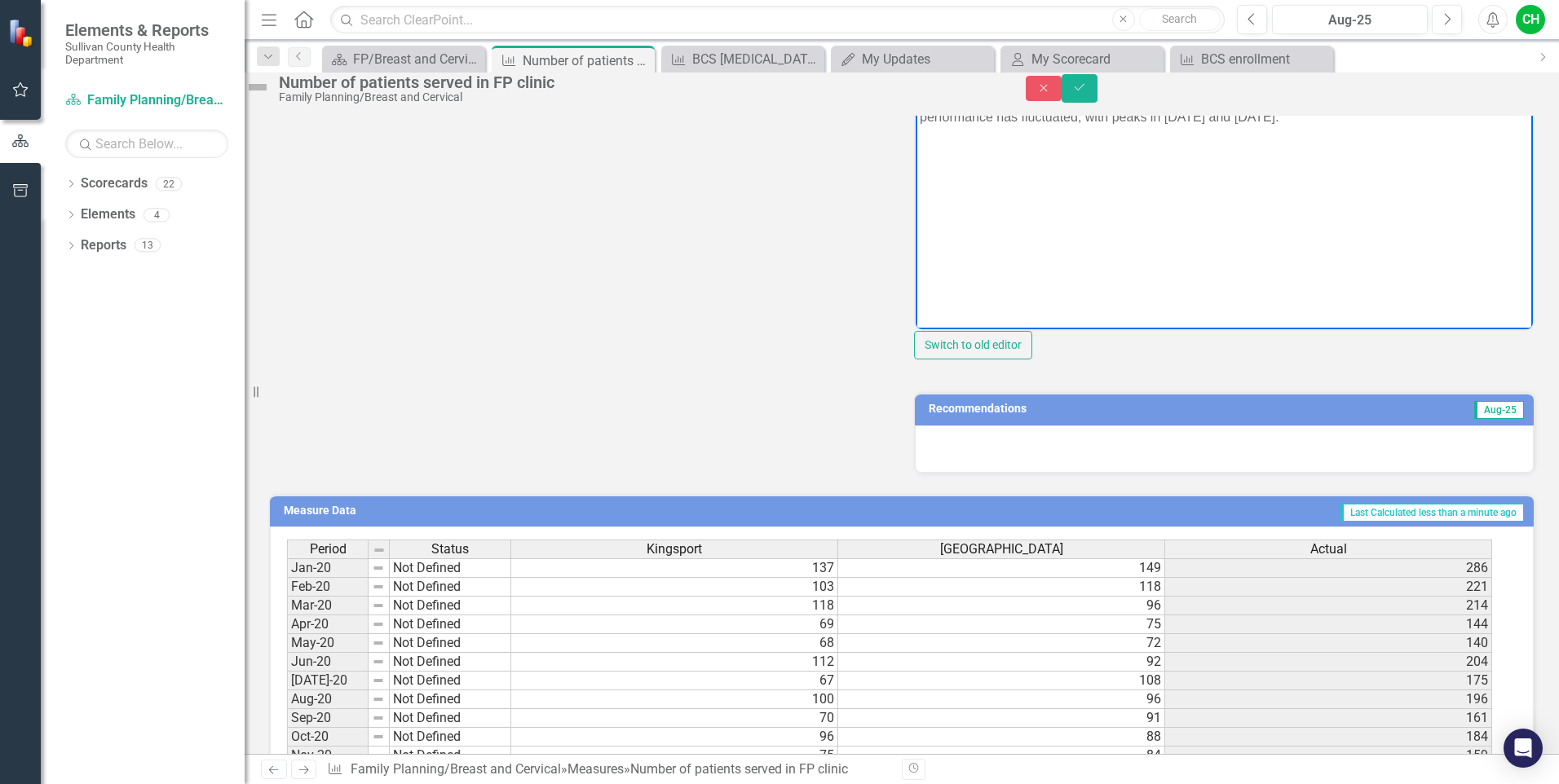
scroll to position [448, 0]
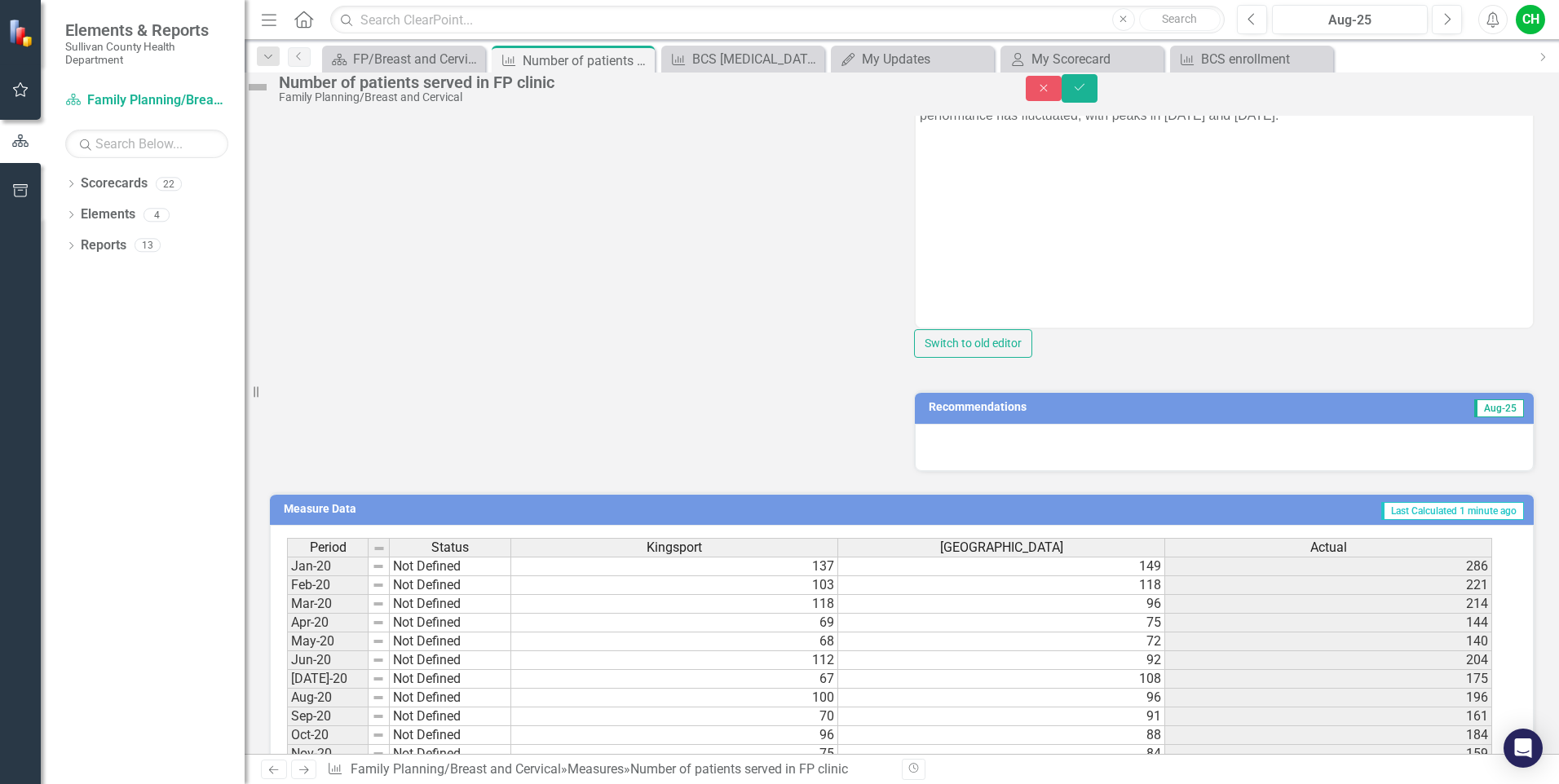
click at [1242, 471] on div at bounding box center [1223, 448] width 619 height 48
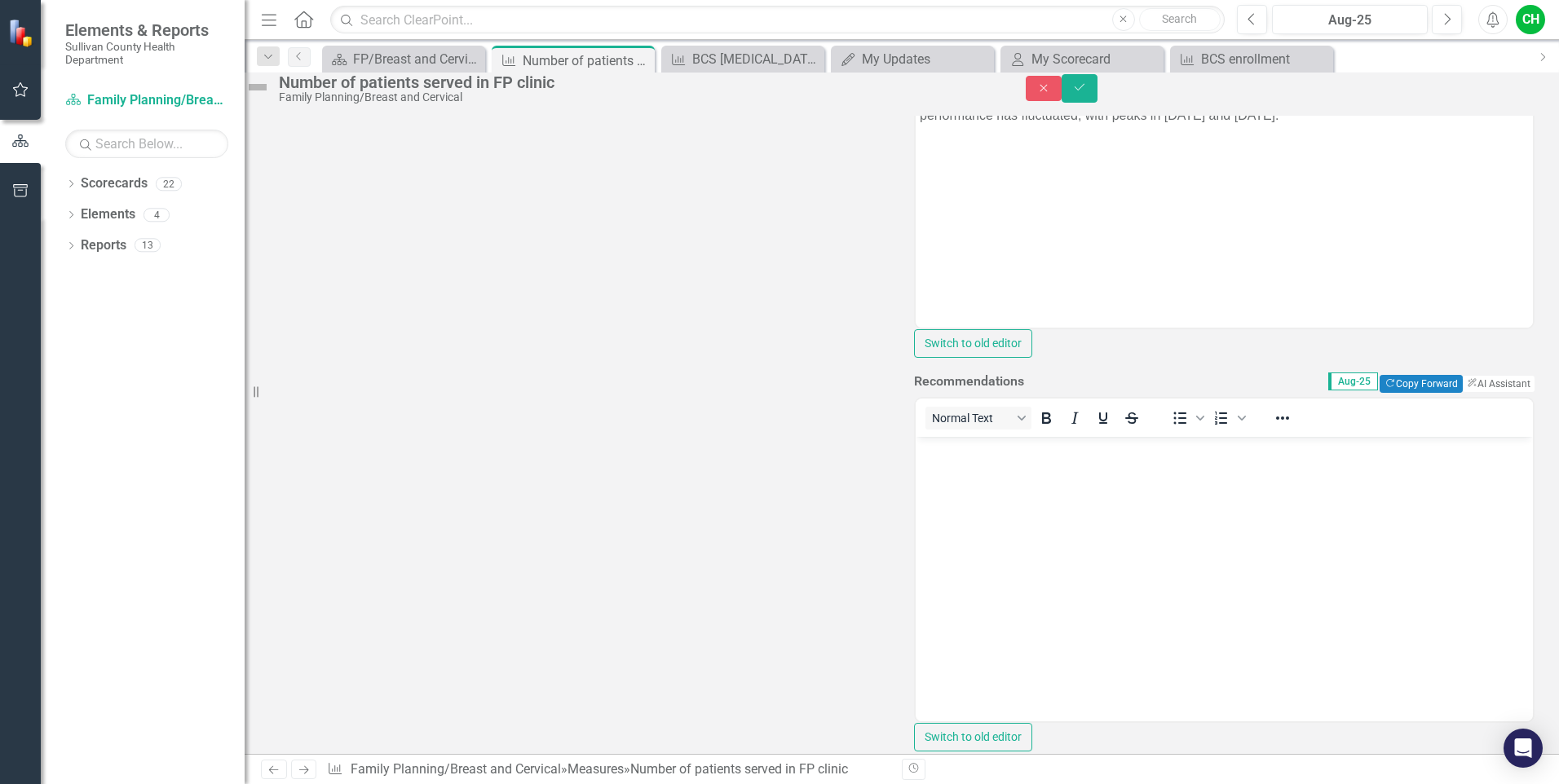
scroll to position [0, 0]
click at [1475, 392] on button "ClearPoint AI AI Assistant" at bounding box center [1497, 383] width 73 height 18
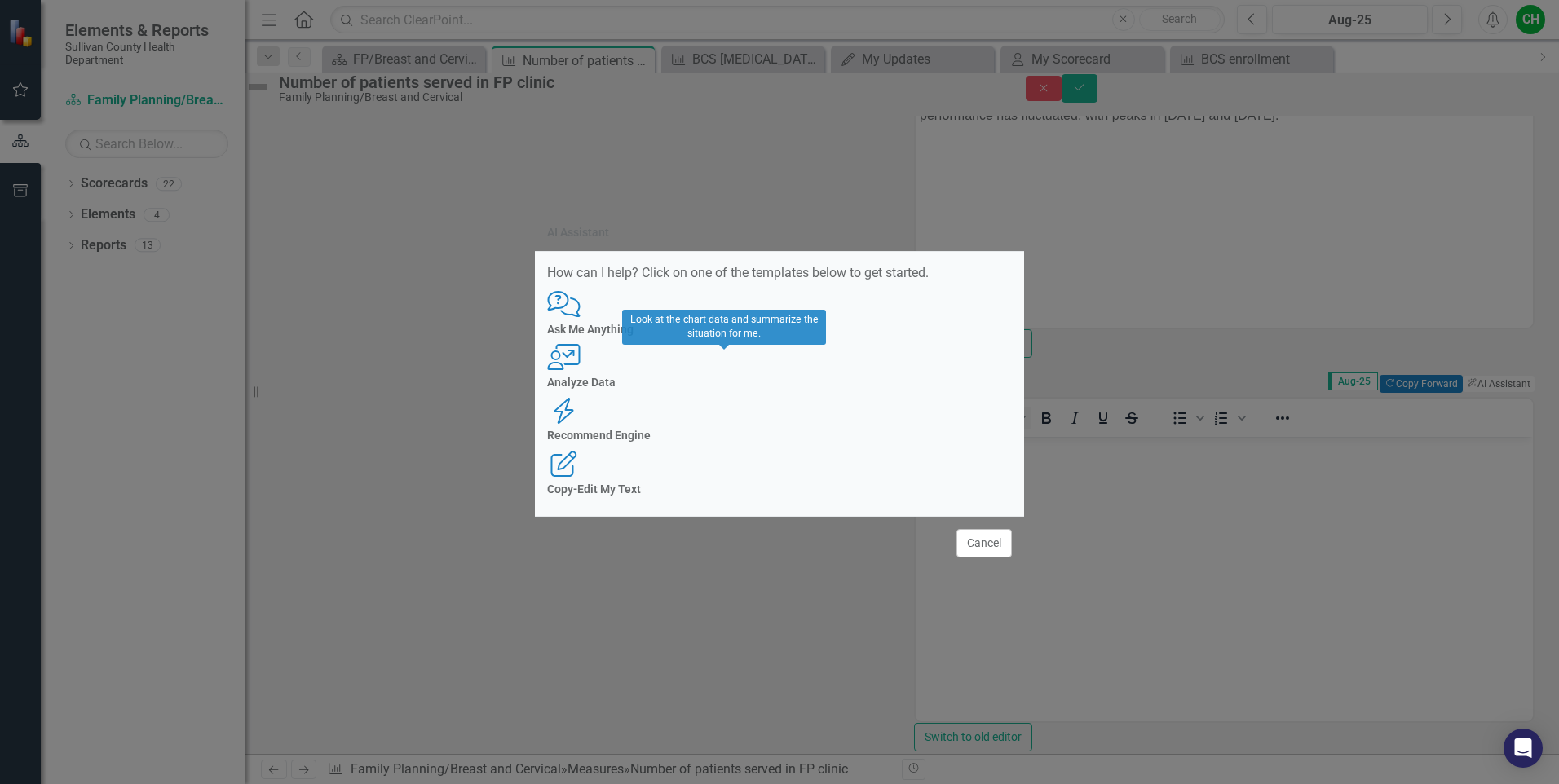
click at [728, 389] on h4 "Analyze Data" at bounding box center [779, 382] width 465 height 12
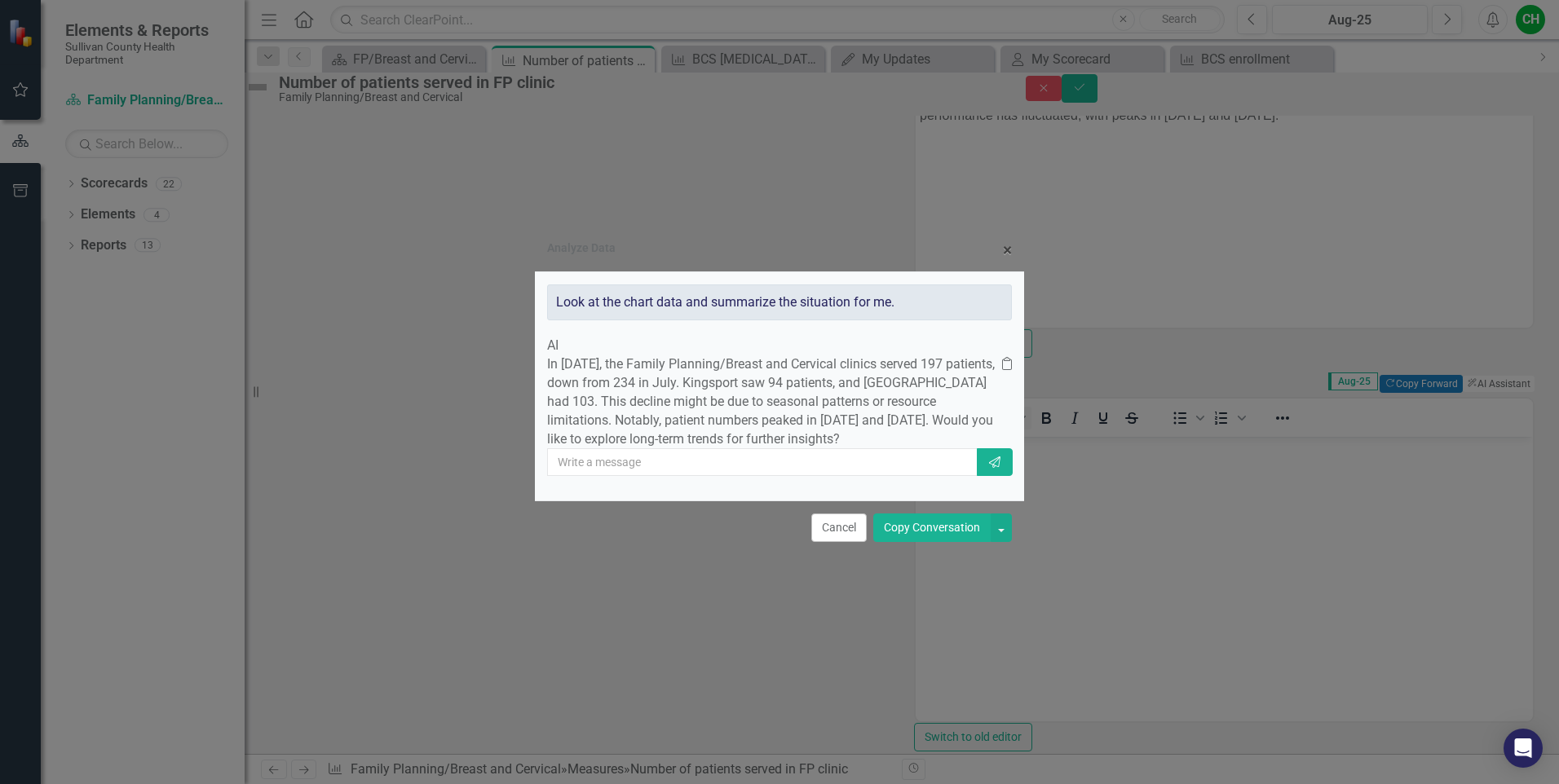
click at [938, 542] on button "Copy Conversation" at bounding box center [931, 527] width 117 height 29
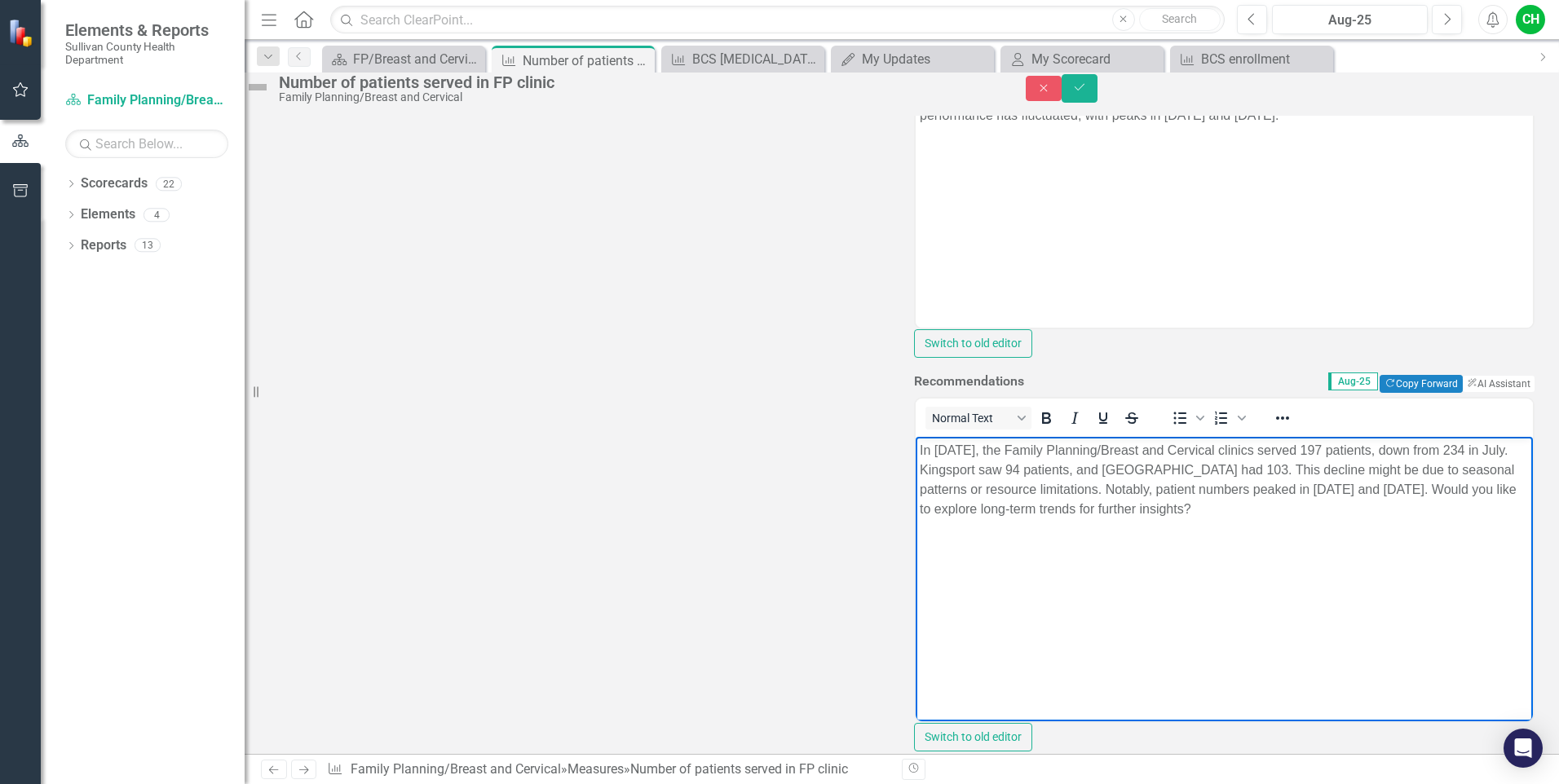
drag, startPoint x: 983, startPoint y: 507, endPoint x: 1350, endPoint y: 515, distance: 367.1
click at [1350, 515] on p "In [DATE], the Family Planning/Breast and Cervical clinics served 197 patients,…" at bounding box center [1223, 479] width 609 height 78
click at [1087, 90] on icon "Save" at bounding box center [1079, 87] width 14 height 11
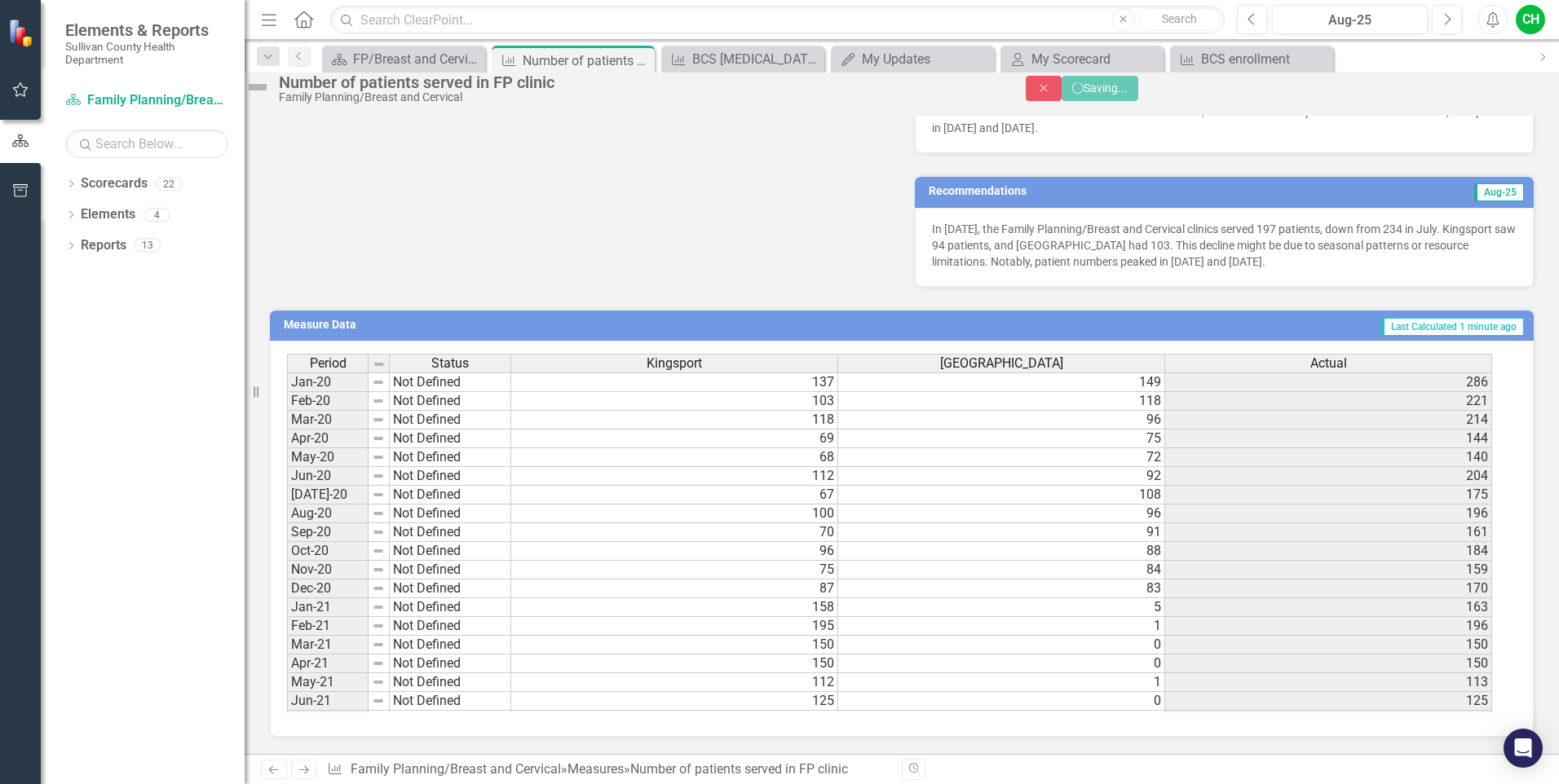
scroll to position [438, 0]
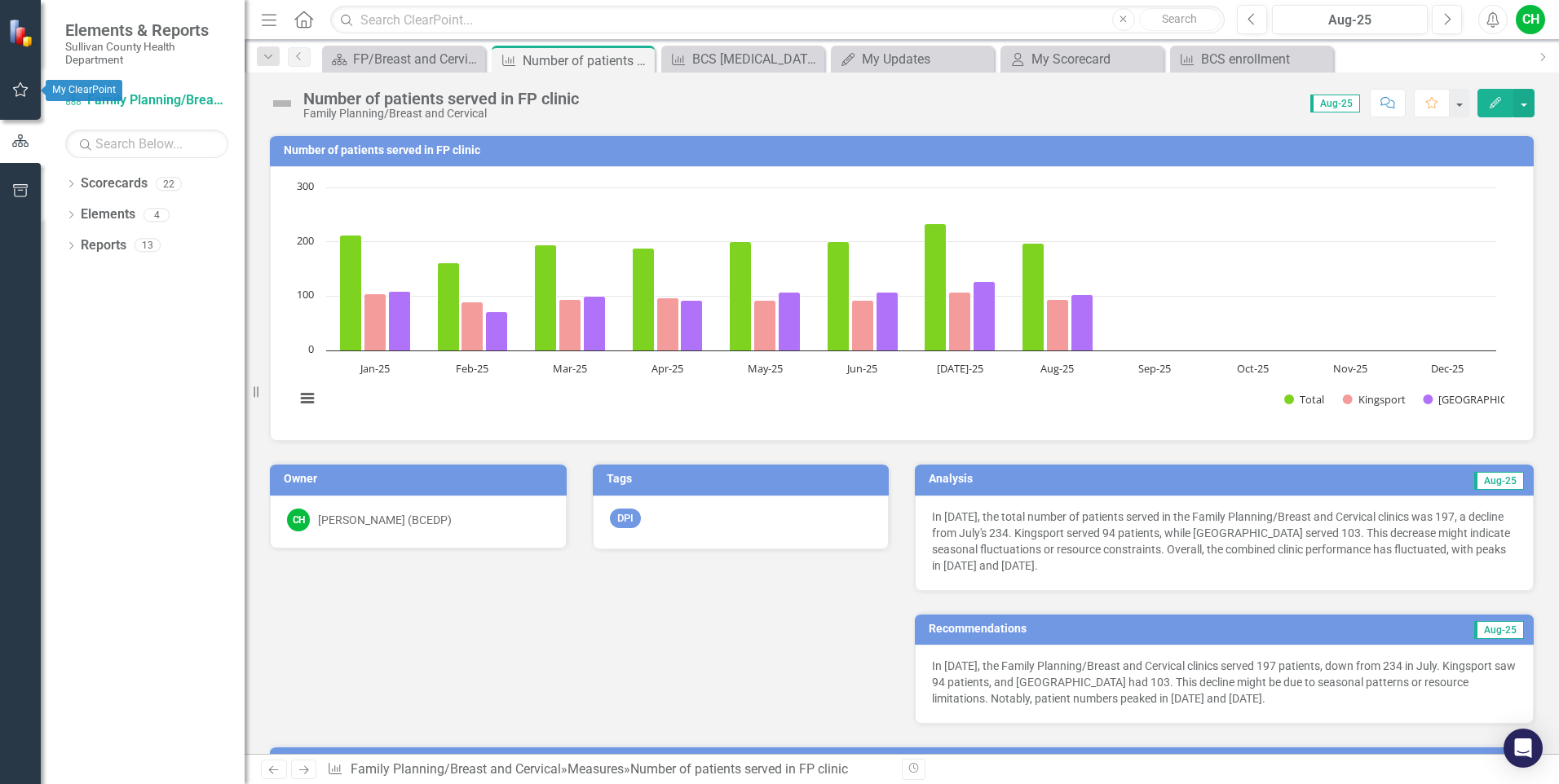
click at [15, 87] on icon "button" at bounding box center [21, 89] width 17 height 13
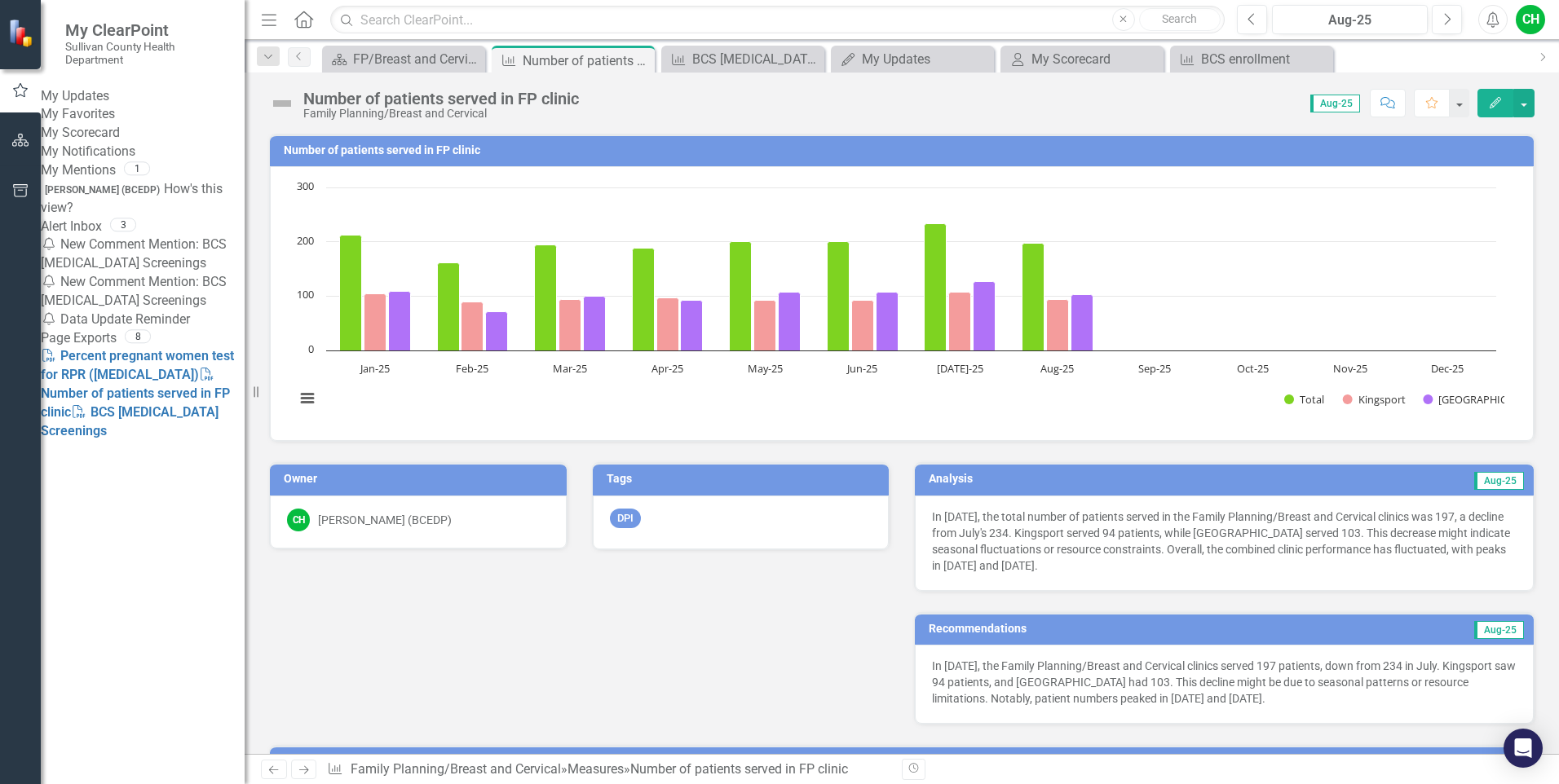
click at [99, 97] on link "My Updates" at bounding box center [143, 97] width 203 height 19
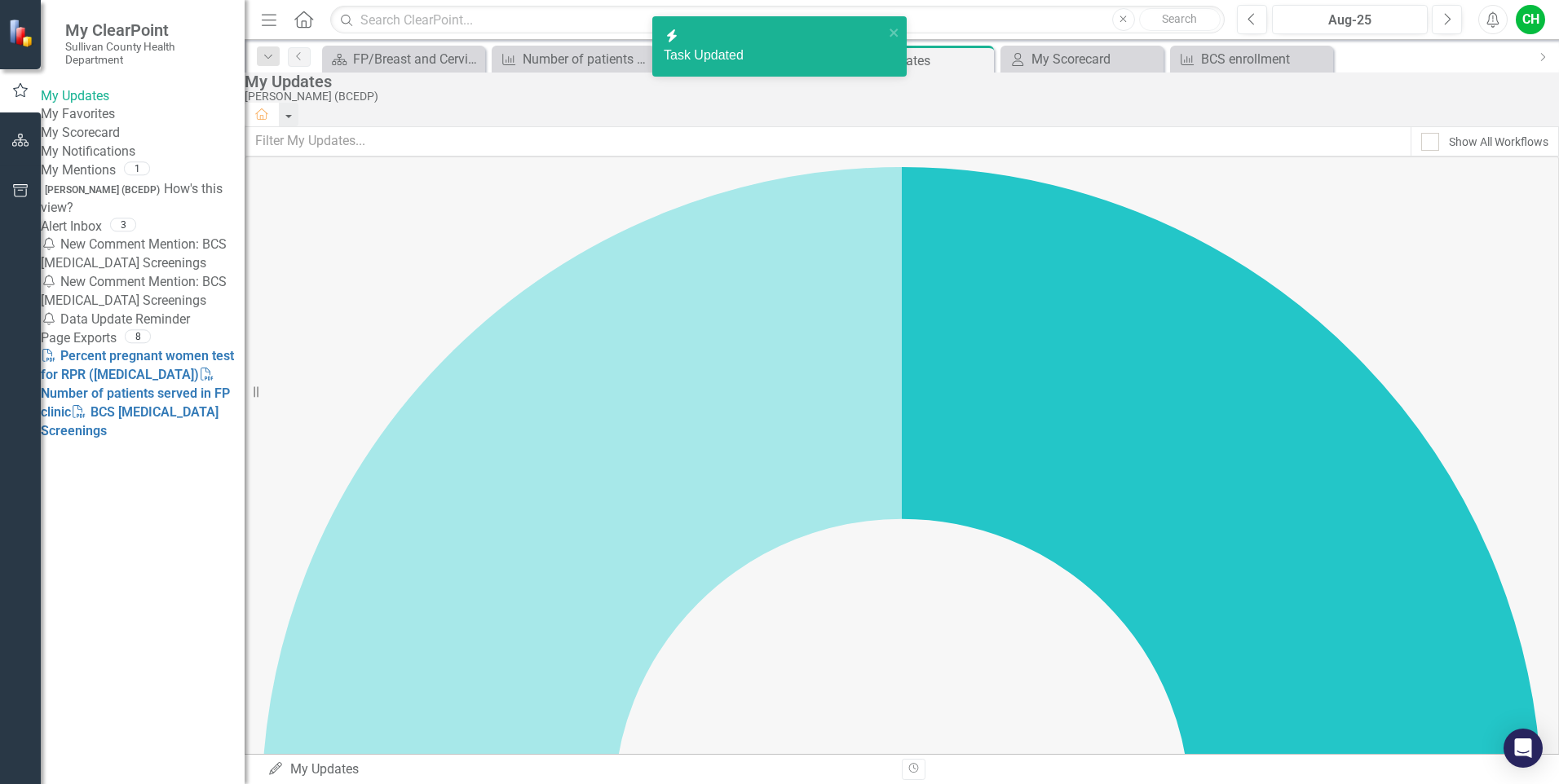
checkbox input "true"
